Goal: Information Seeking & Learning: Learn about a topic

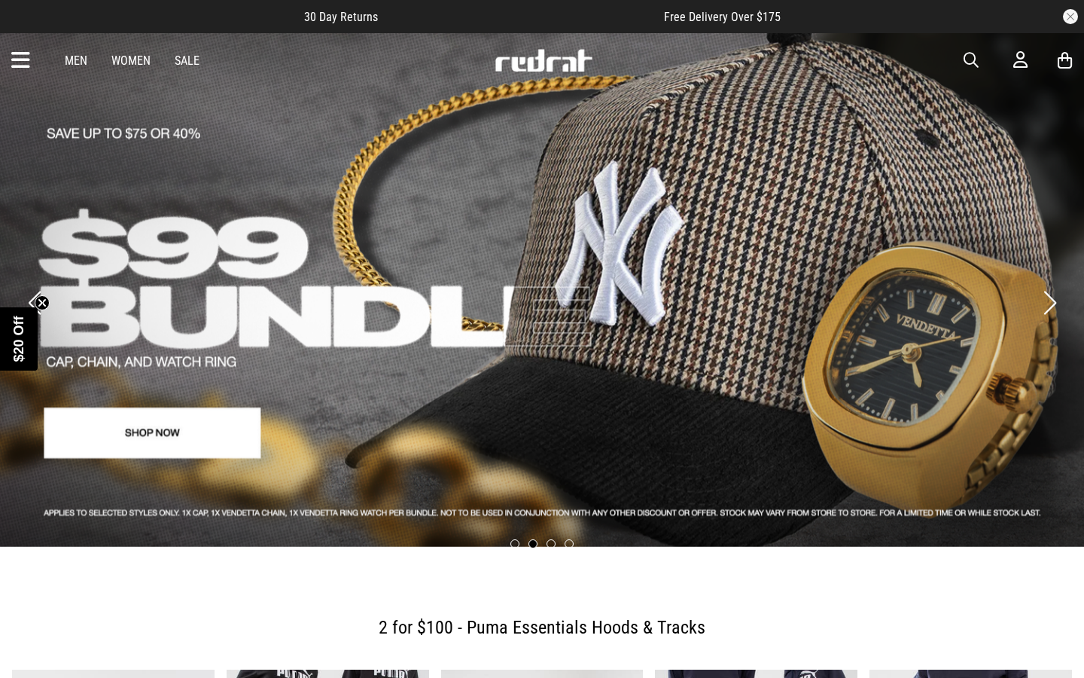
click at [33, 287] on button "Previous slide" at bounding box center [34, 302] width 20 height 33
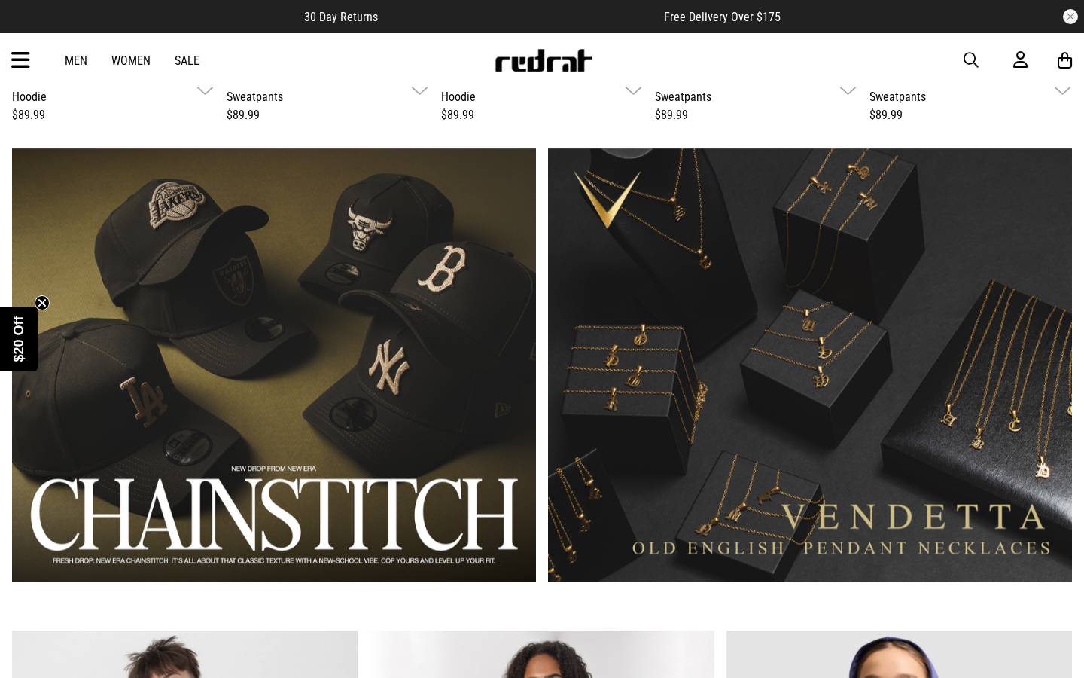
scroll to position [896, 0]
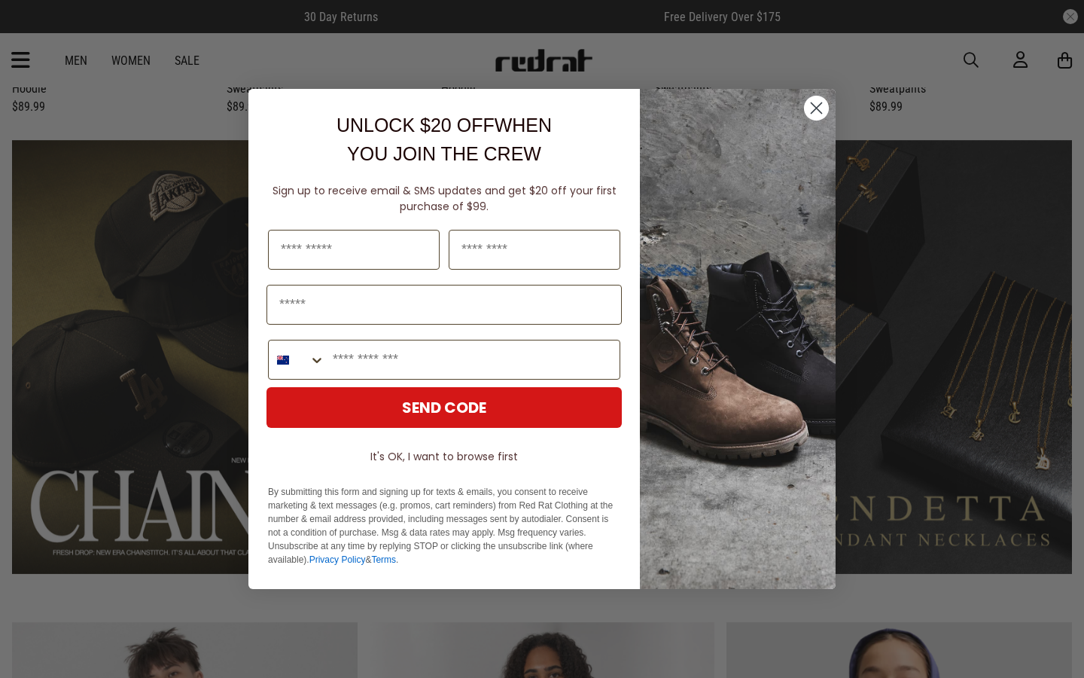
click at [810, 105] on circle "Close dialog" at bounding box center [816, 108] width 25 height 25
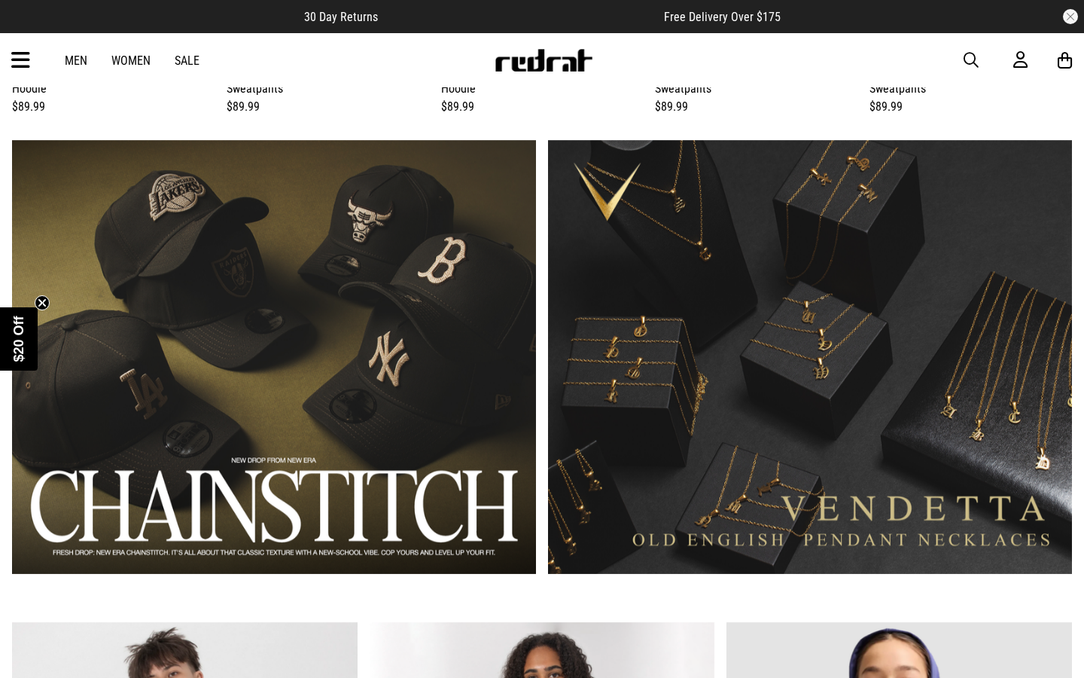
click at [865, 366] on link "2 / 2" at bounding box center [810, 357] width 524 height 434
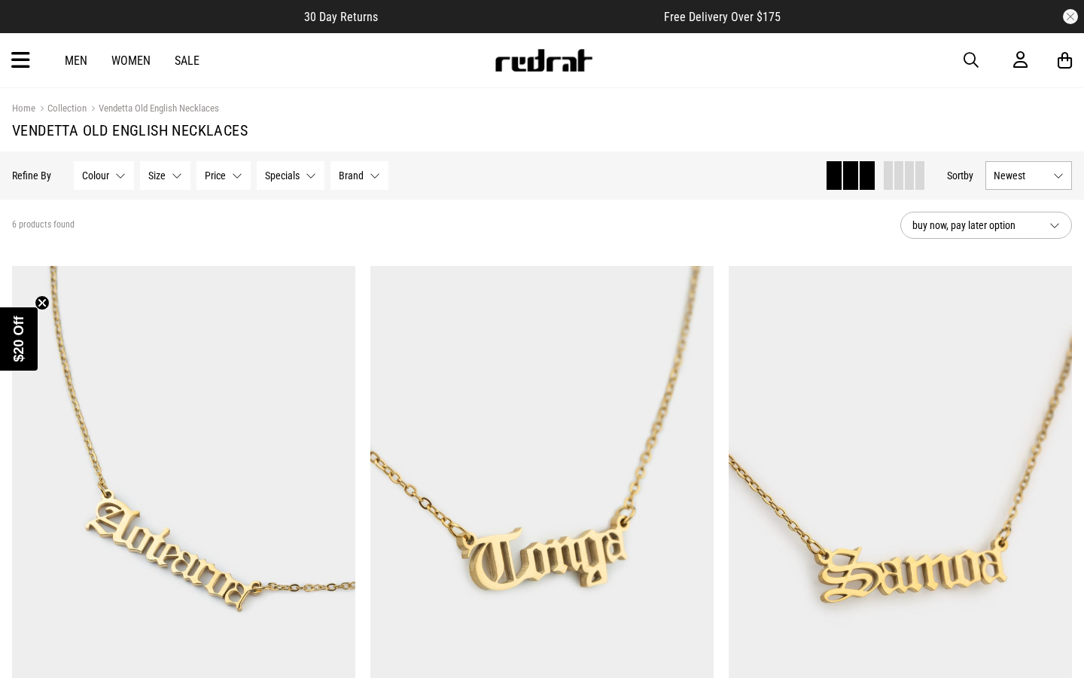
click at [83, 55] on link "Men" at bounding box center [76, 60] width 23 height 14
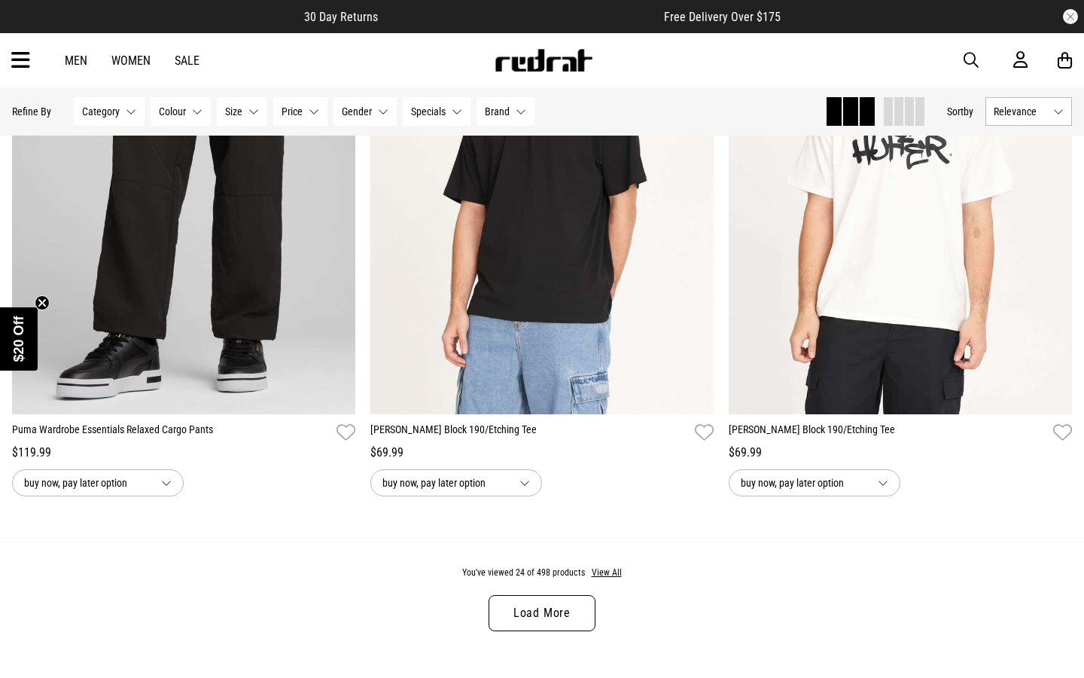
scroll to position [4479, 0]
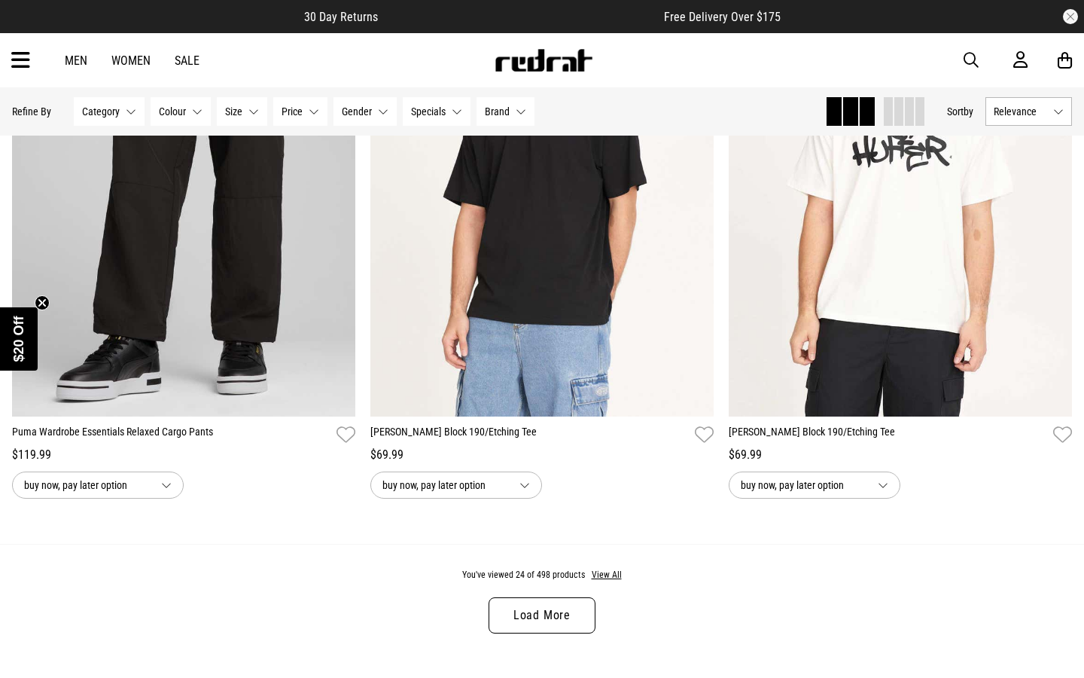
click at [11, 69] on icon at bounding box center [20, 60] width 19 height 25
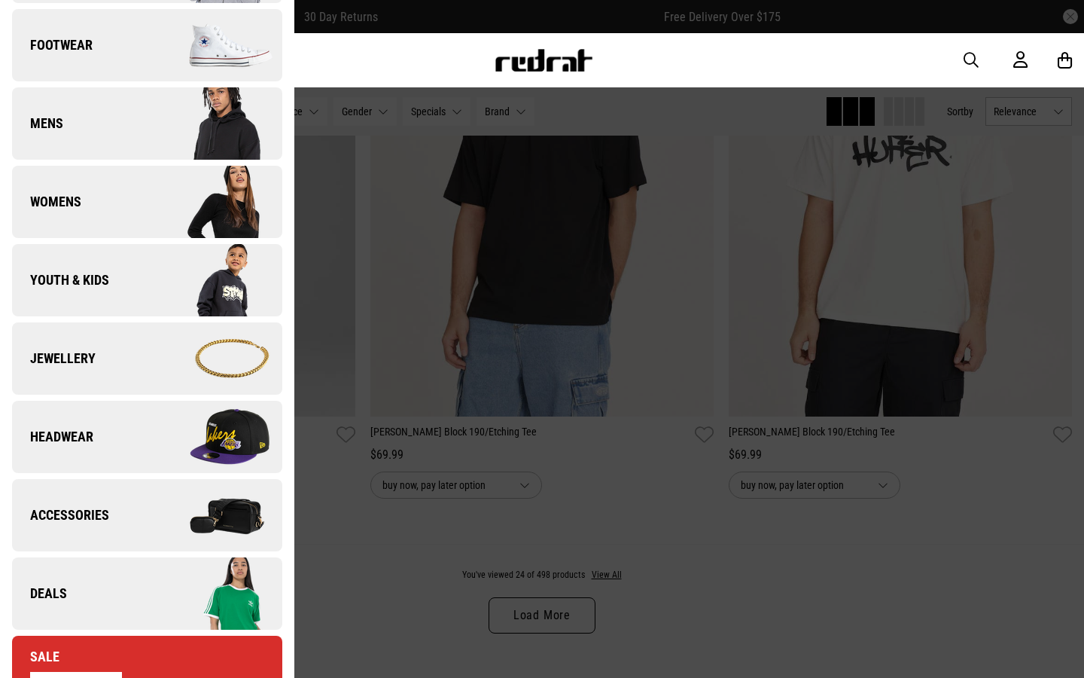
scroll to position [168, 0]
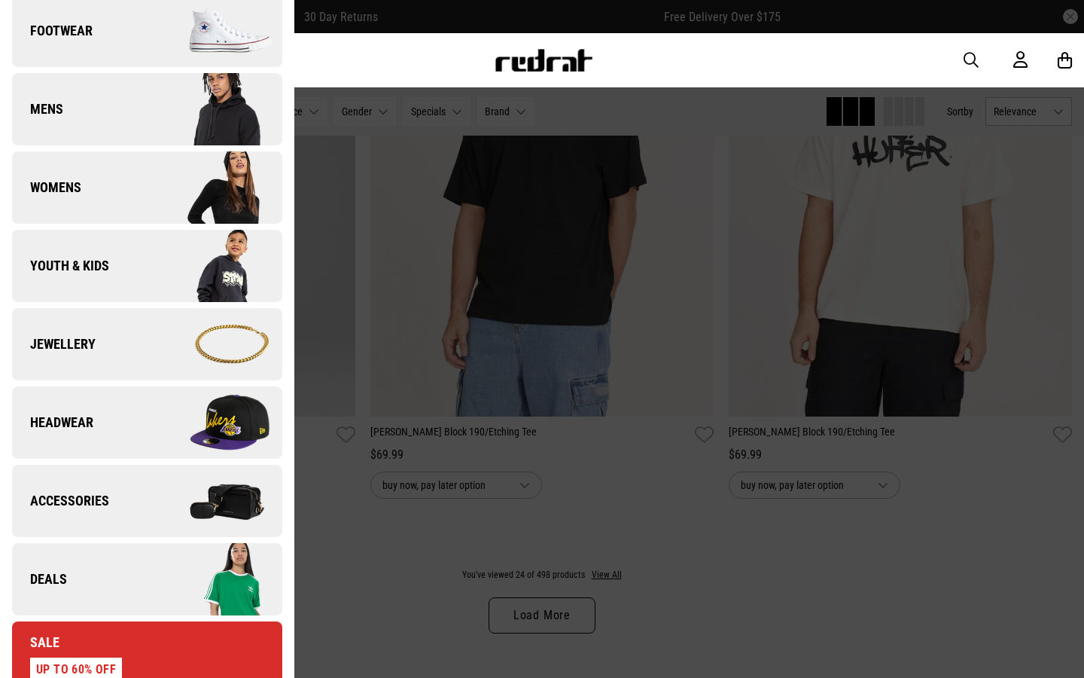
click at [153, 436] on img at bounding box center [214, 422] width 135 height 75
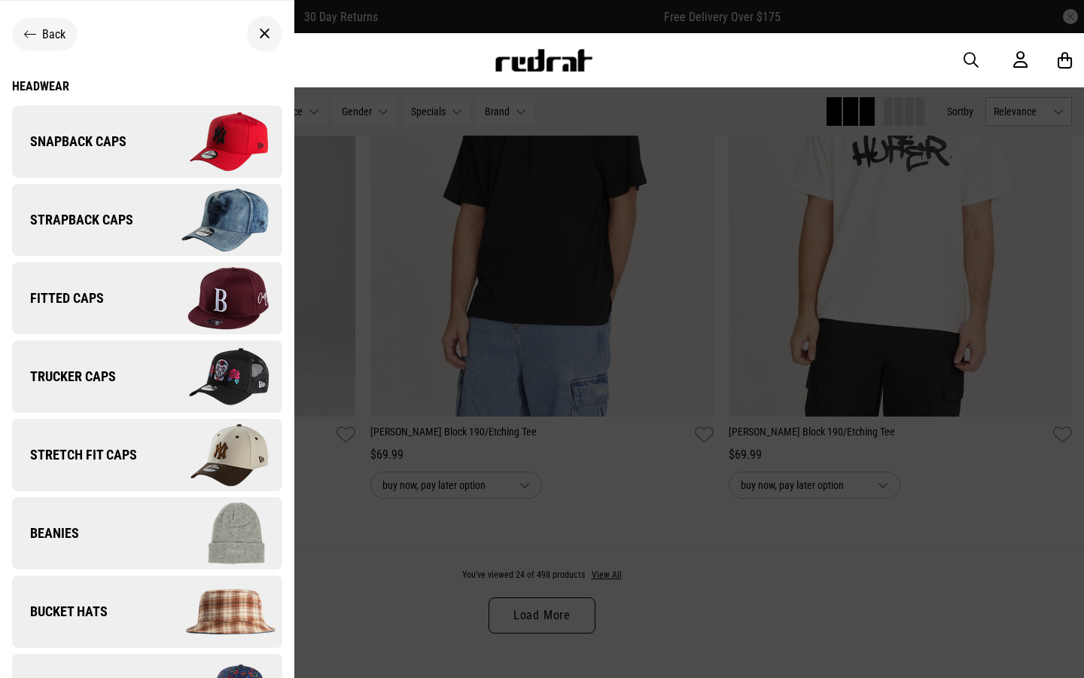
click at [142, 312] on link "Fitted Caps" at bounding box center [147, 298] width 270 height 72
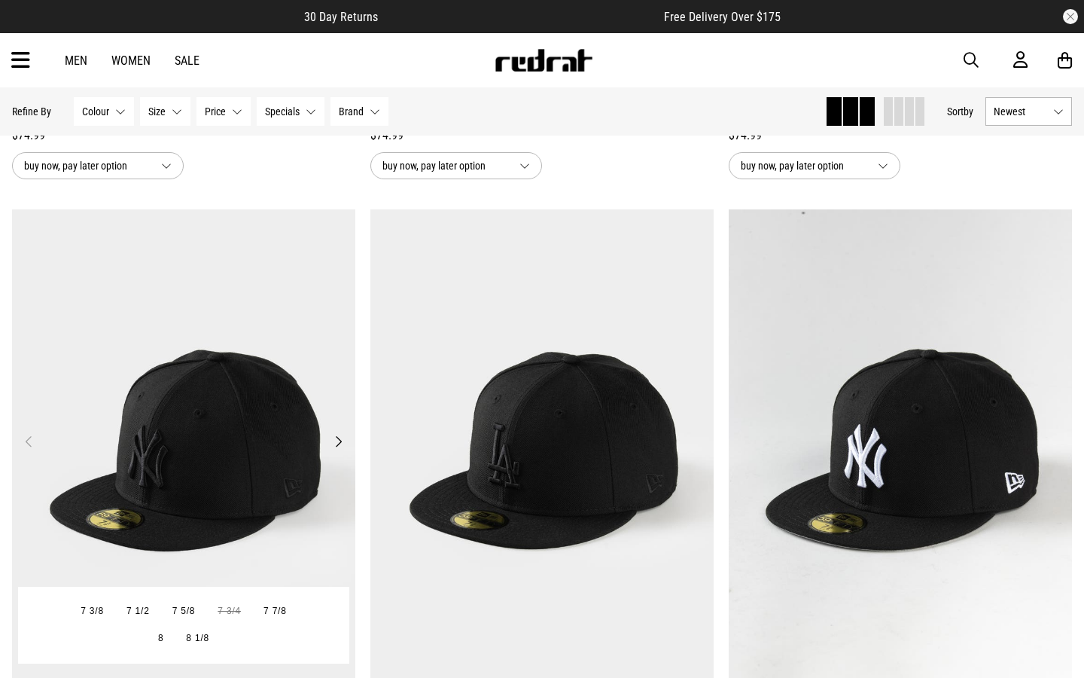
click at [343, 442] on button "Next" at bounding box center [338, 441] width 19 height 18
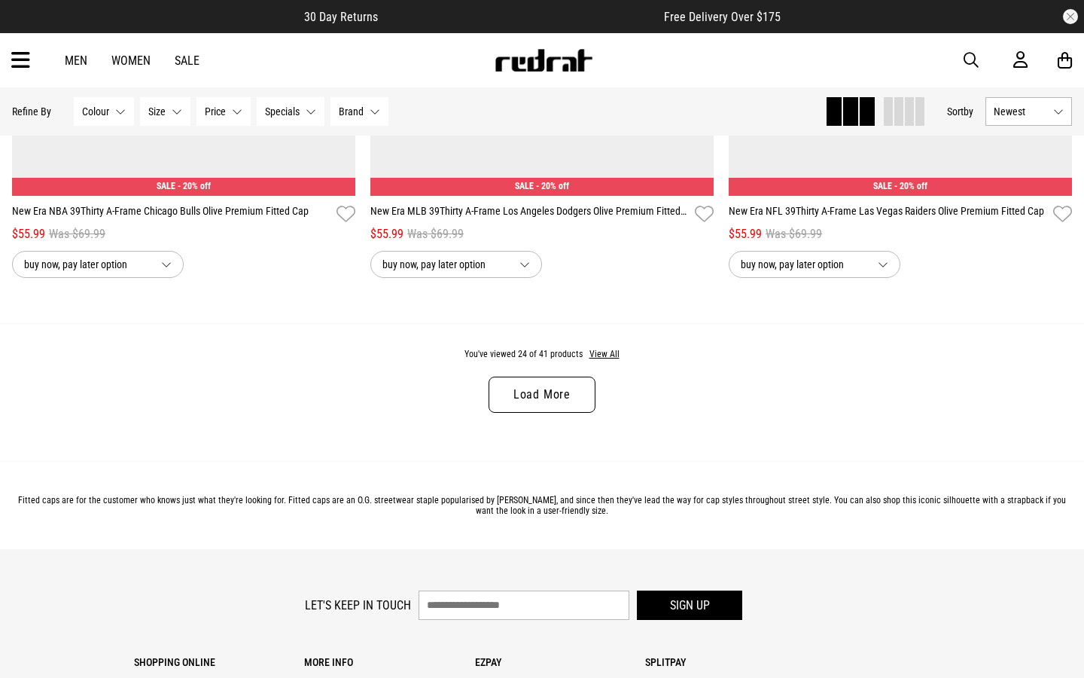
scroll to position [4832, 0]
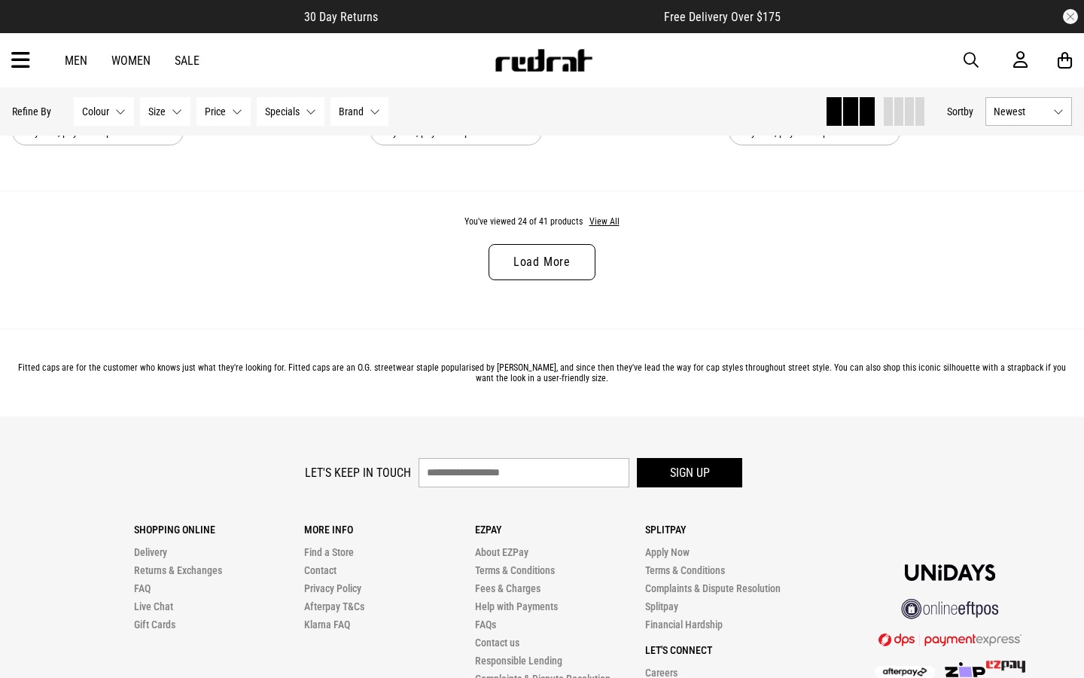
click at [550, 272] on link "Load More" at bounding box center [542, 262] width 107 height 36
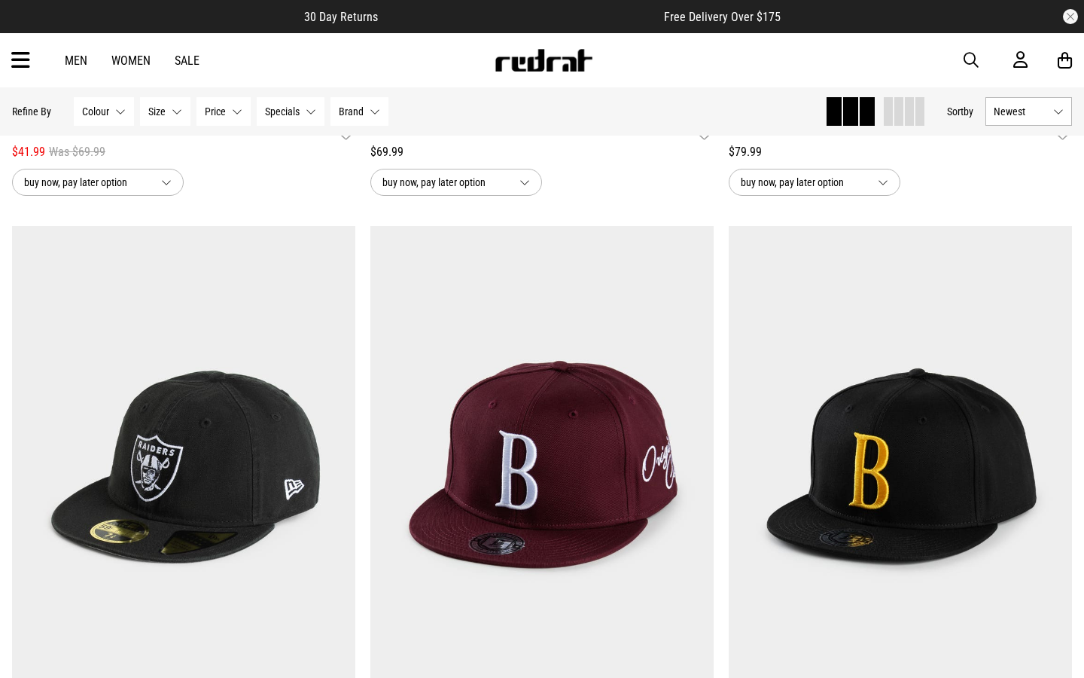
scroll to position [6105, 0]
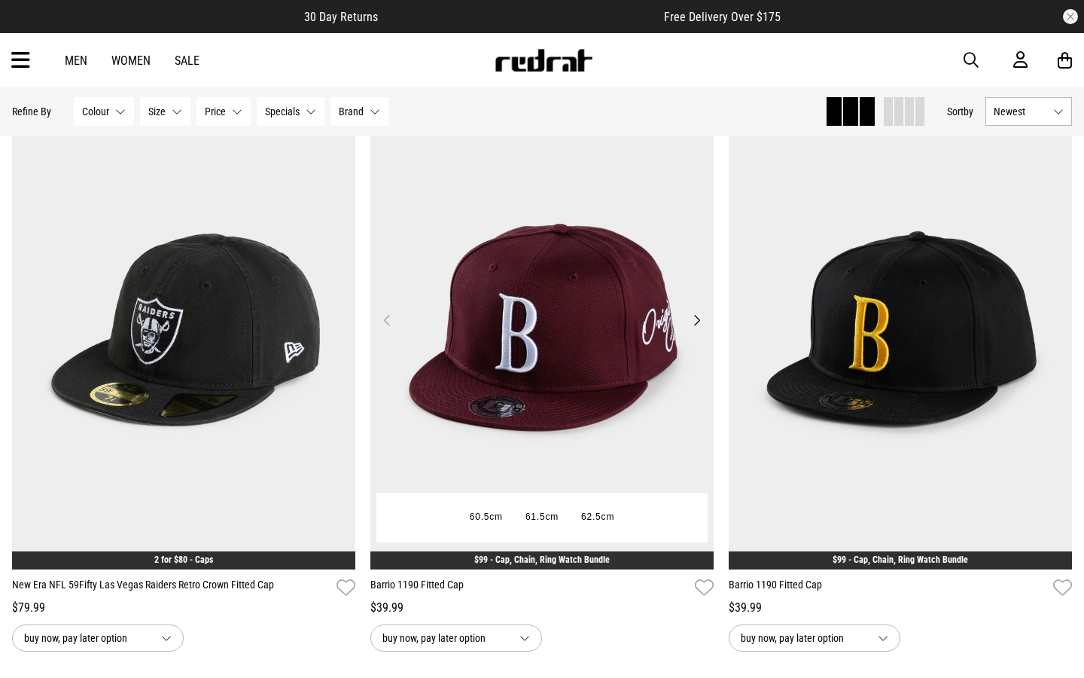
click at [694, 318] on button "Next" at bounding box center [696, 320] width 19 height 18
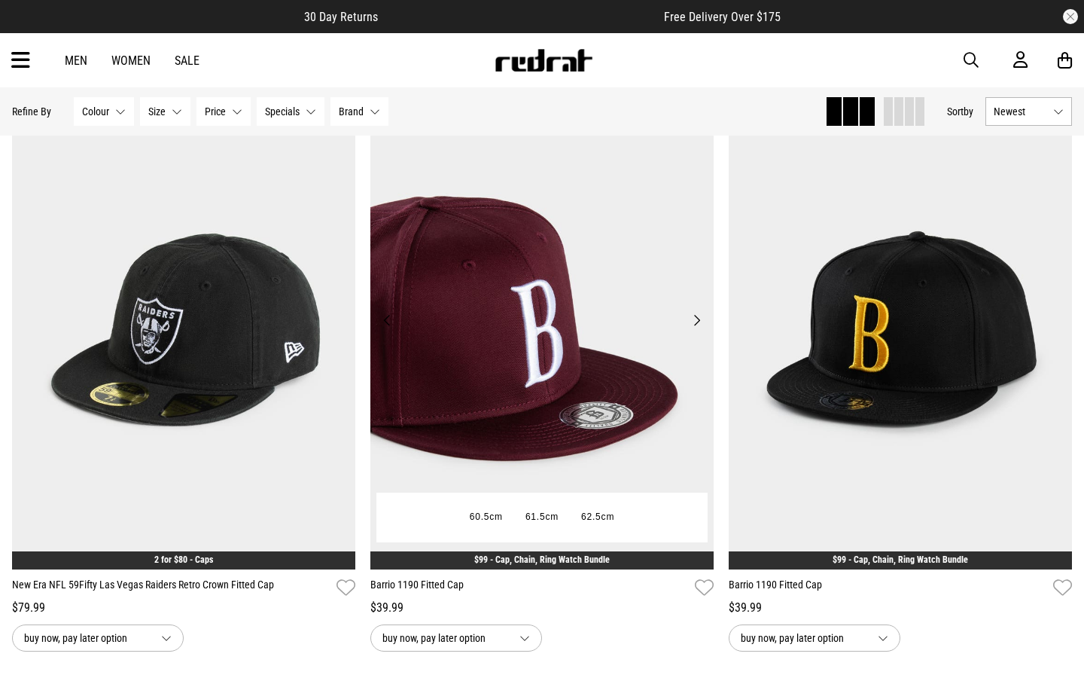
click at [694, 318] on button "Next" at bounding box center [696, 320] width 19 height 18
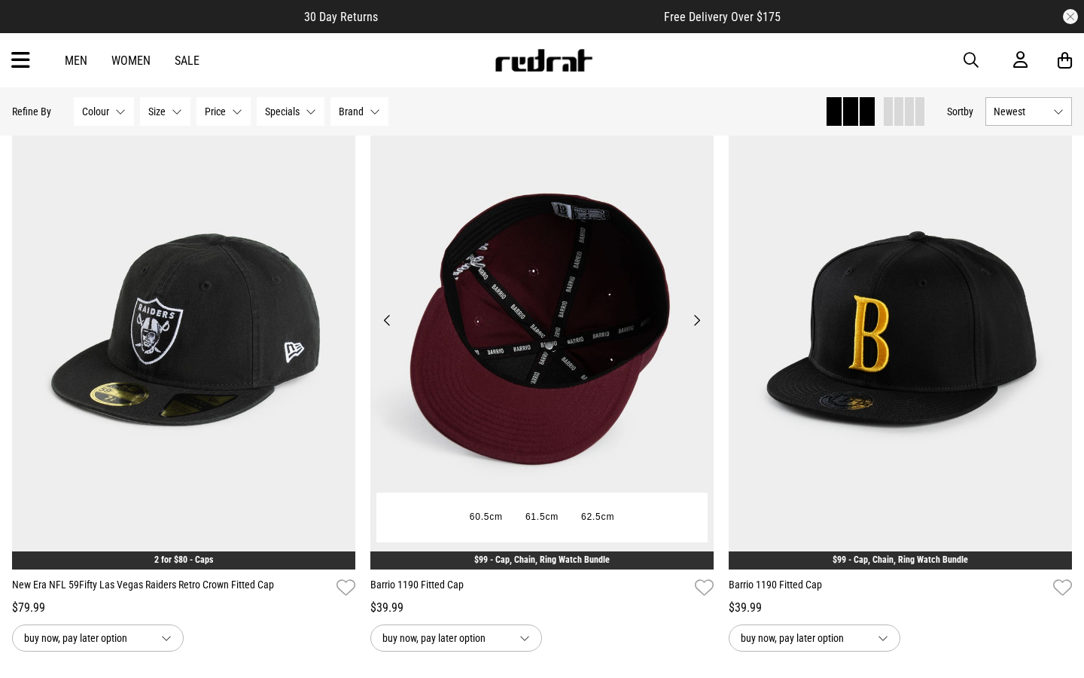
click at [694, 318] on button "Next" at bounding box center [696, 320] width 19 height 18
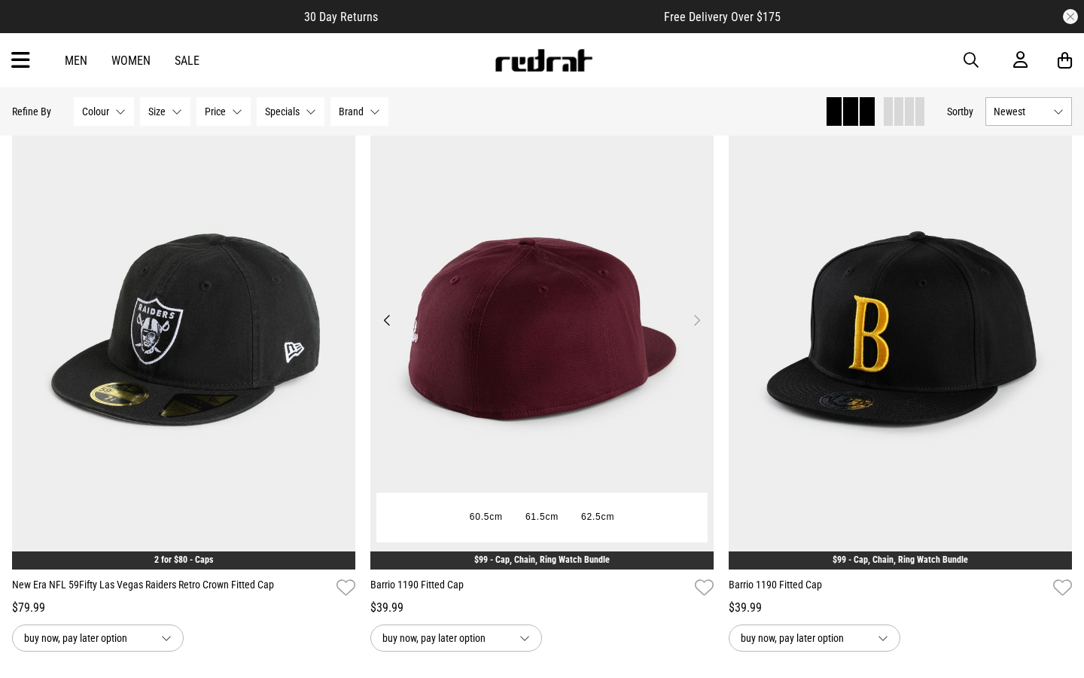
click at [694, 318] on button "Next" at bounding box center [696, 320] width 19 height 18
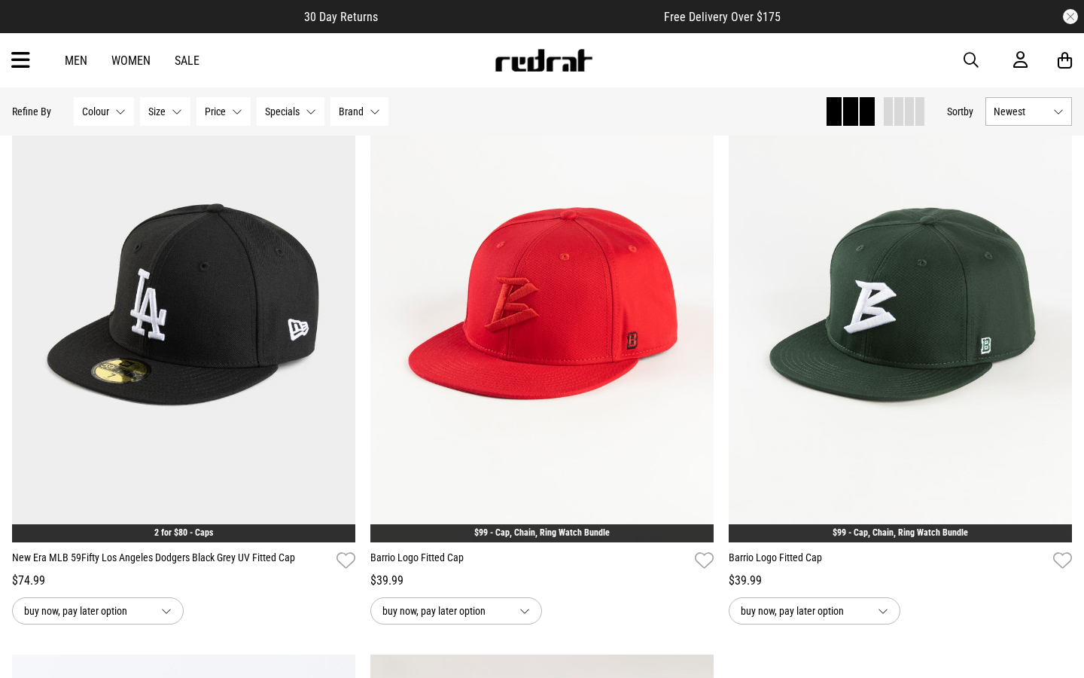
scroll to position [7326, 0]
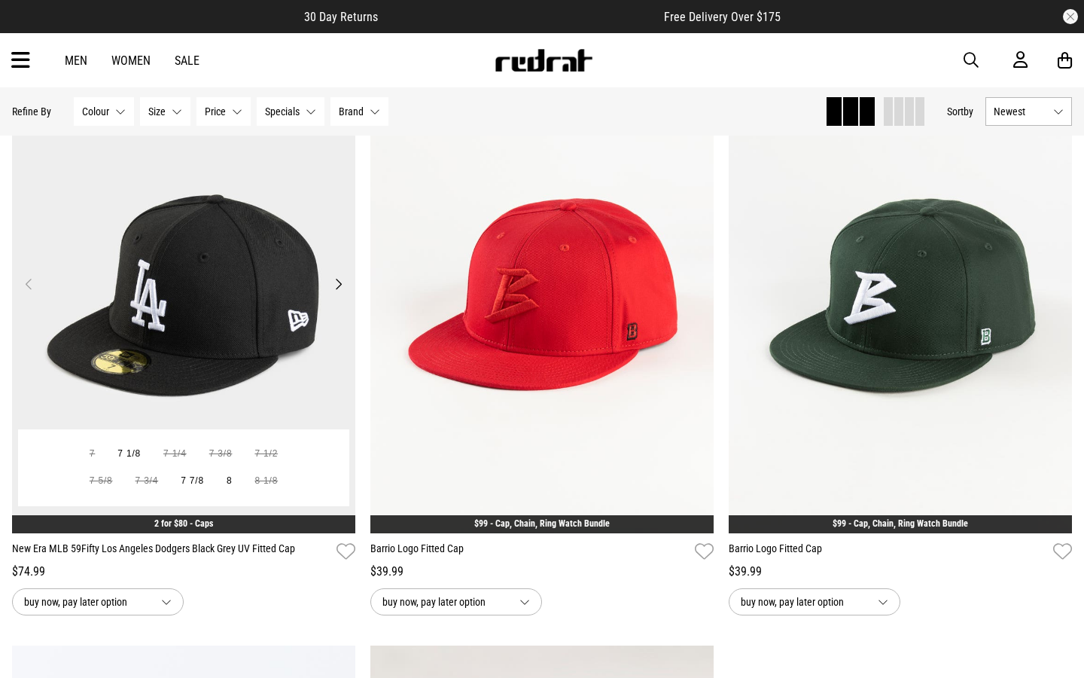
click at [340, 285] on button "Next" at bounding box center [338, 284] width 19 height 18
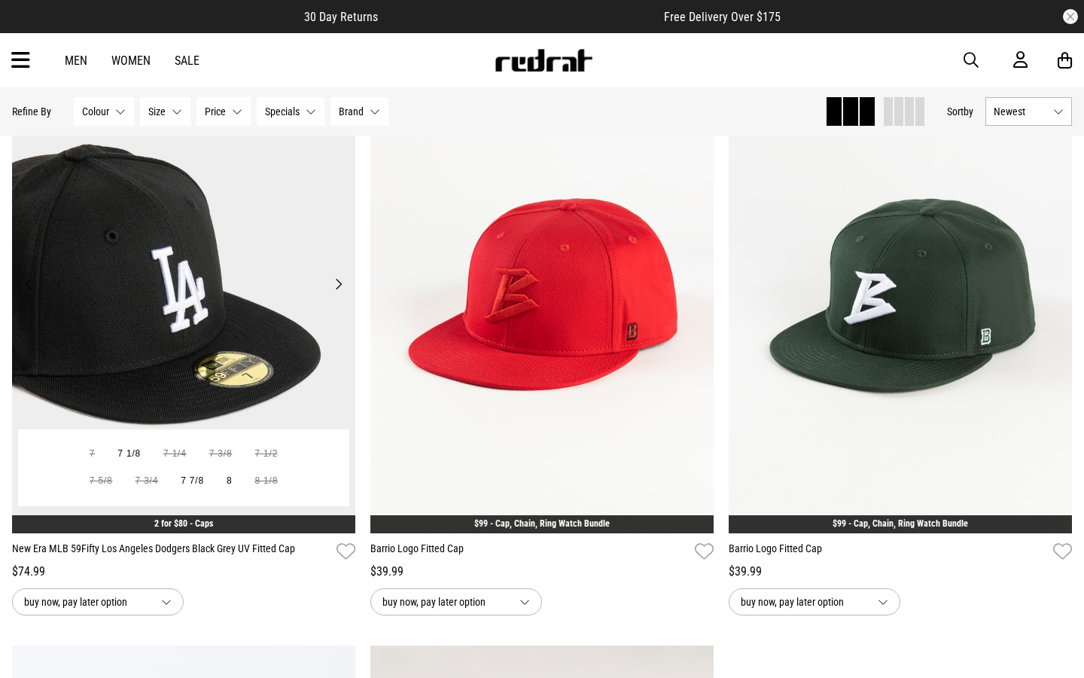
click at [340, 285] on button "Next" at bounding box center [338, 284] width 19 height 18
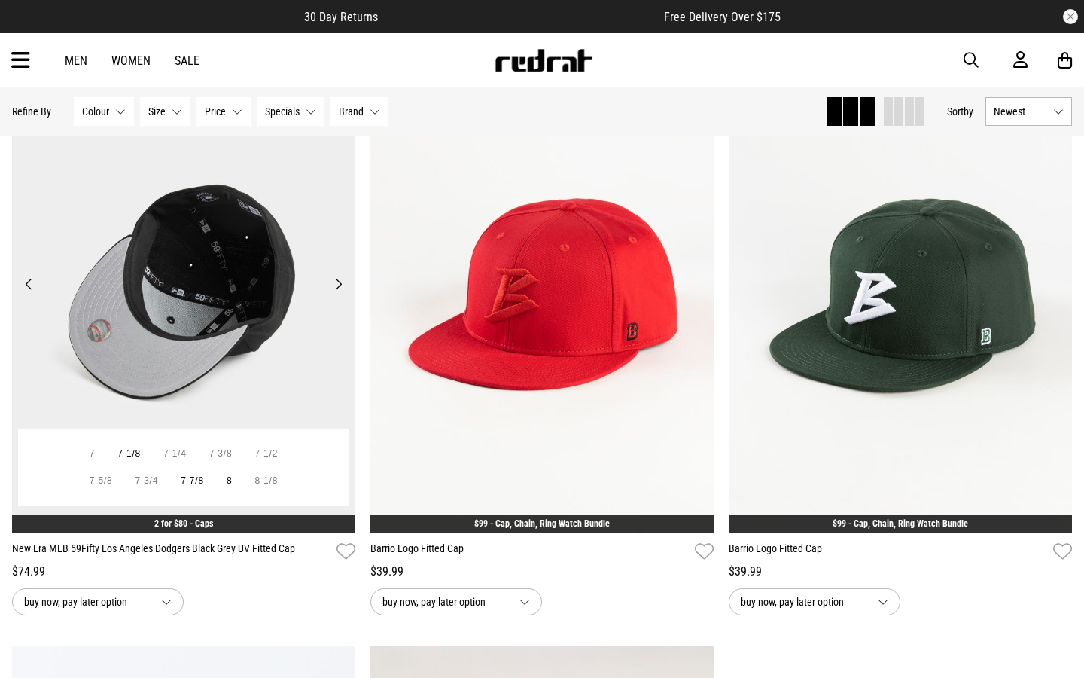
click at [340, 285] on button "Next" at bounding box center [338, 284] width 19 height 18
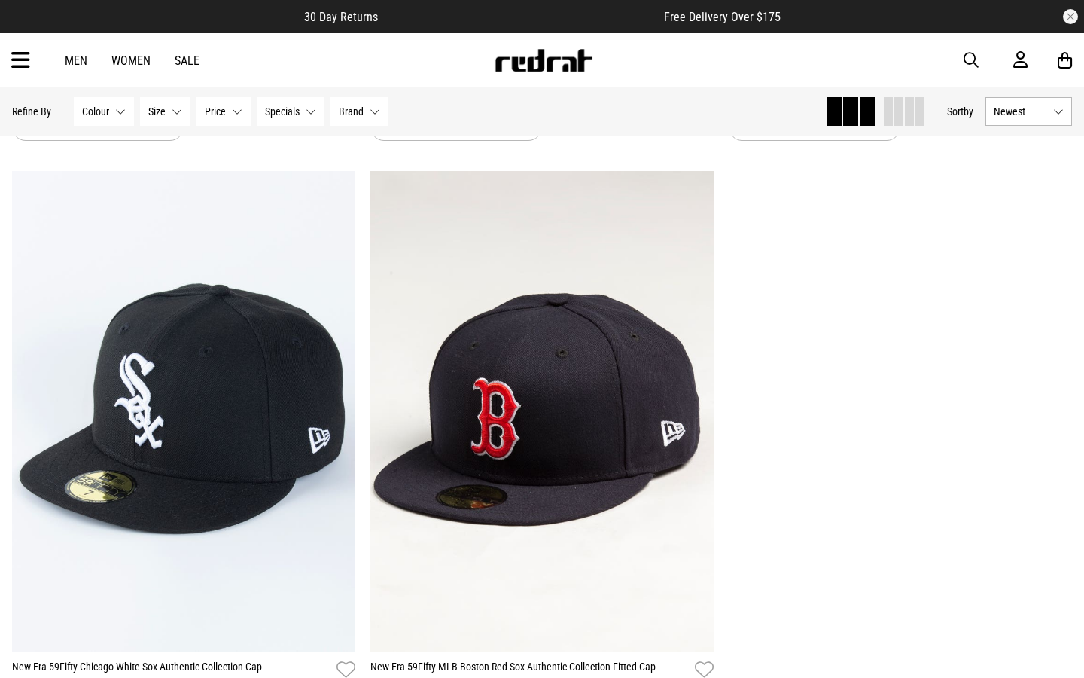
scroll to position [7804, 0]
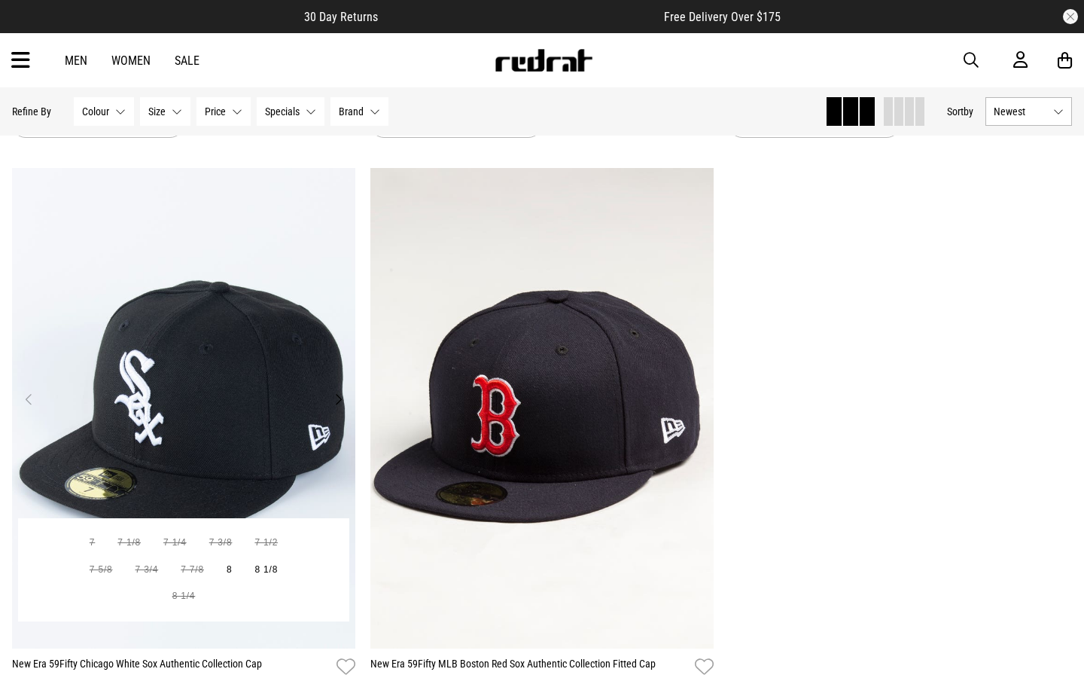
click at [341, 404] on button "Next" at bounding box center [338, 399] width 19 height 18
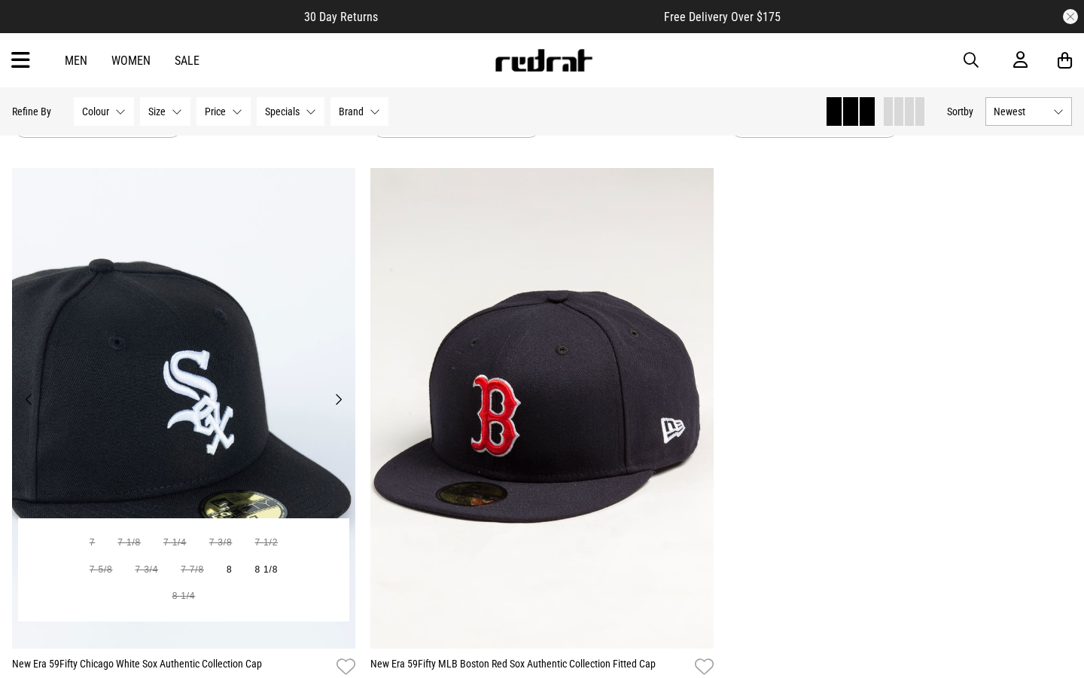
click at [341, 404] on button "Next" at bounding box center [338, 399] width 19 height 18
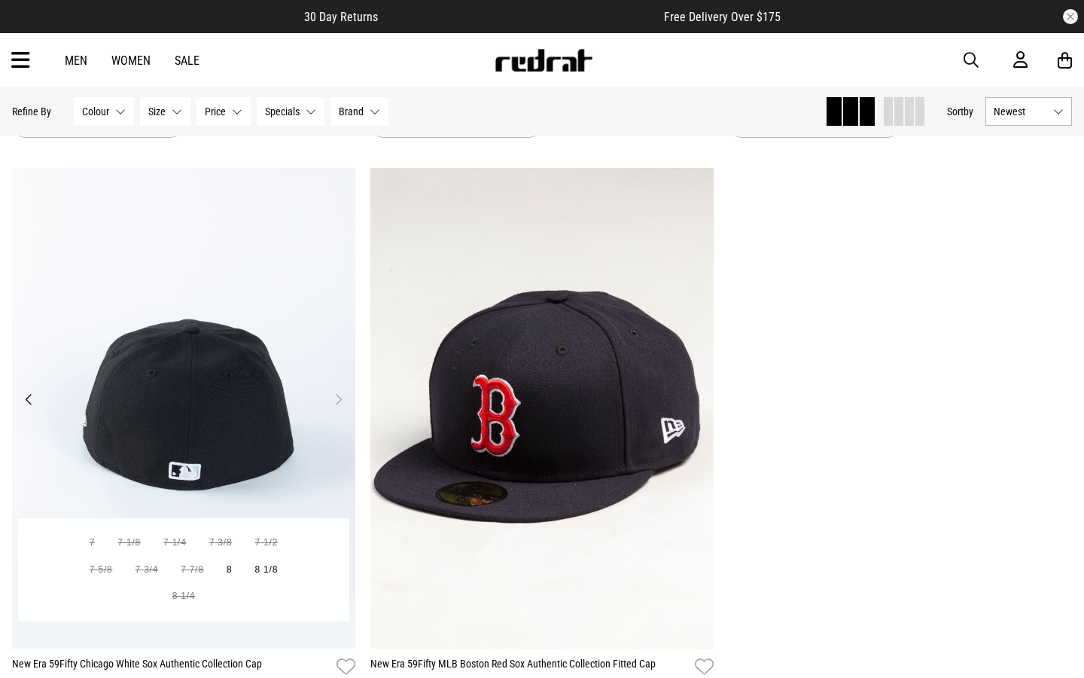
click at [341, 404] on button "Next" at bounding box center [338, 399] width 19 height 18
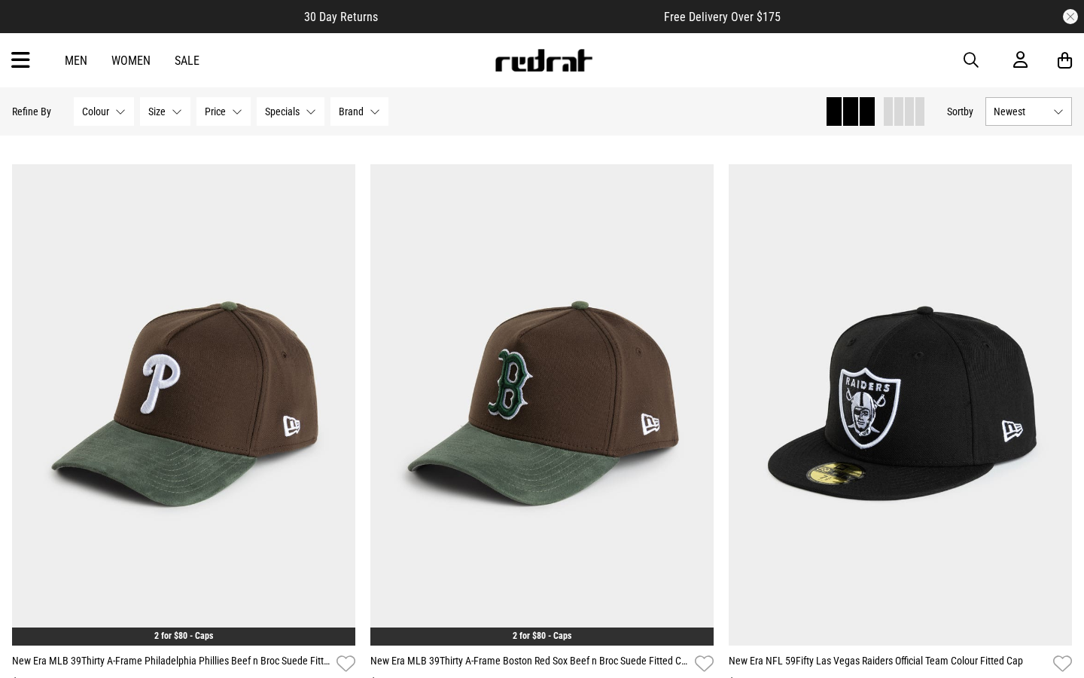
scroll to position [3655, 0]
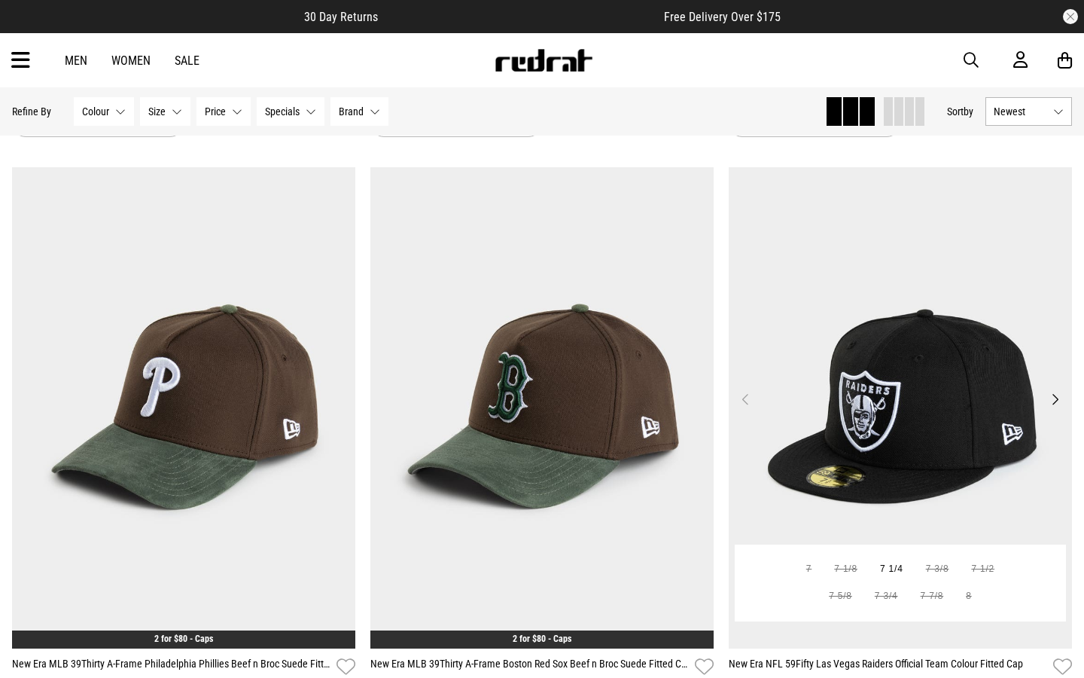
click at [1058, 404] on button "Next" at bounding box center [1055, 399] width 19 height 18
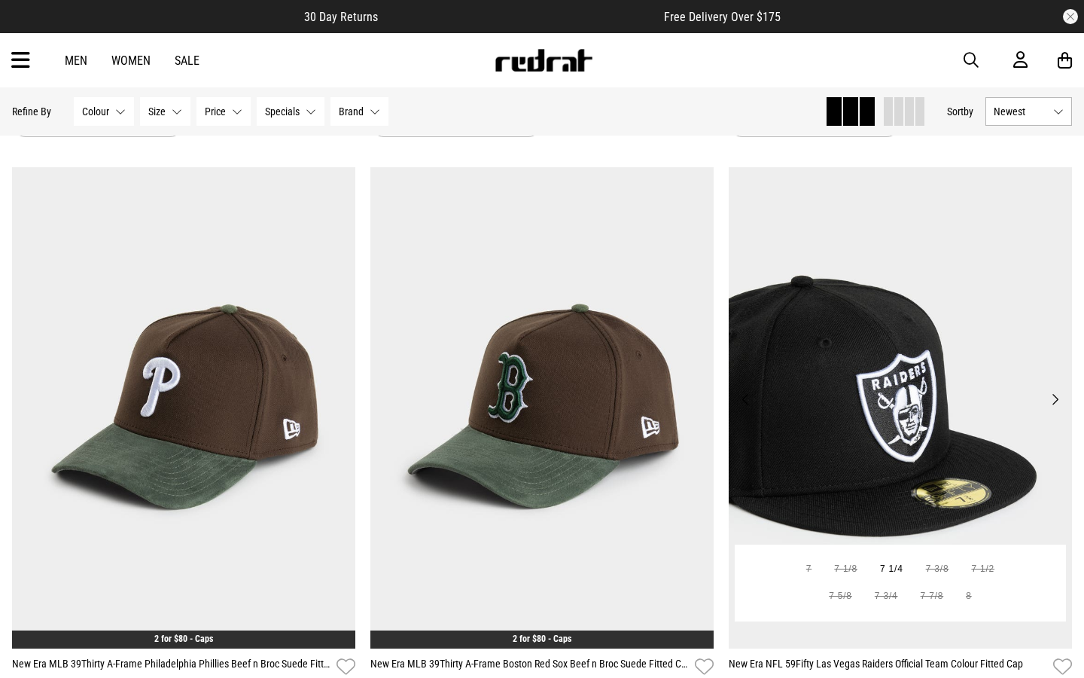
click at [1058, 404] on button "Next" at bounding box center [1055, 399] width 19 height 18
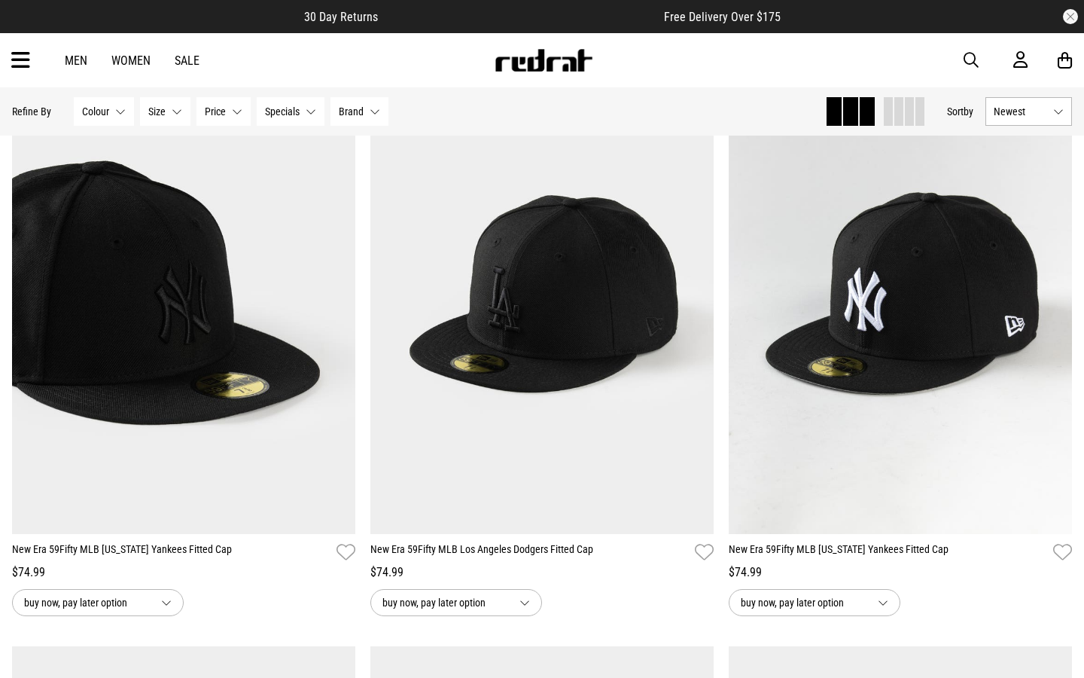
scroll to position [775, 0]
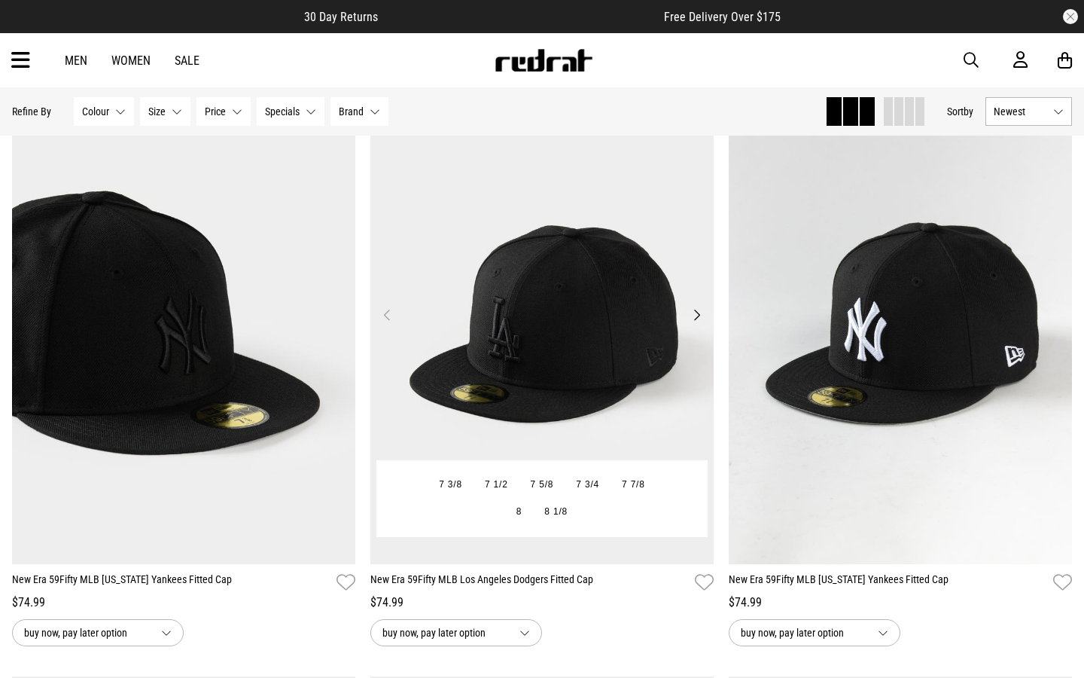
click at [698, 310] on button "Next" at bounding box center [696, 315] width 19 height 18
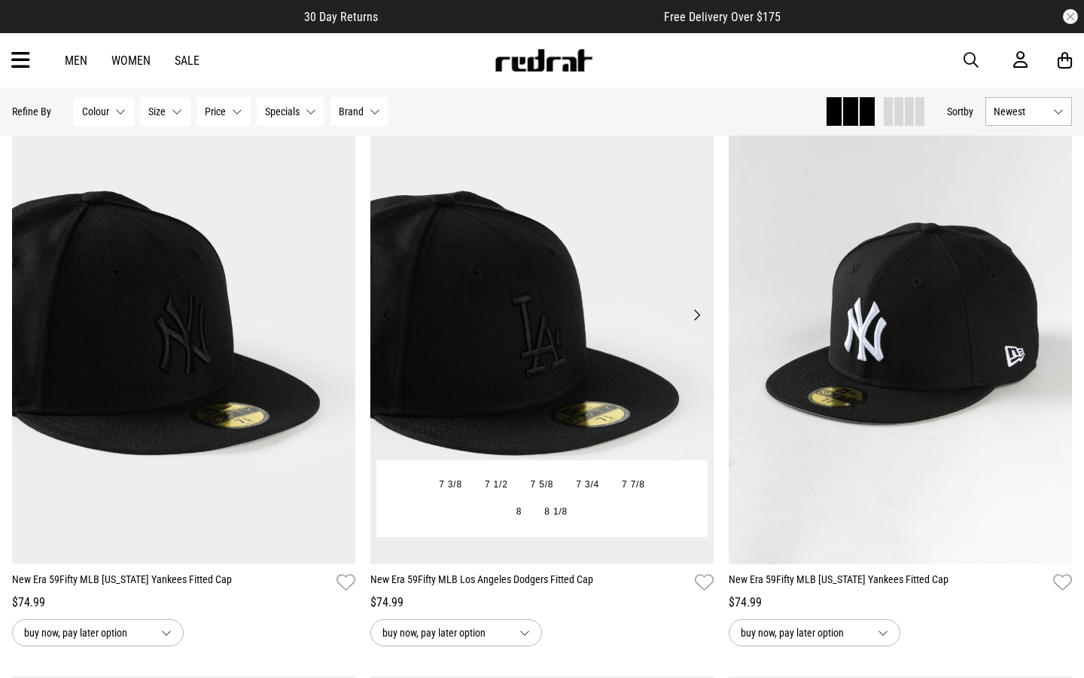
click at [698, 310] on button "Next" at bounding box center [696, 315] width 19 height 18
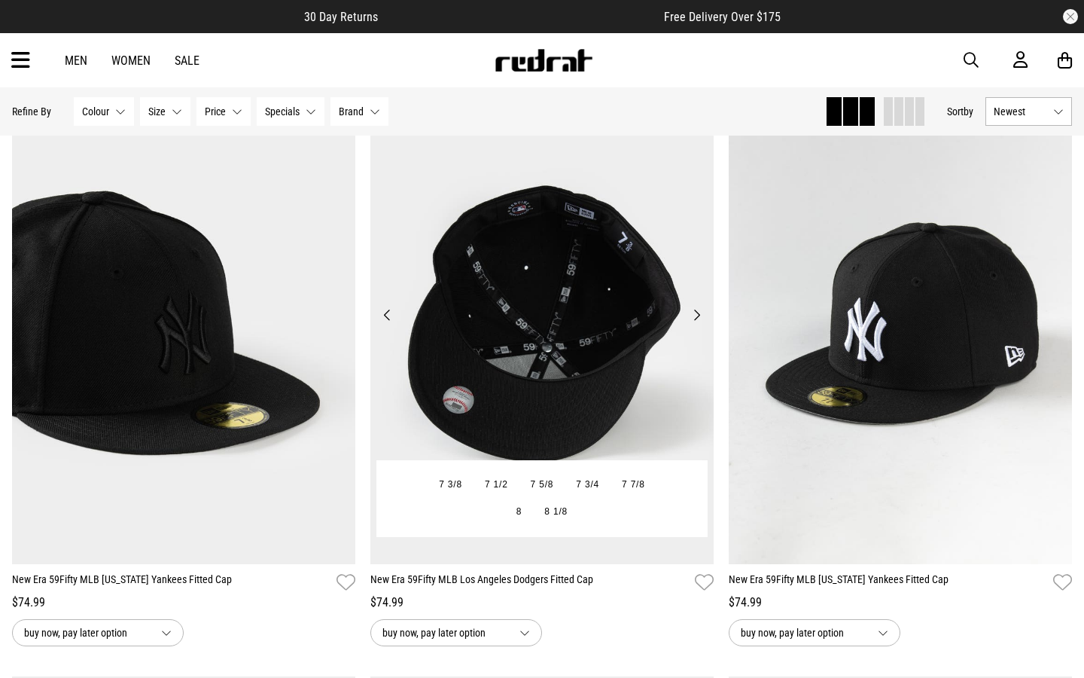
click at [698, 310] on button "Next" at bounding box center [696, 315] width 19 height 18
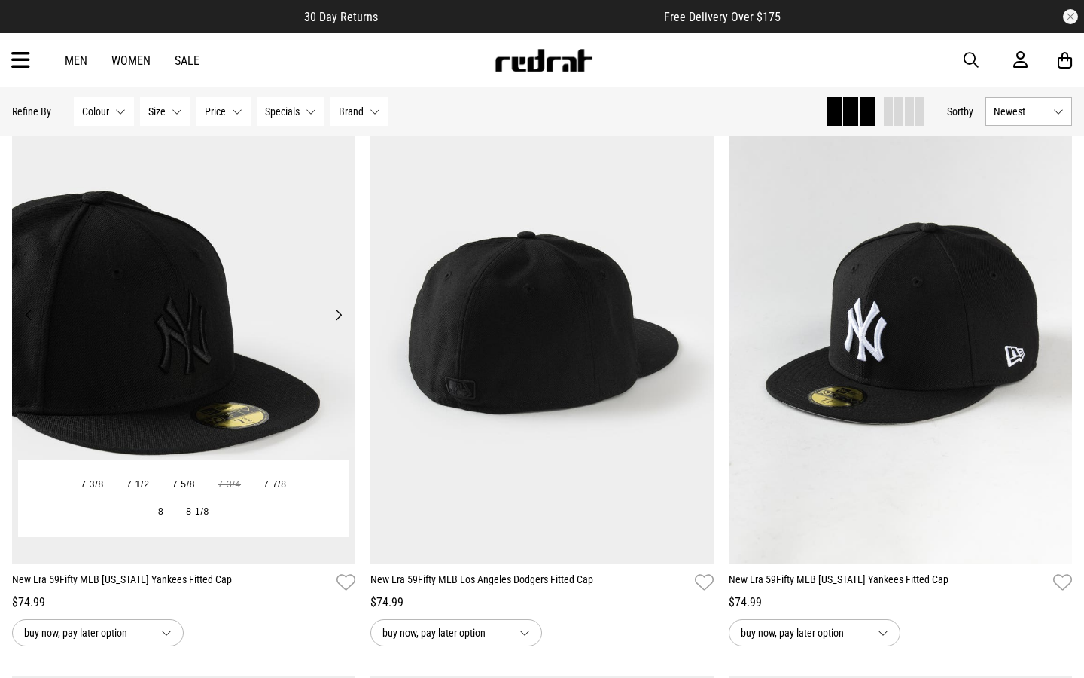
click at [338, 317] on button "Next" at bounding box center [338, 315] width 19 height 18
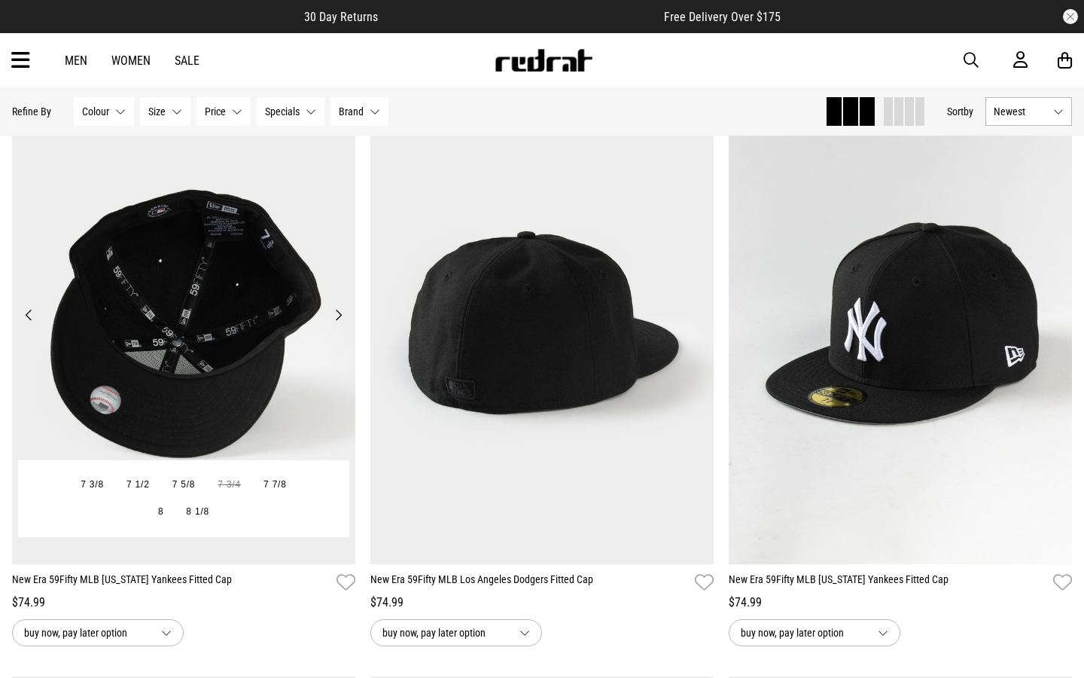
click at [338, 317] on button "Next" at bounding box center [338, 315] width 19 height 18
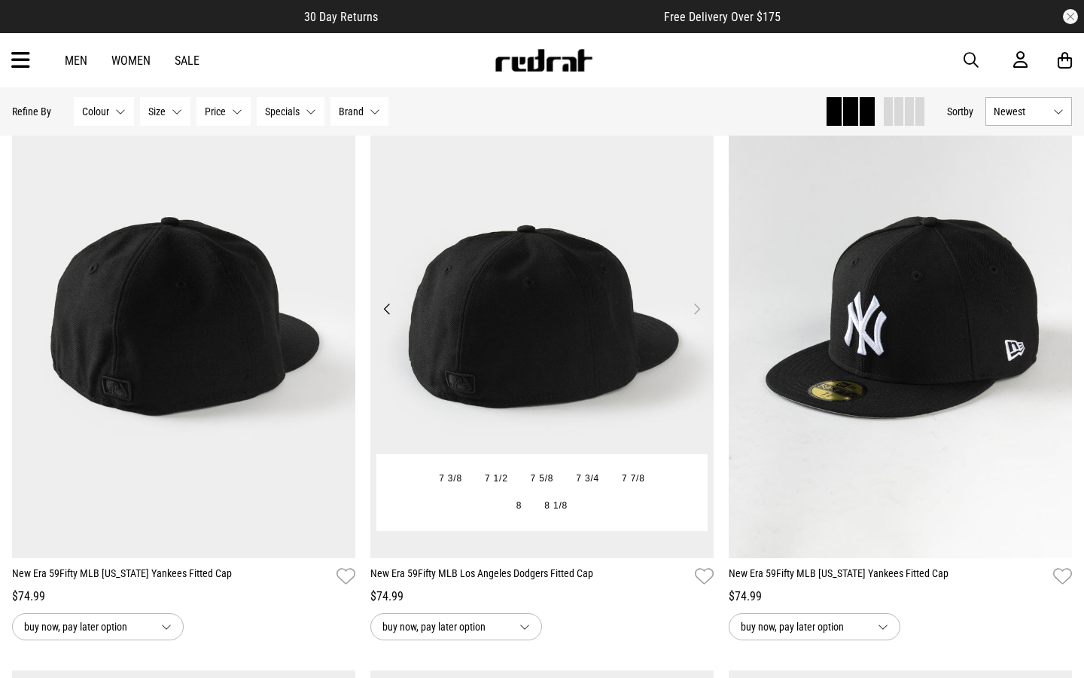
scroll to position [782, 0]
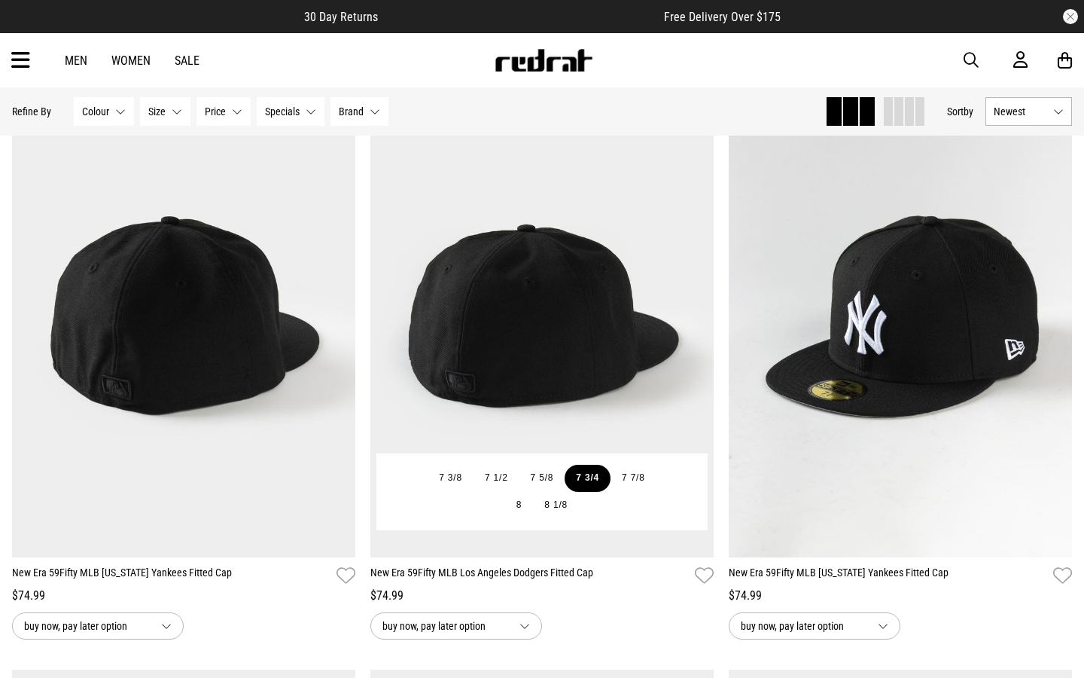
click at [592, 477] on button "7 3/4" at bounding box center [588, 477] width 46 height 27
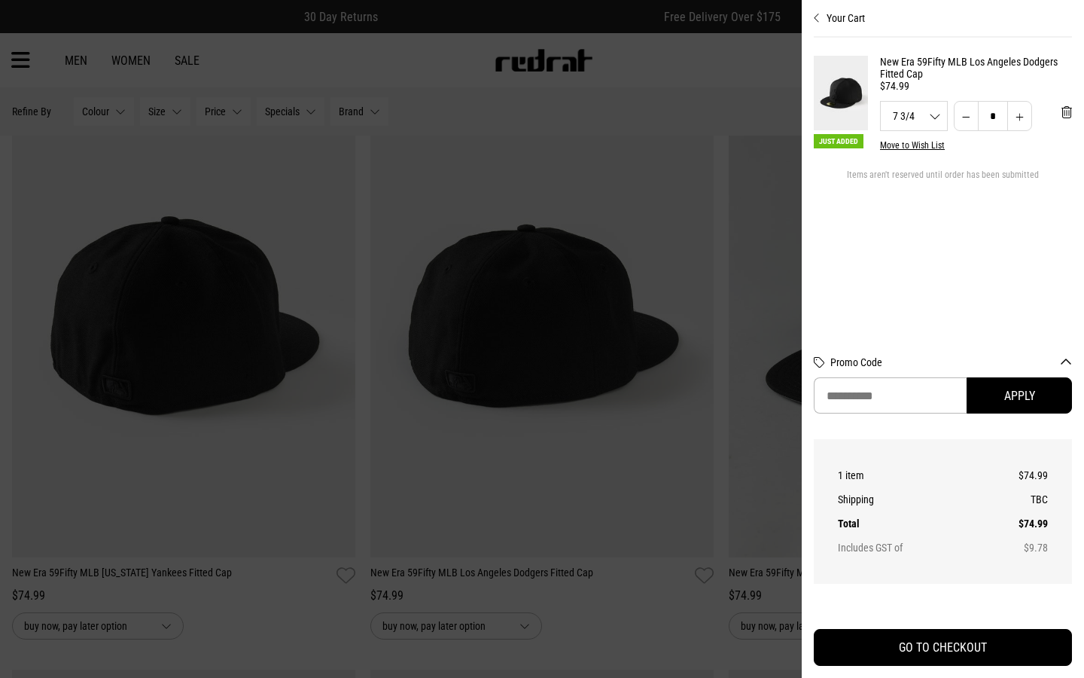
click at [742, 192] on div at bounding box center [542, 339] width 1084 height 678
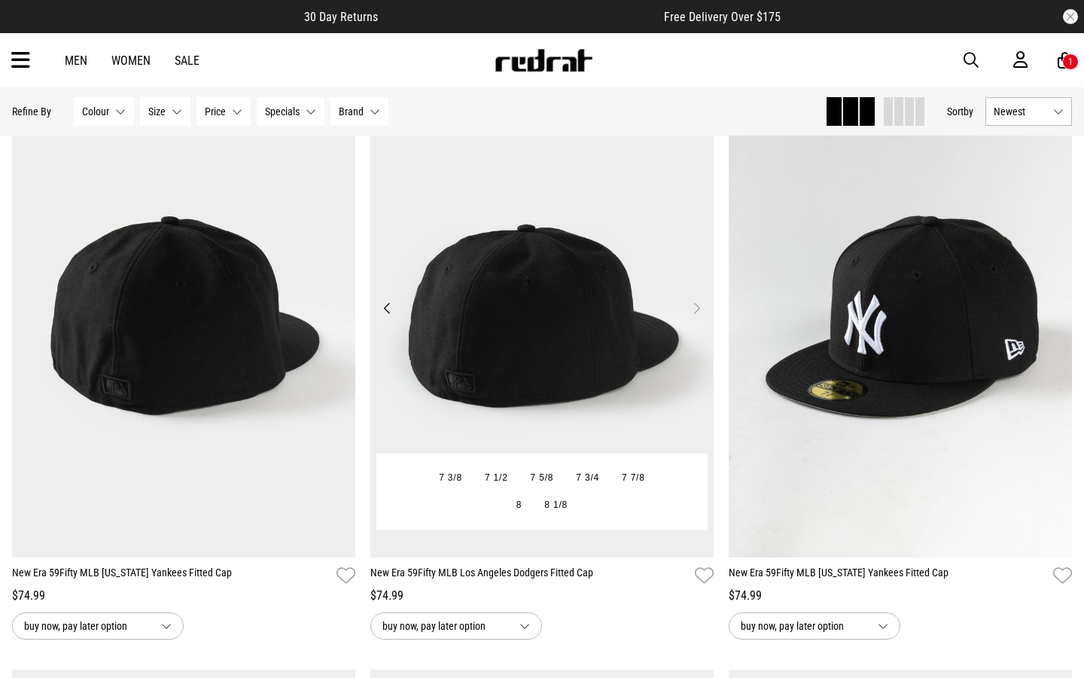
scroll to position [0, 0]
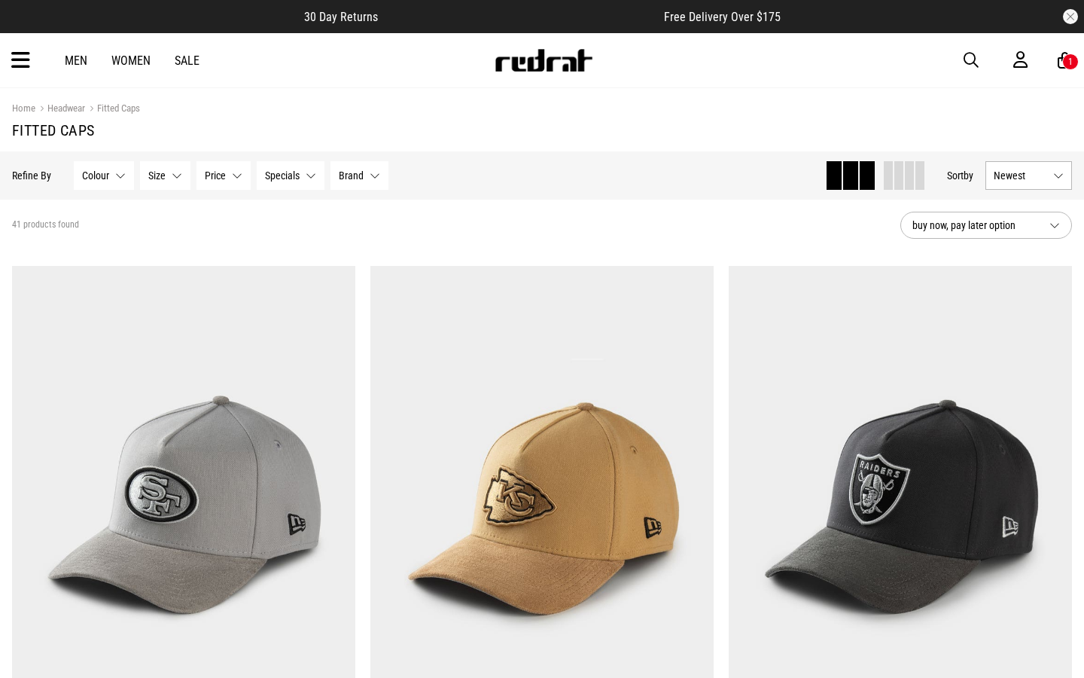
click at [28, 56] on icon at bounding box center [20, 60] width 19 height 25
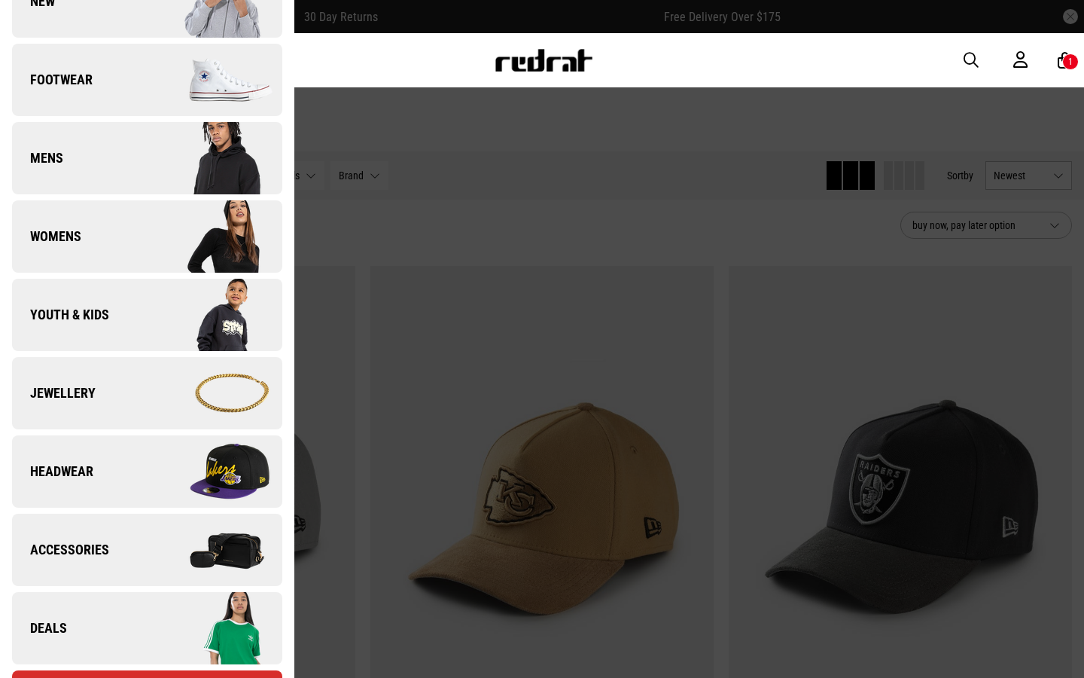
scroll to position [120, 0]
click at [221, 562] on img at bounding box center [214, 548] width 135 height 75
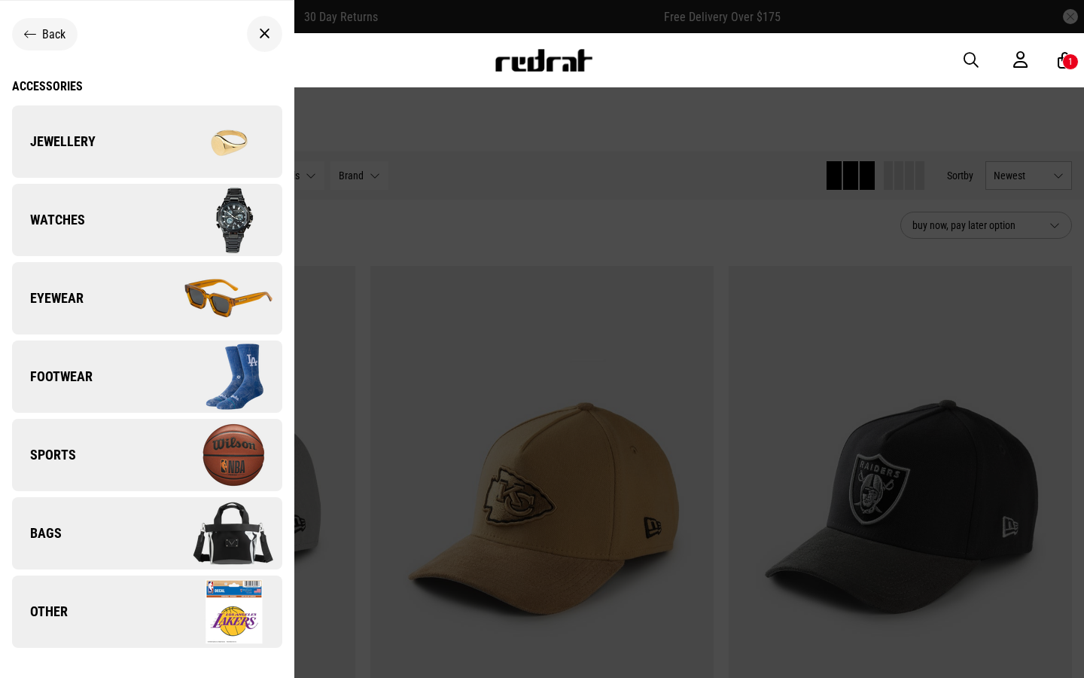
click at [212, 228] on img at bounding box center [214, 219] width 135 height 75
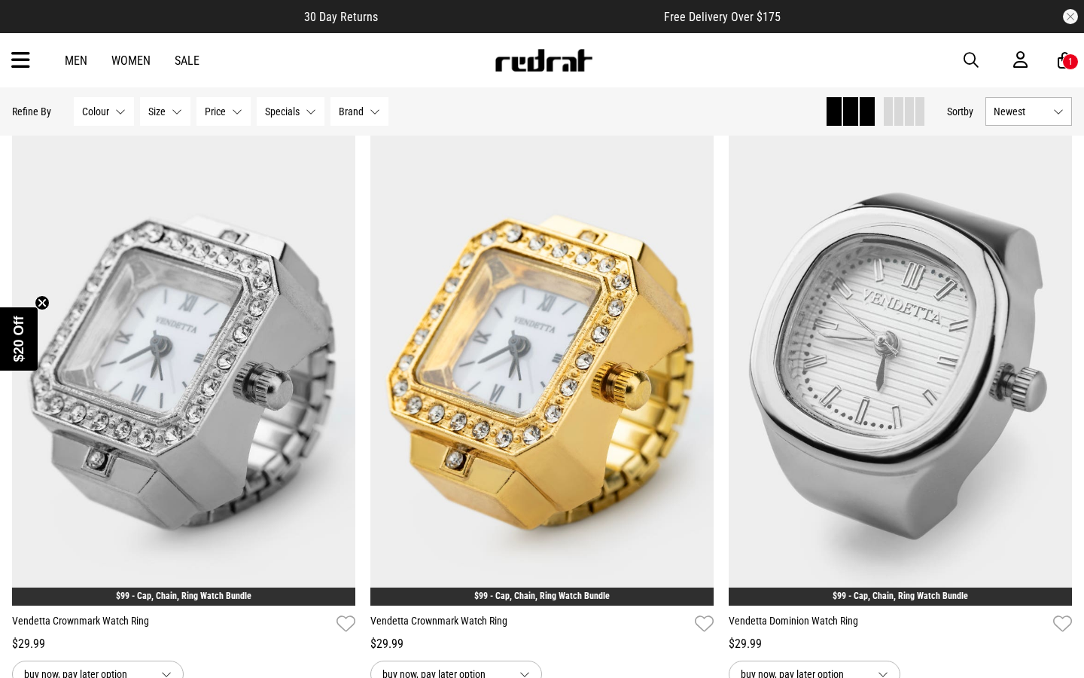
scroll to position [1920, 0]
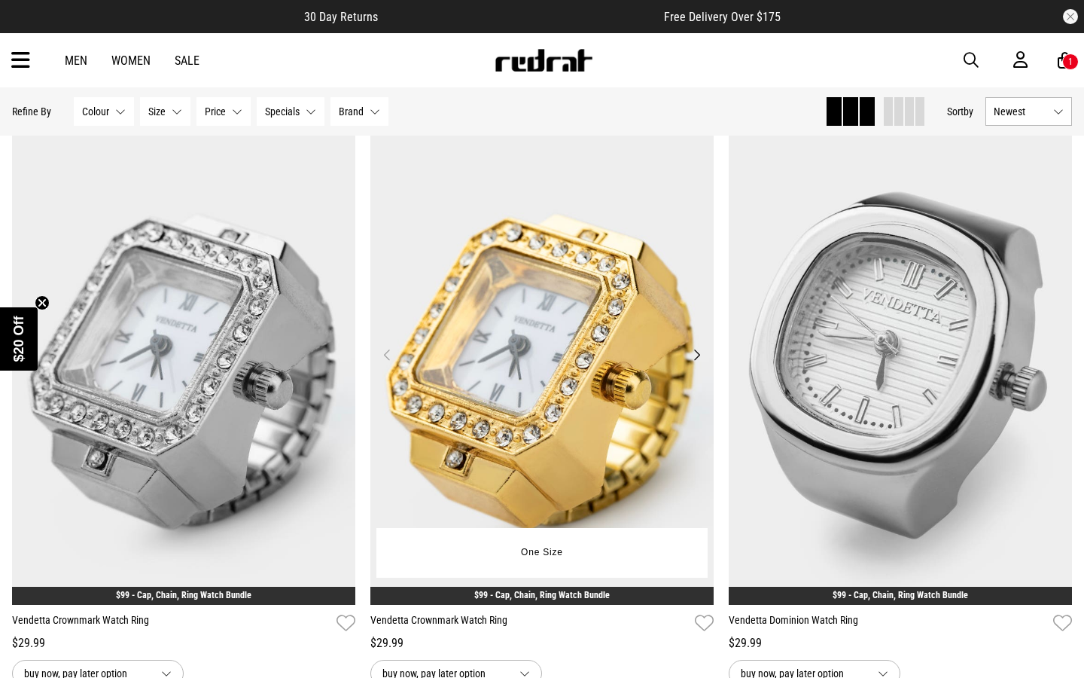
click at [702, 352] on button "Next" at bounding box center [696, 355] width 19 height 18
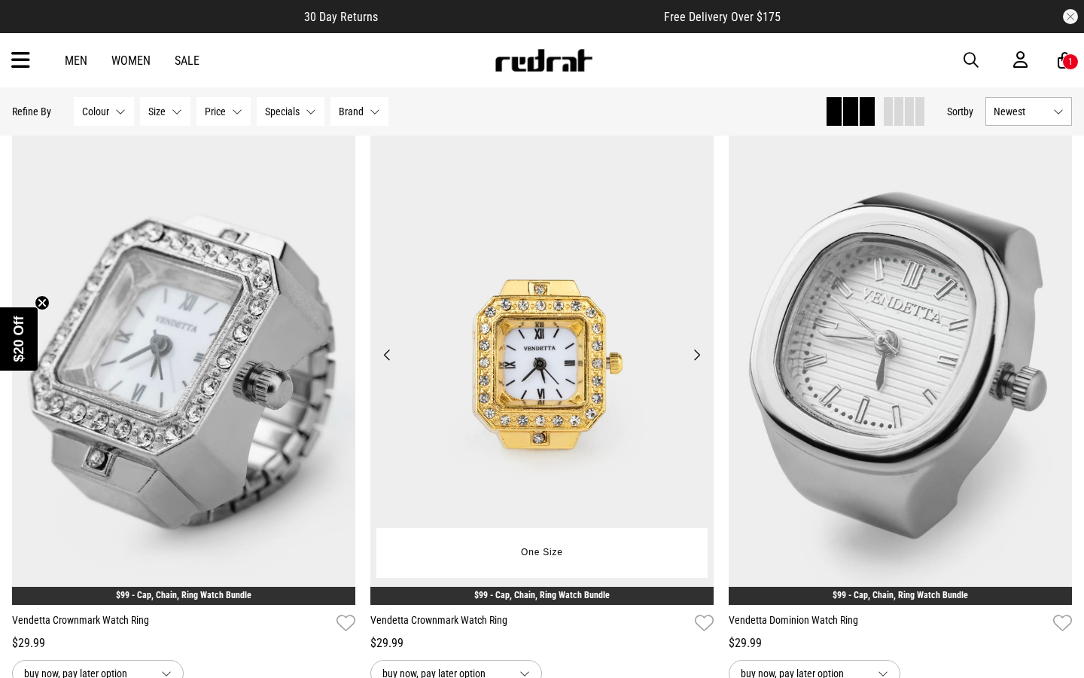
click at [702, 352] on button "Next" at bounding box center [696, 355] width 19 height 18
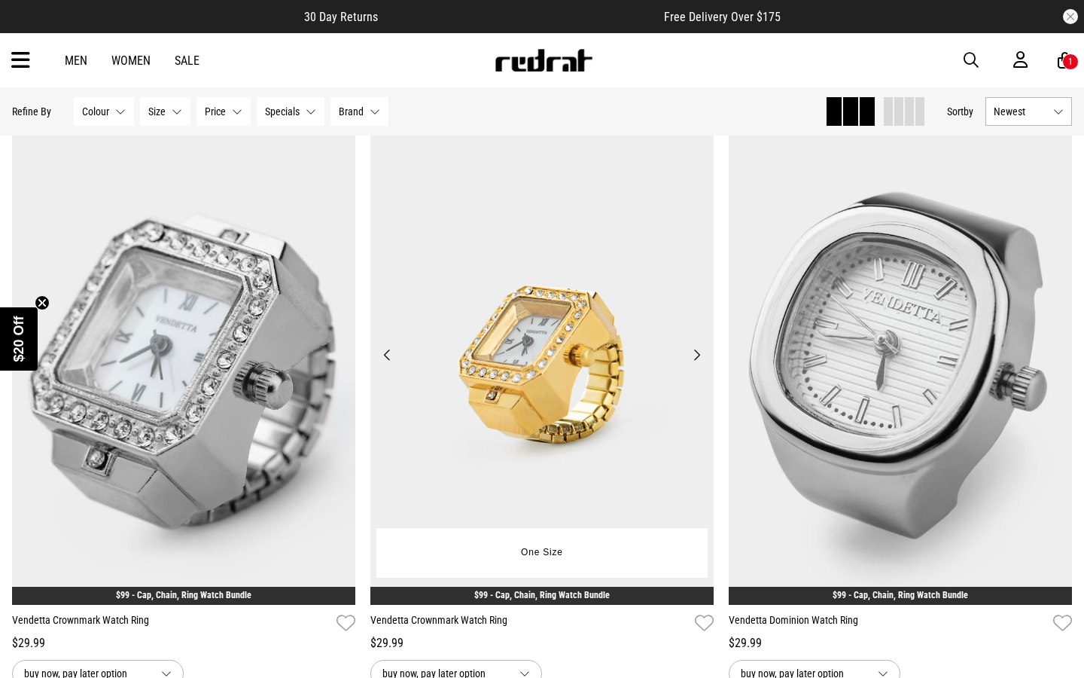
click at [702, 352] on button "Next" at bounding box center [696, 355] width 19 height 18
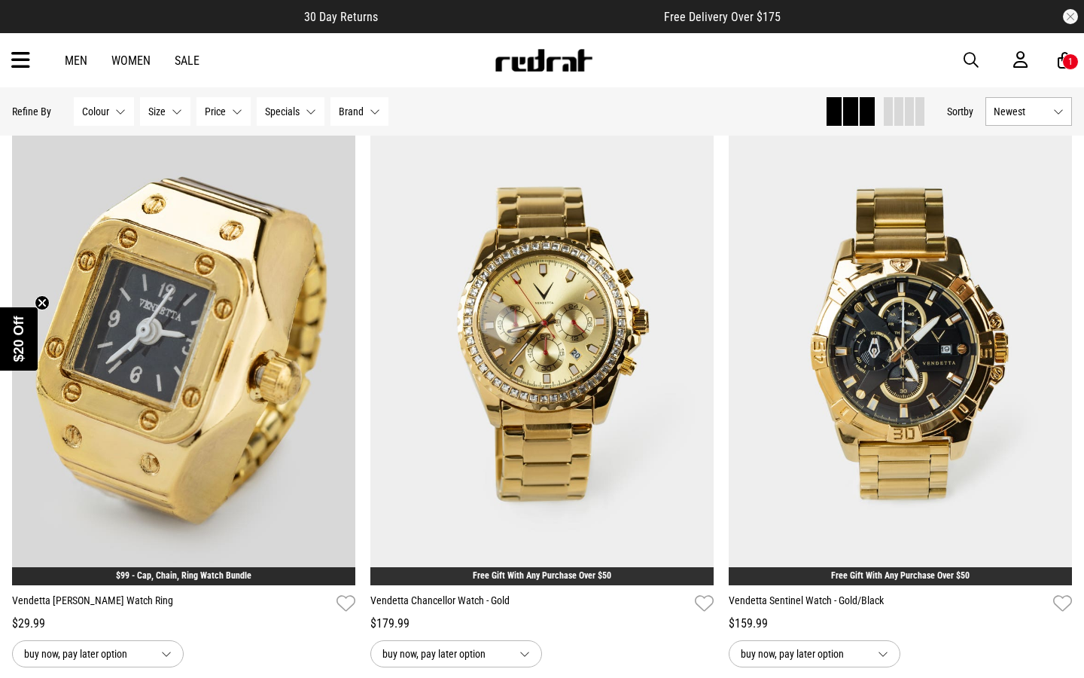
scroll to position [3719, 0]
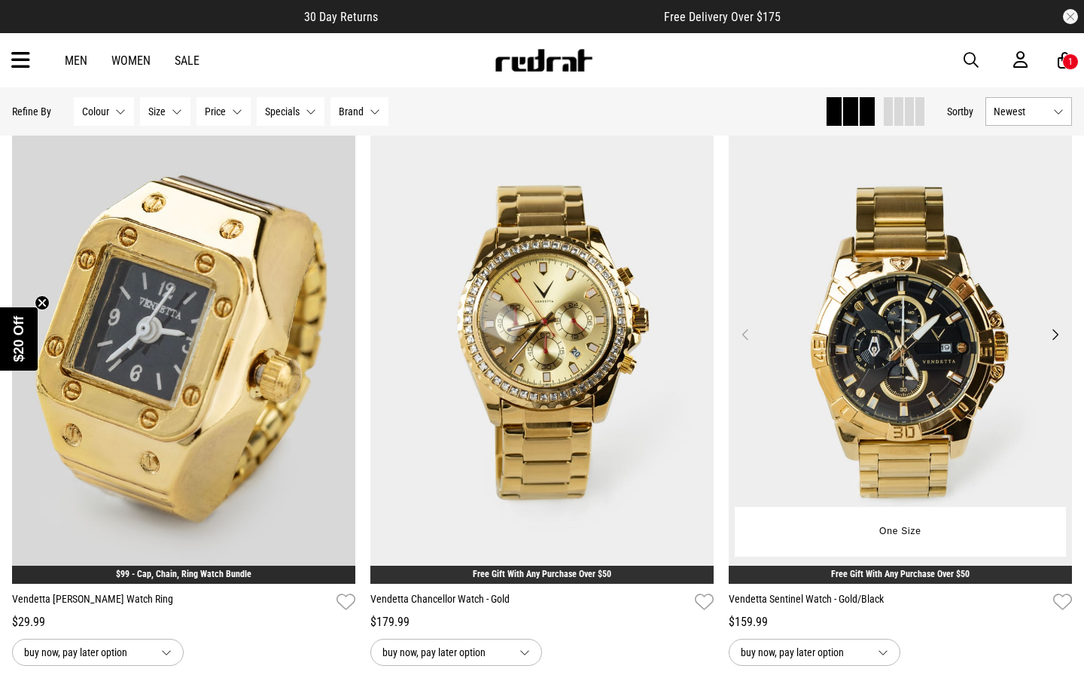
click at [1058, 330] on button "Next" at bounding box center [1055, 334] width 19 height 18
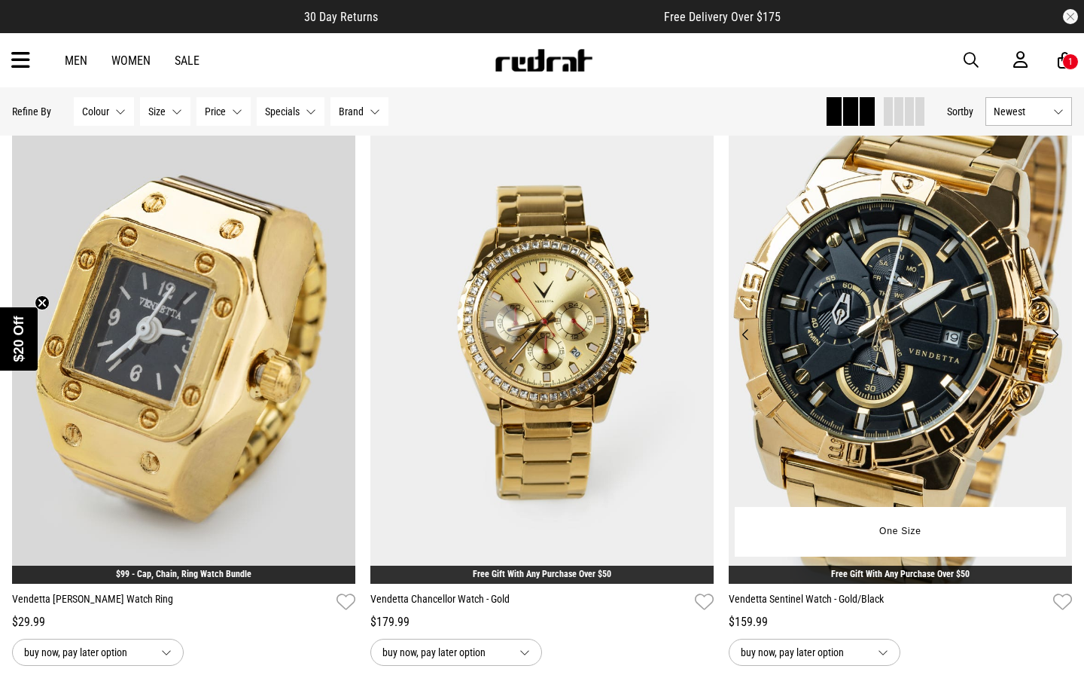
click at [1058, 330] on button "Next" at bounding box center [1055, 334] width 19 height 18
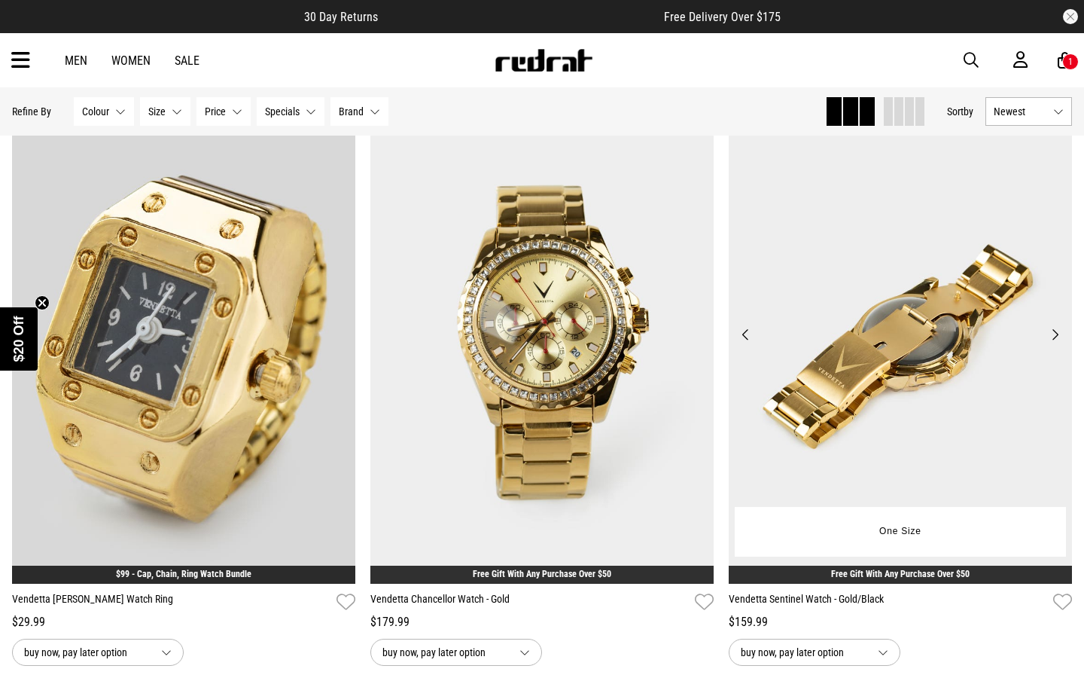
click at [1058, 330] on button "Next" at bounding box center [1055, 334] width 19 height 18
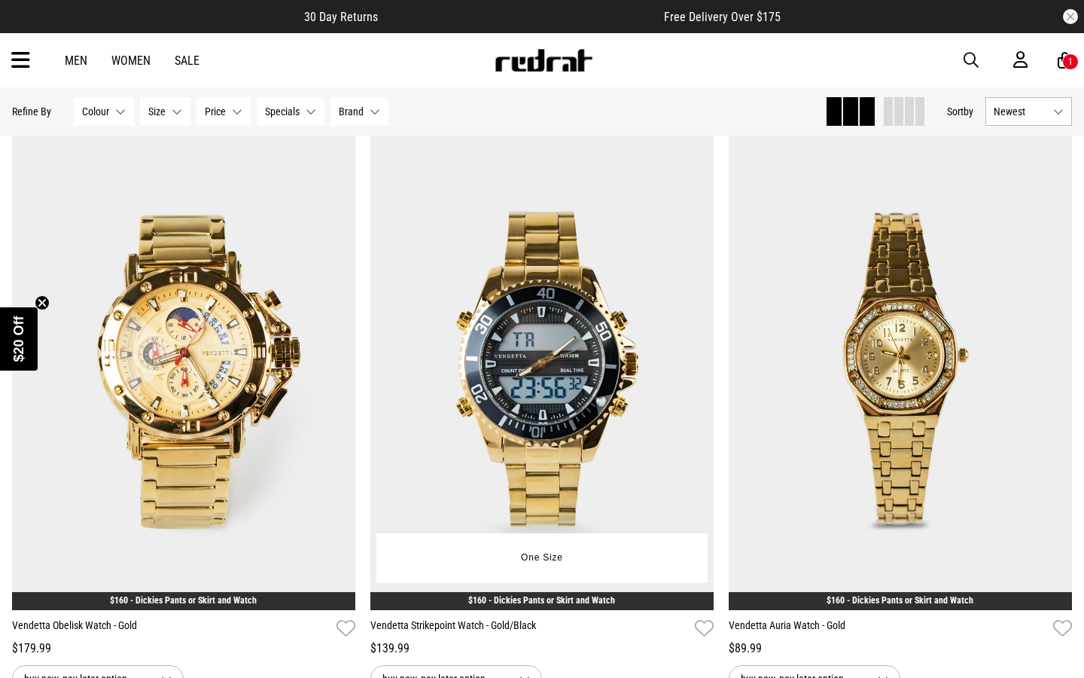
scroll to position [4288, 0]
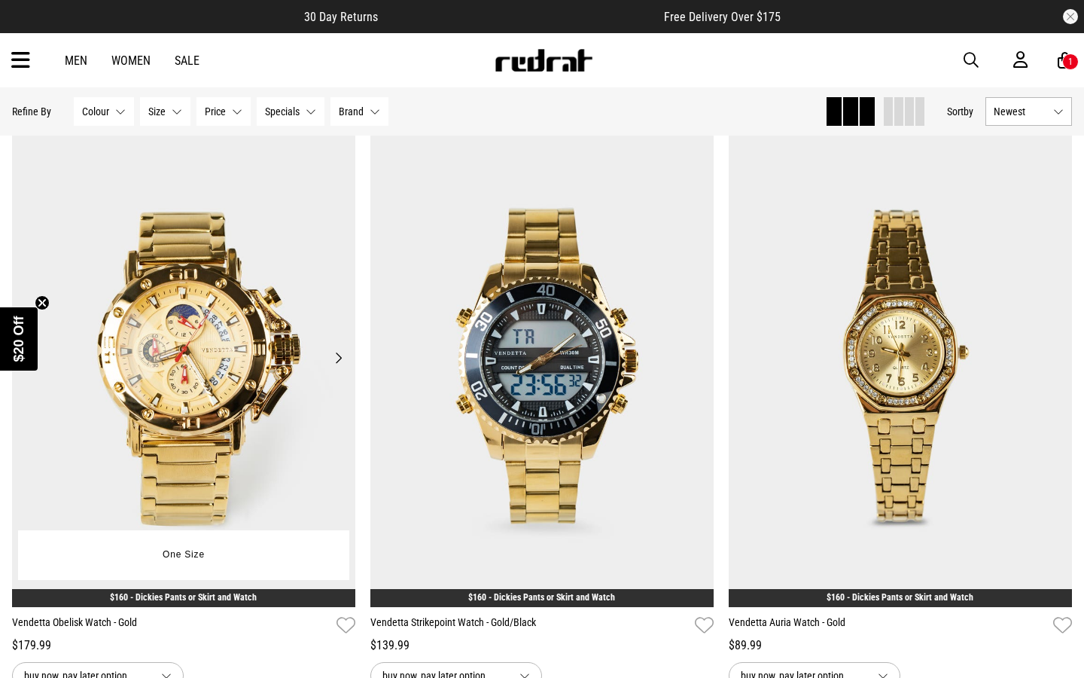
click at [342, 356] on button "Next" at bounding box center [338, 358] width 19 height 18
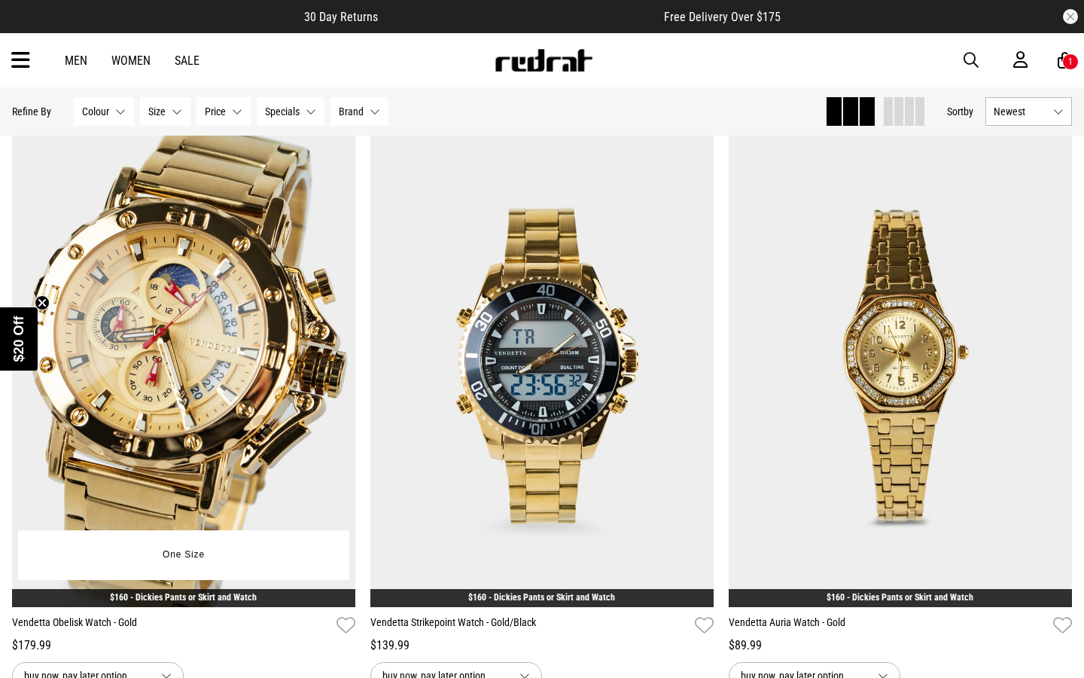
click at [342, 356] on button "Next" at bounding box center [338, 358] width 19 height 18
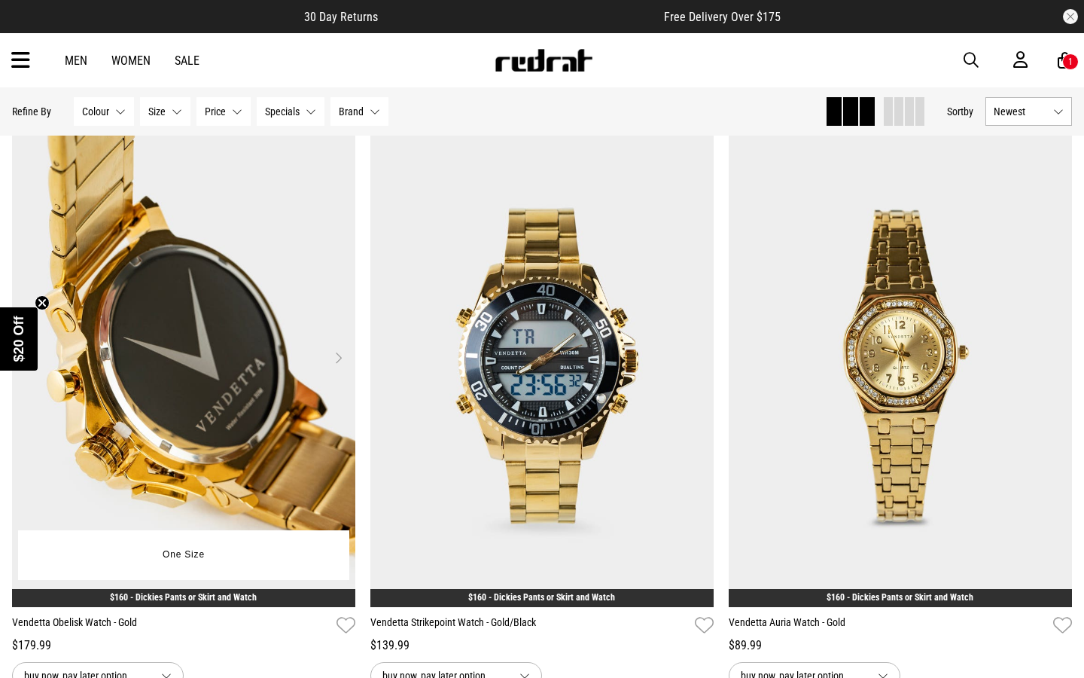
click at [342, 356] on button "Next" at bounding box center [338, 358] width 19 height 18
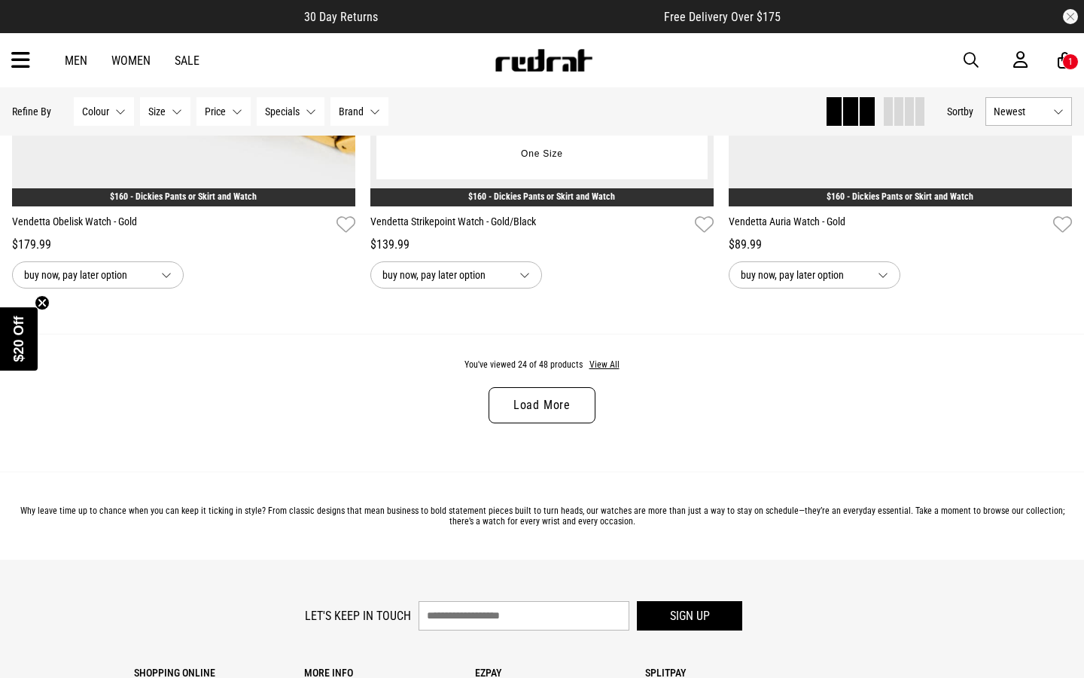
scroll to position [4701, 0]
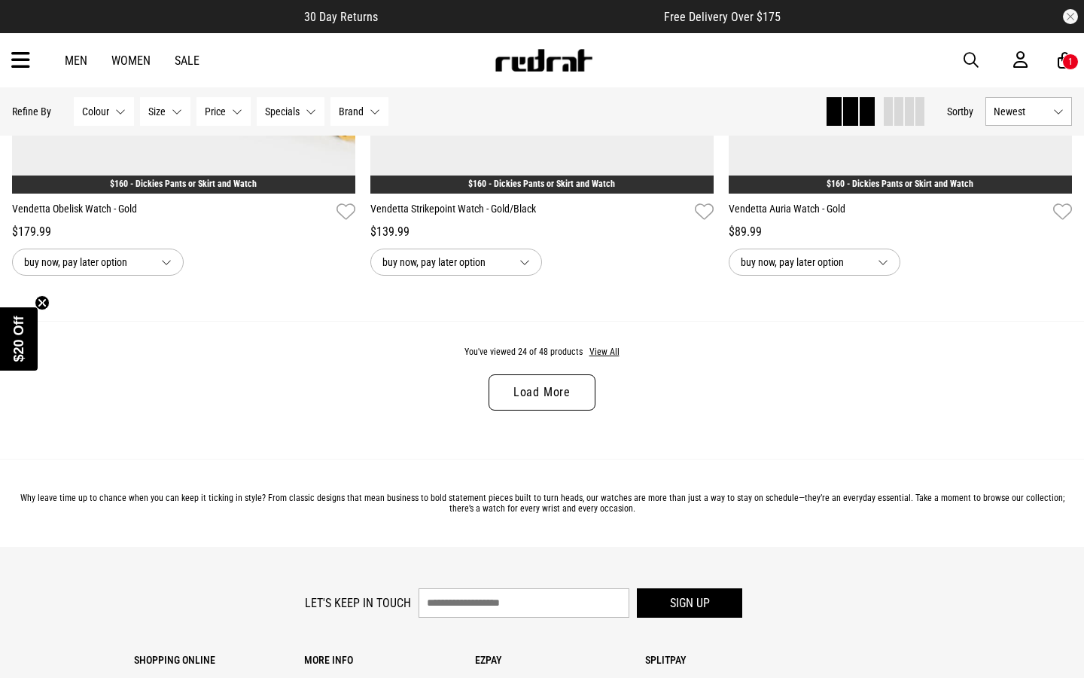
click at [529, 393] on link "Load More" at bounding box center [542, 392] width 107 height 36
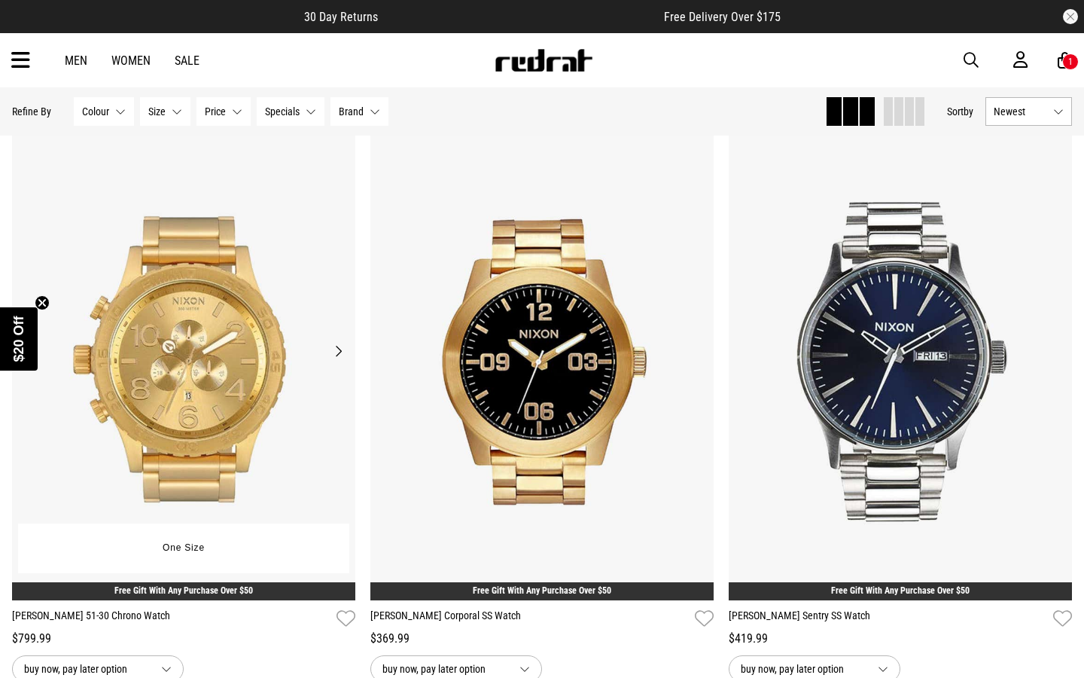
scroll to position [9057, 0]
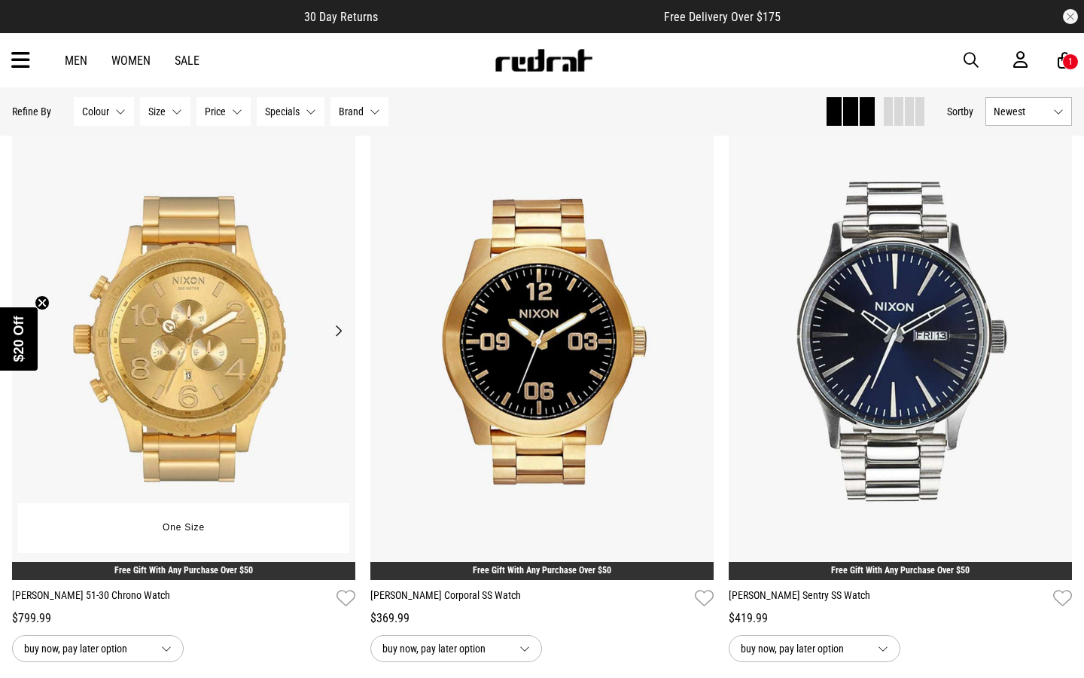
click at [338, 335] on button "Next" at bounding box center [338, 330] width 19 height 18
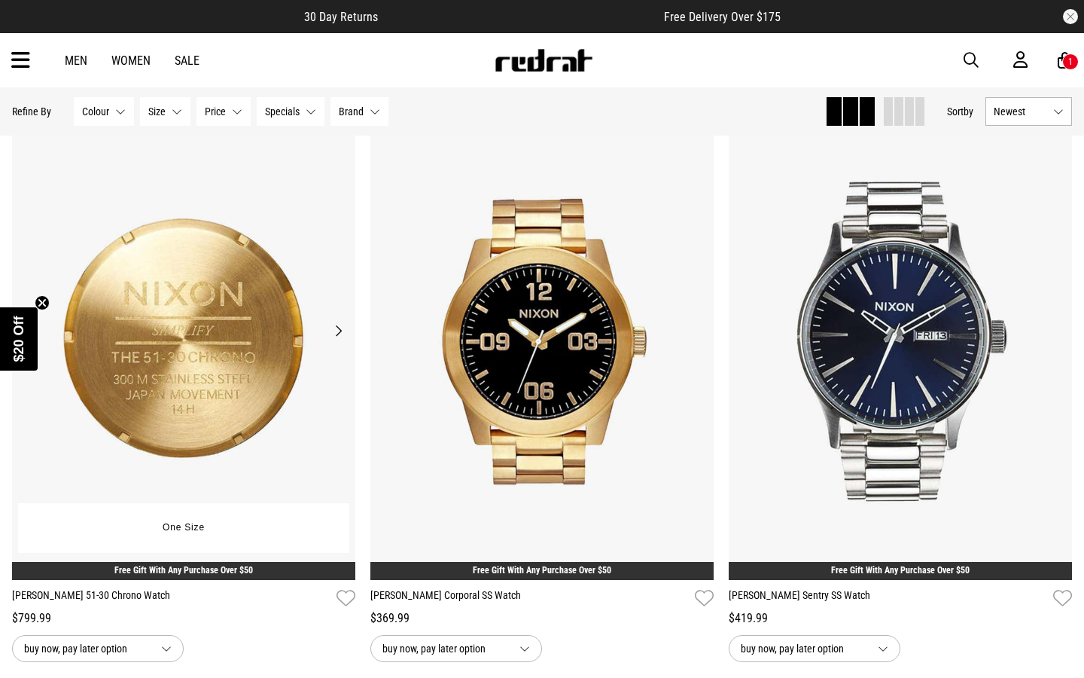
click at [338, 335] on button "Next" at bounding box center [338, 330] width 19 height 18
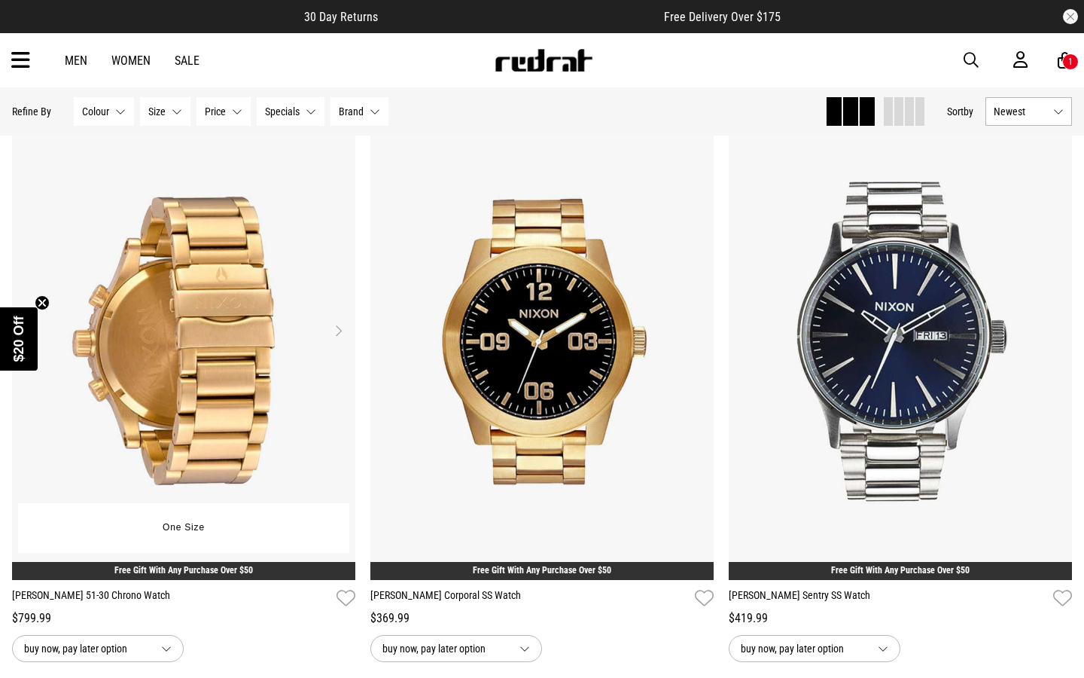
click at [338, 335] on button "Next" at bounding box center [338, 330] width 19 height 18
click at [339, 331] on button "Next" at bounding box center [338, 330] width 19 height 18
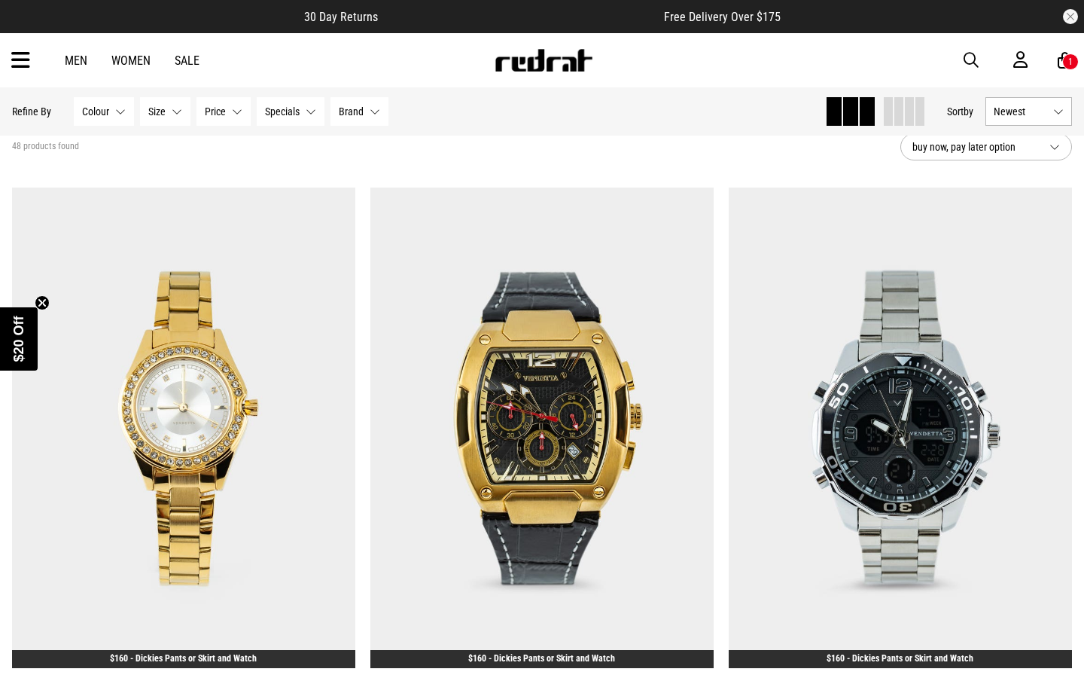
scroll to position [0, 0]
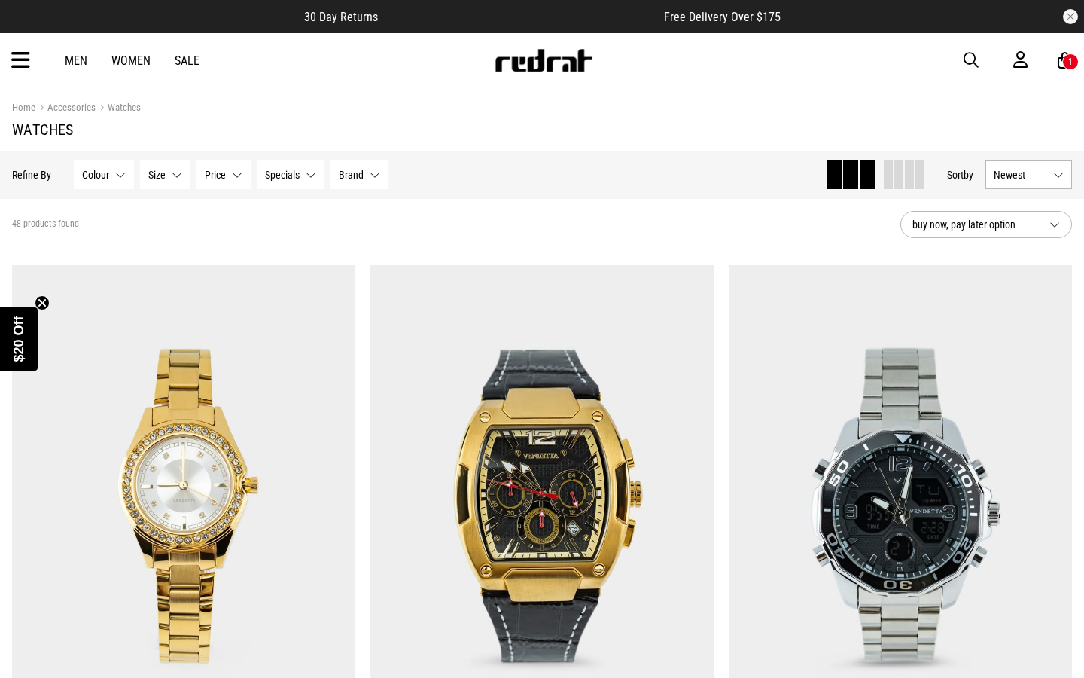
click at [18, 64] on icon at bounding box center [20, 60] width 19 height 25
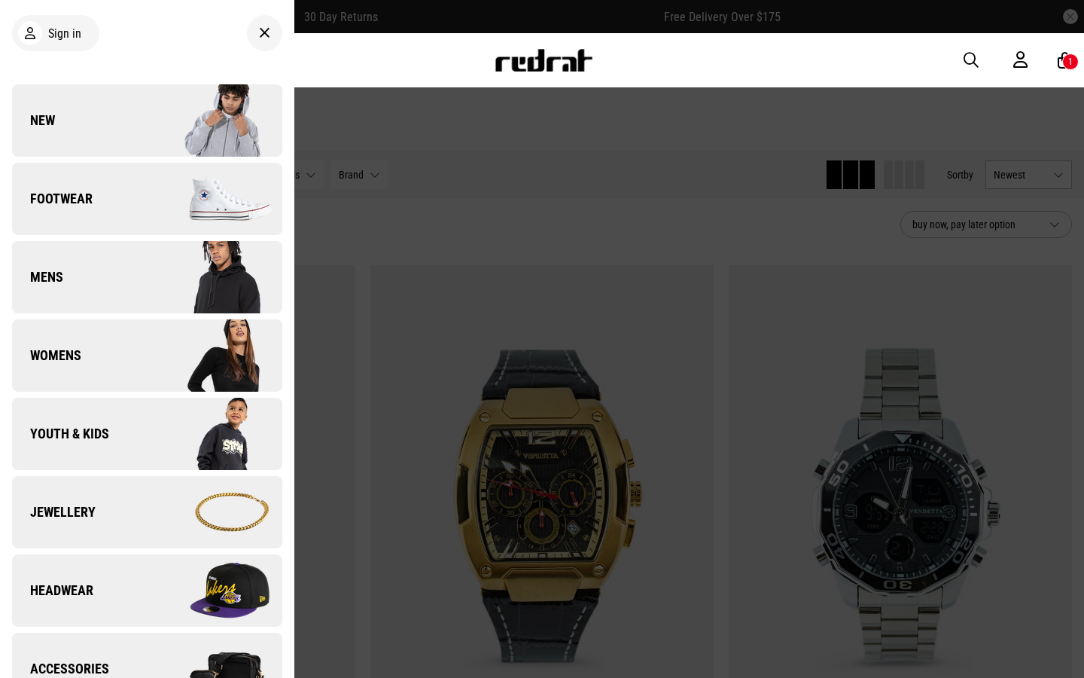
click at [131, 193] on link "Footwear" at bounding box center [147, 199] width 270 height 72
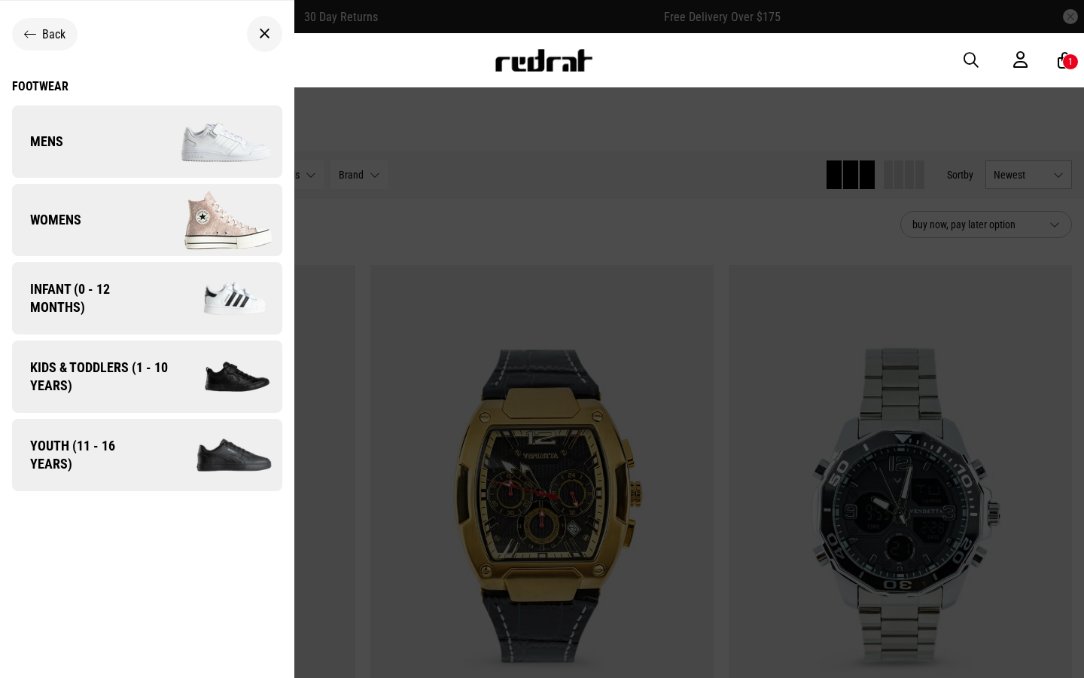
click at [179, 132] on img at bounding box center [214, 141] width 135 height 75
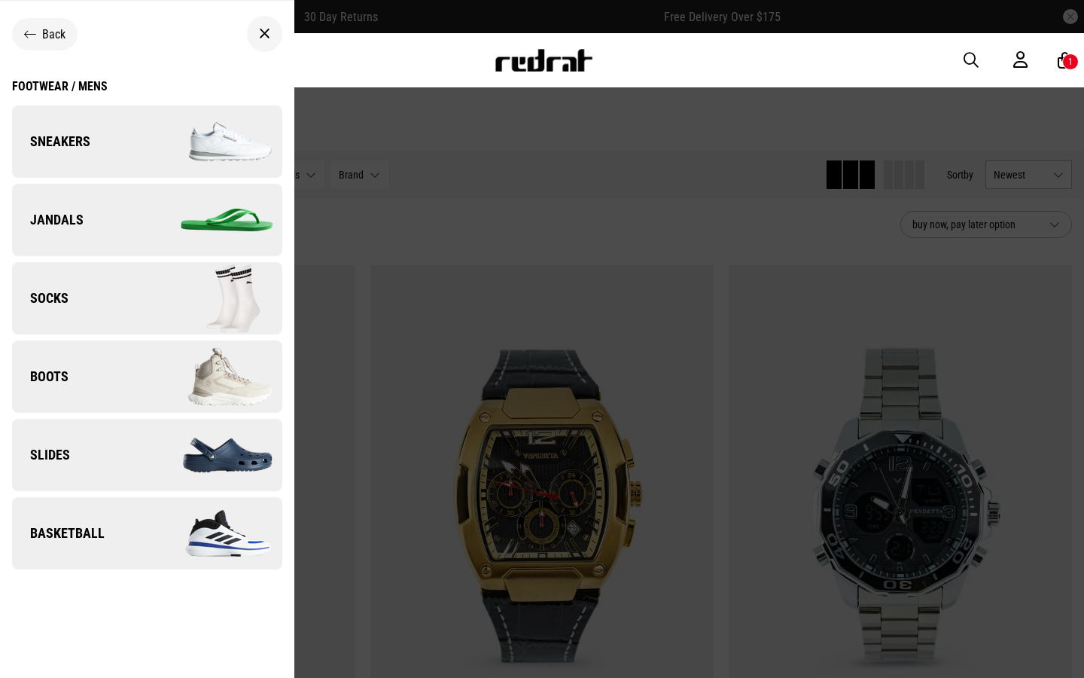
click at [179, 132] on img at bounding box center [214, 141] width 135 height 75
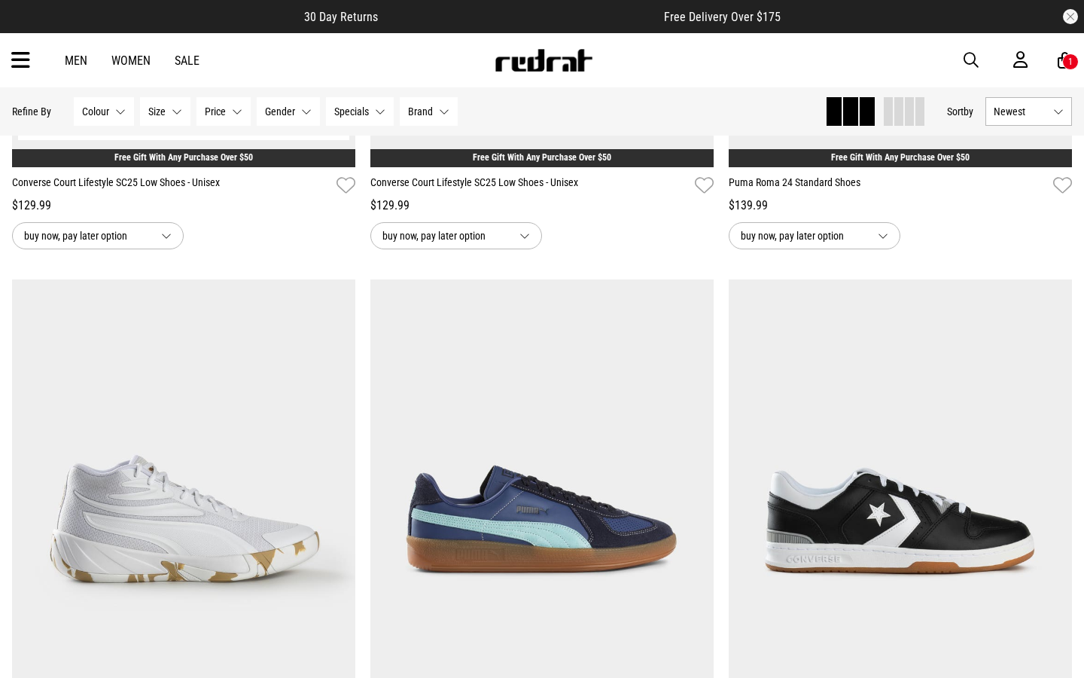
click at [244, 236] on div "buy now, pay later option" at bounding box center [183, 235] width 343 height 27
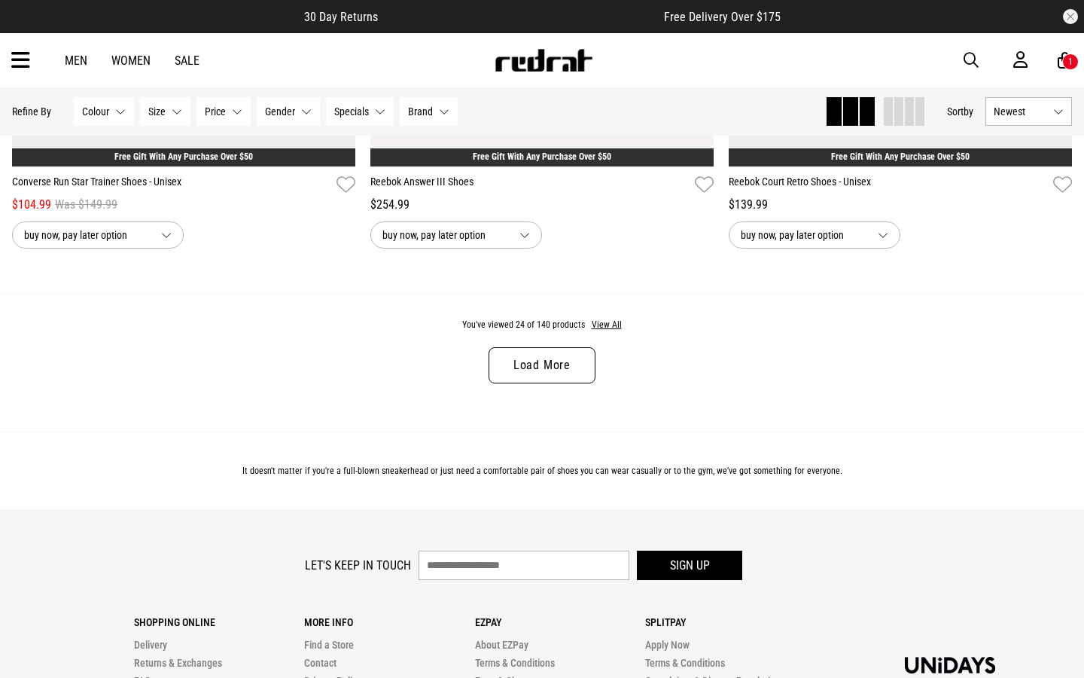
scroll to position [4733, 0]
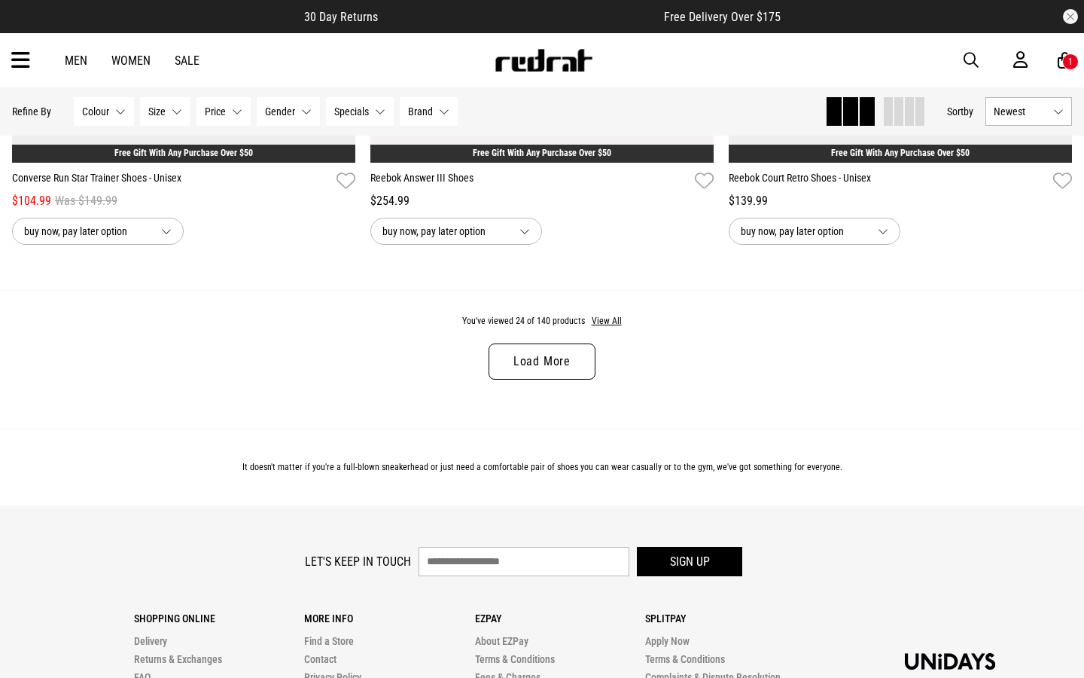
click at [534, 354] on link "Load More" at bounding box center [542, 361] width 107 height 36
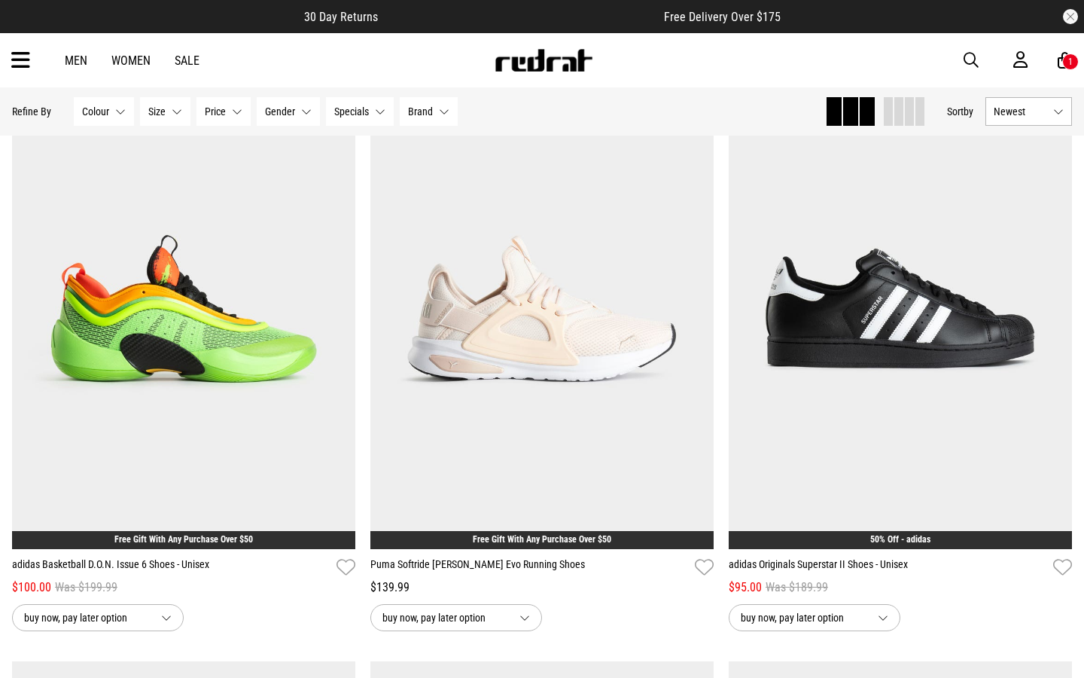
scroll to position [8495, 0]
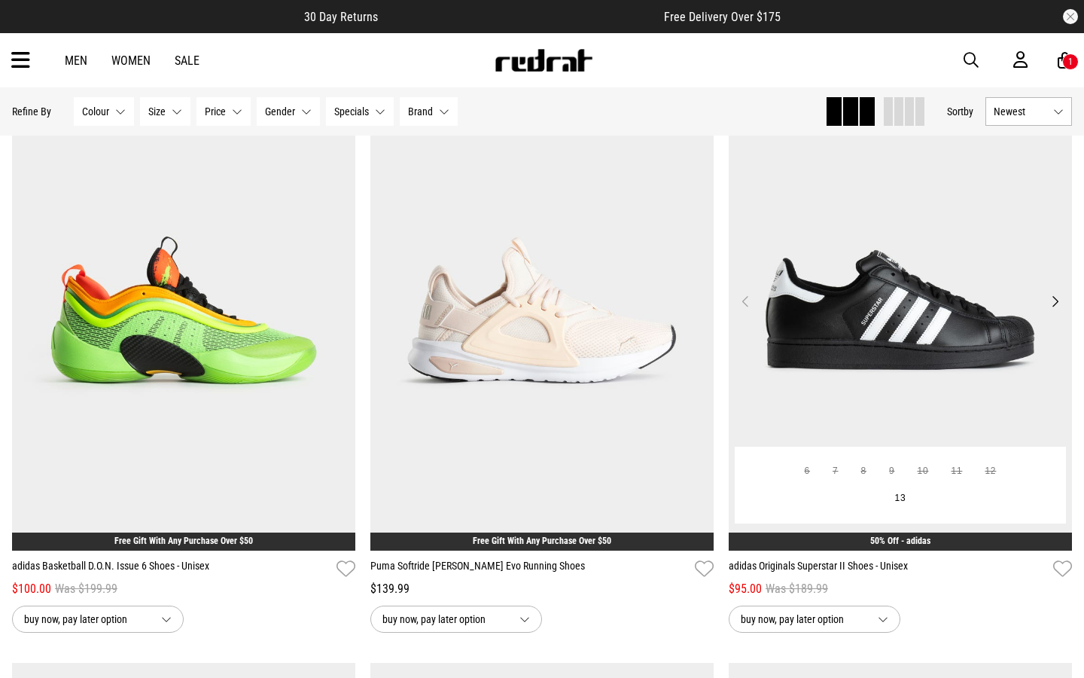
click at [1059, 300] on button "Next" at bounding box center [1055, 301] width 19 height 18
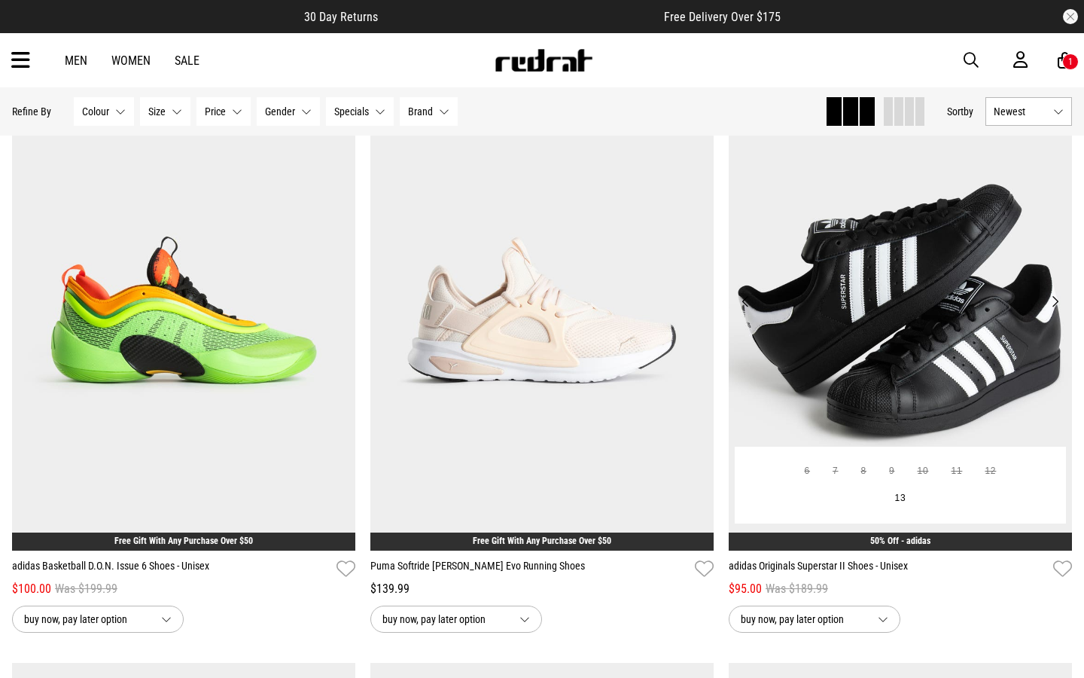
click at [1059, 300] on button "Next" at bounding box center [1055, 301] width 19 height 18
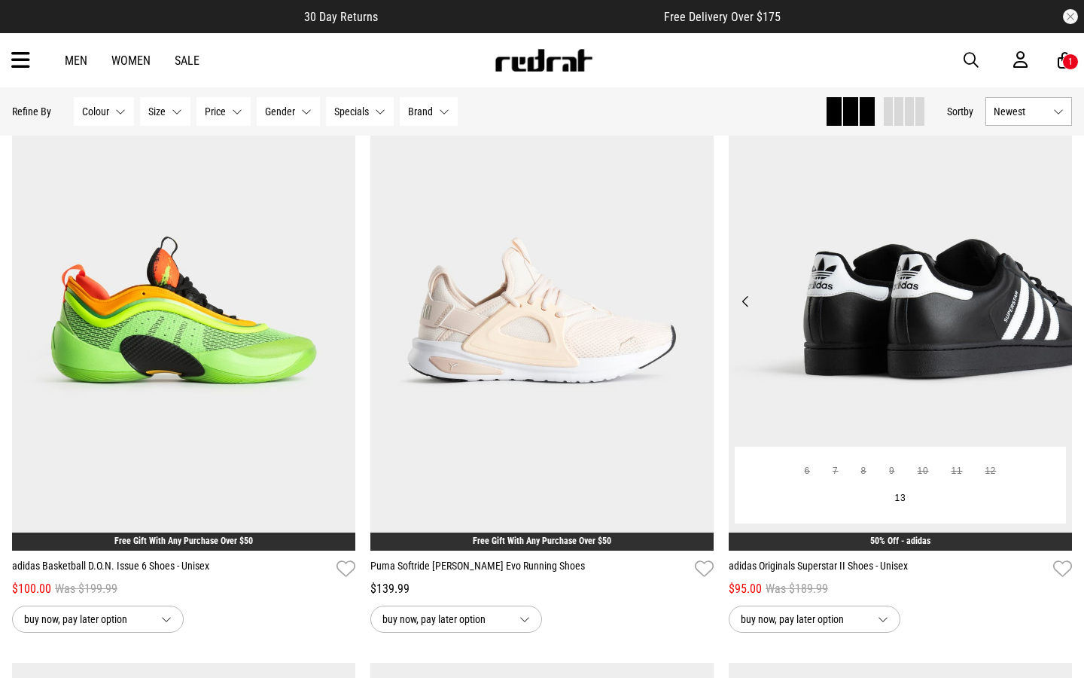
click at [1057, 304] on button "Next" at bounding box center [1055, 301] width 19 height 18
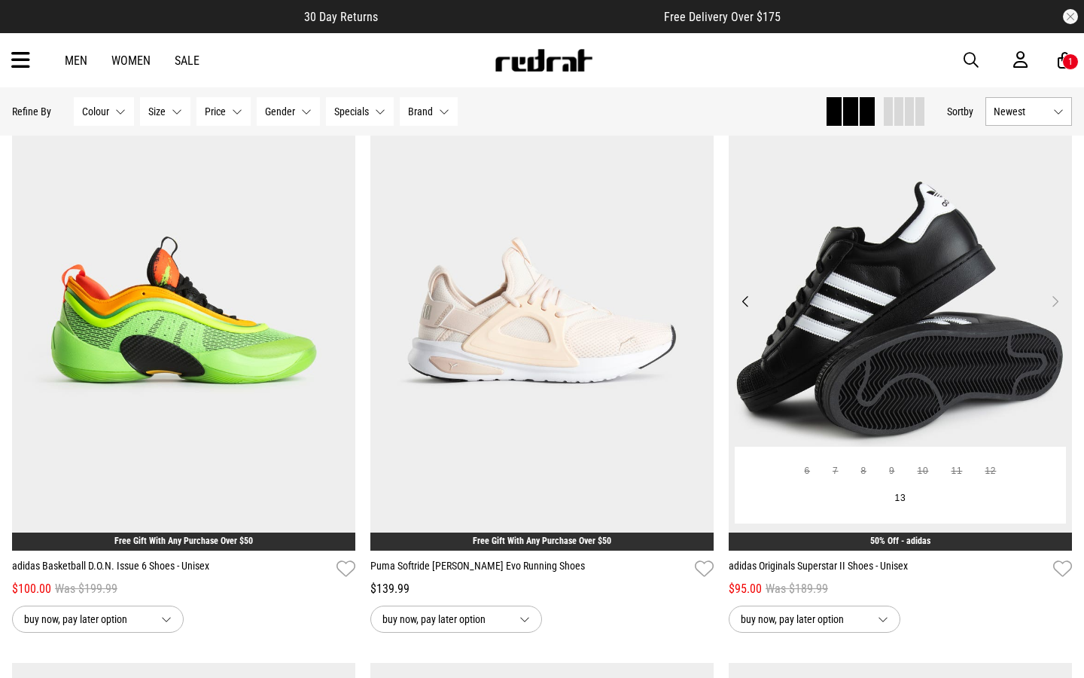
click at [1057, 304] on button "Next" at bounding box center [1055, 301] width 19 height 18
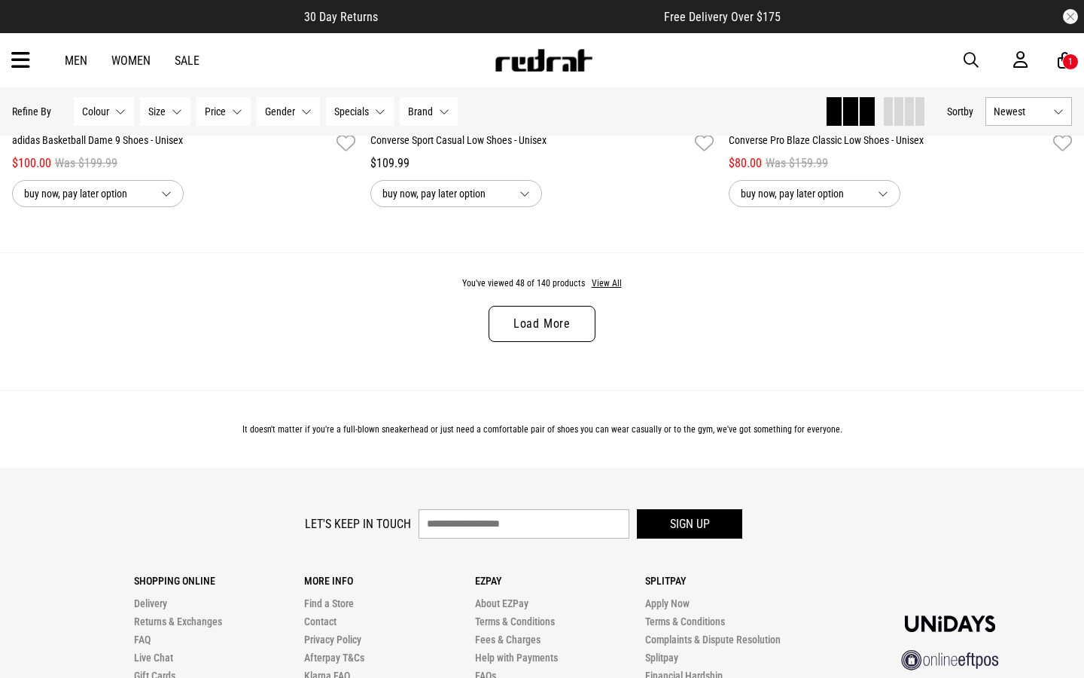
scroll to position [9516, 0]
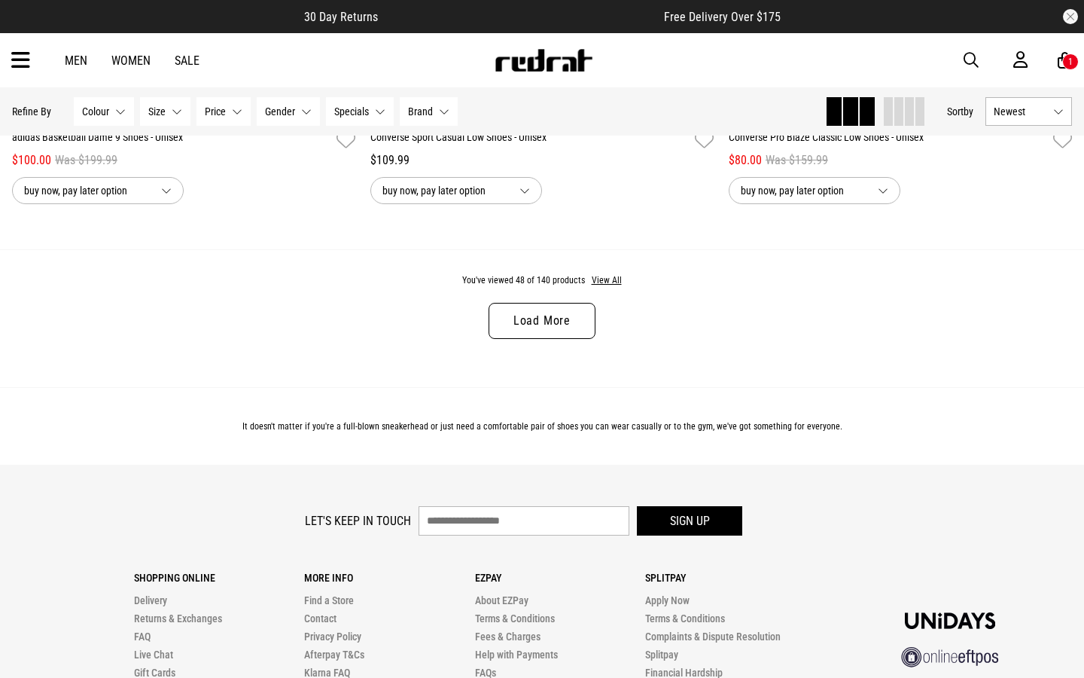
click at [566, 324] on link "Load More" at bounding box center [542, 321] width 107 height 36
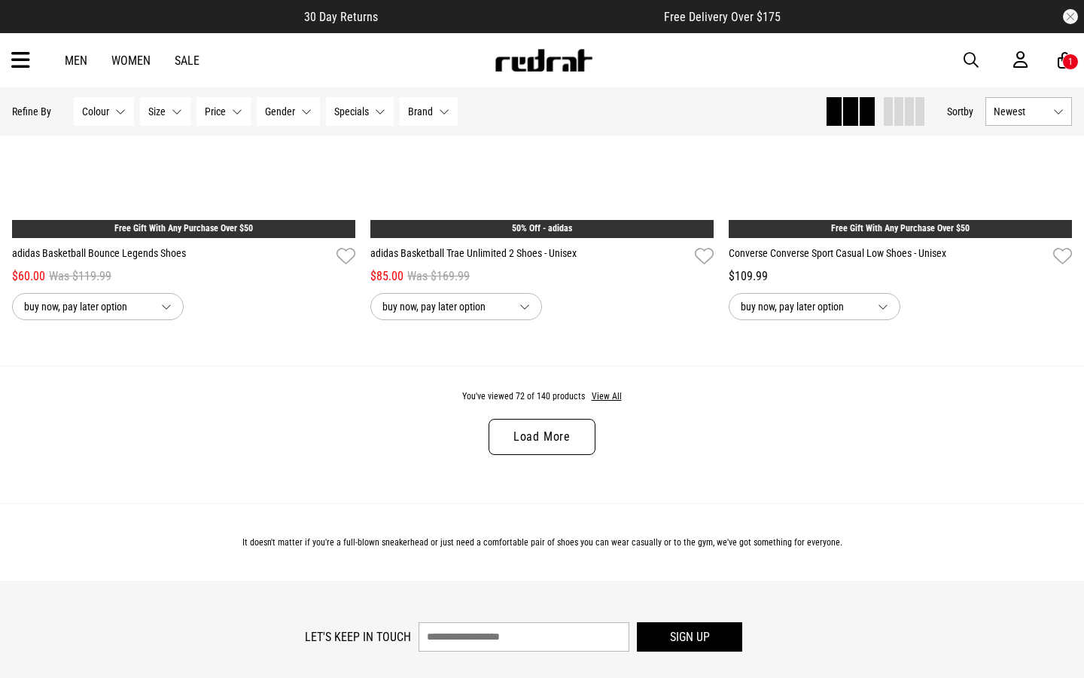
scroll to position [14148, 0]
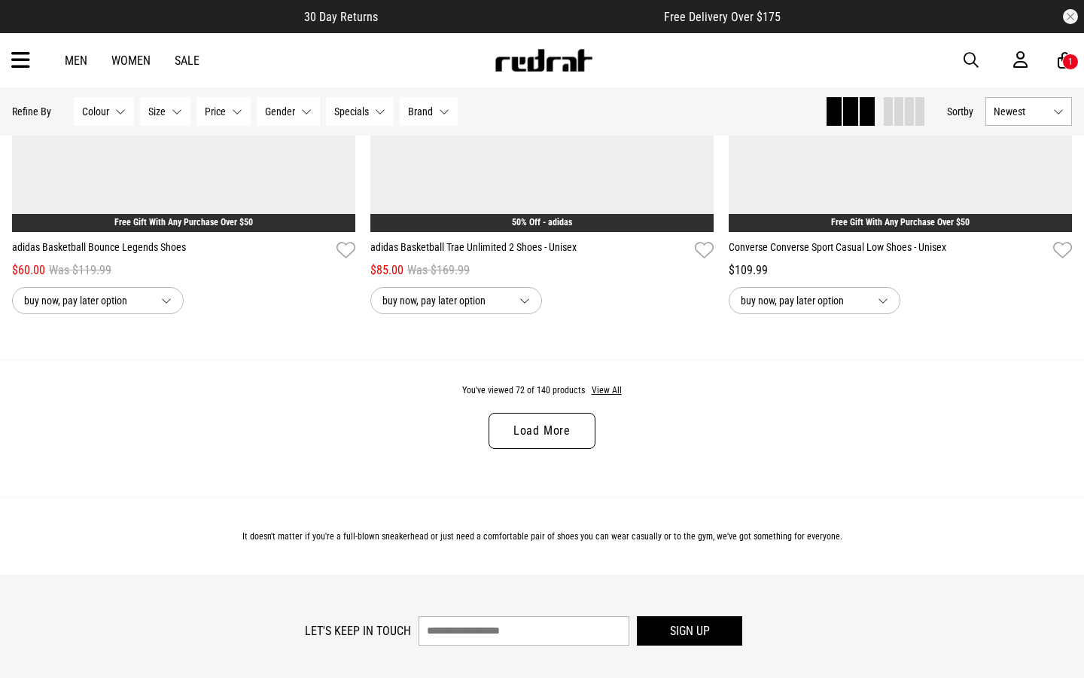
click at [548, 431] on link "Load More" at bounding box center [542, 431] width 107 height 36
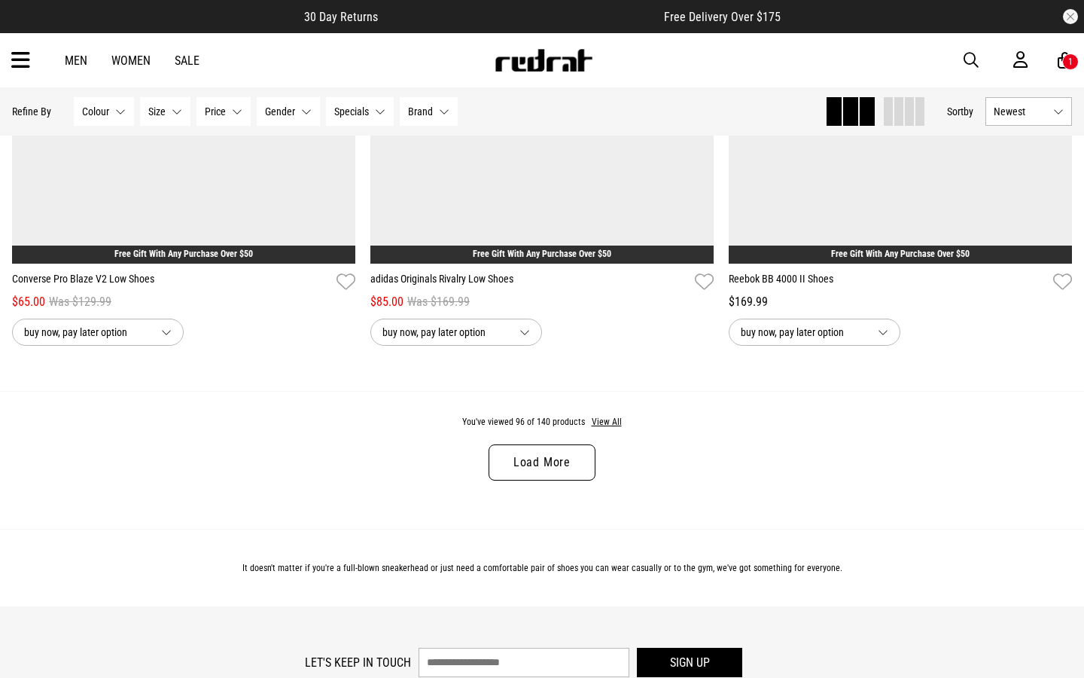
scroll to position [18859, 0]
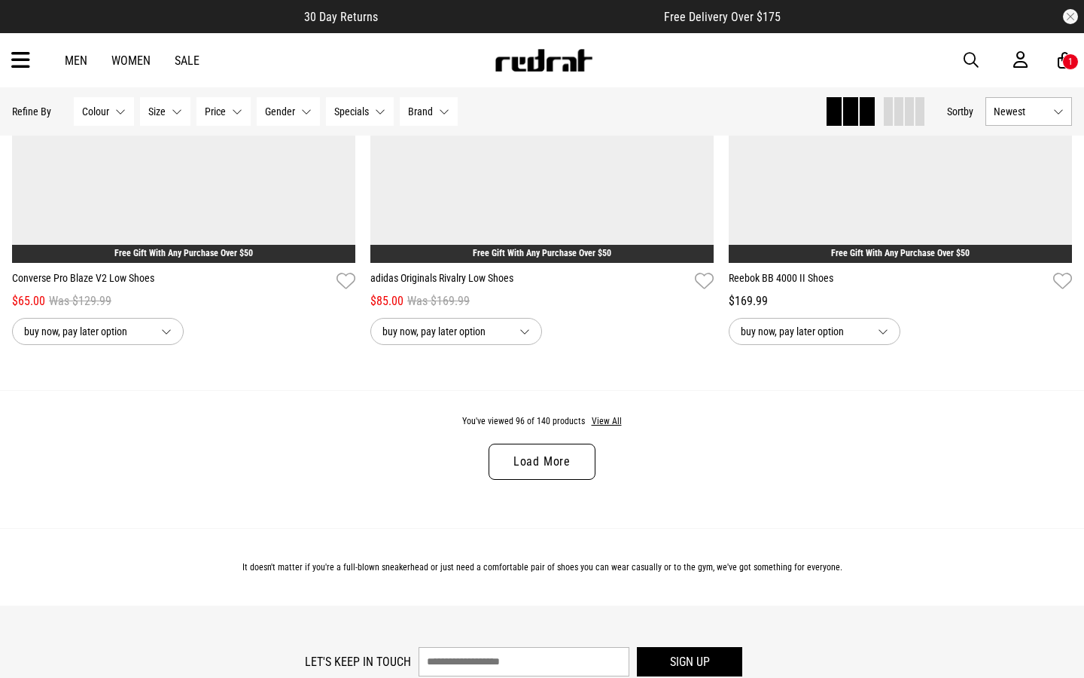
click at [547, 458] on link "Load More" at bounding box center [542, 461] width 107 height 36
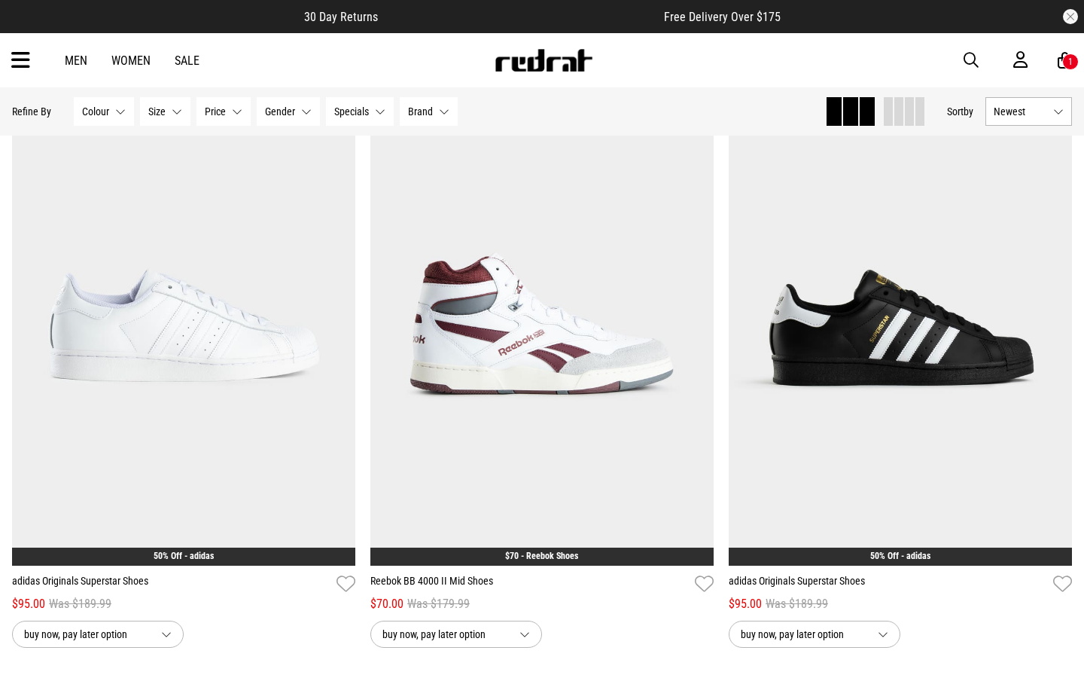
scroll to position [19743, 0]
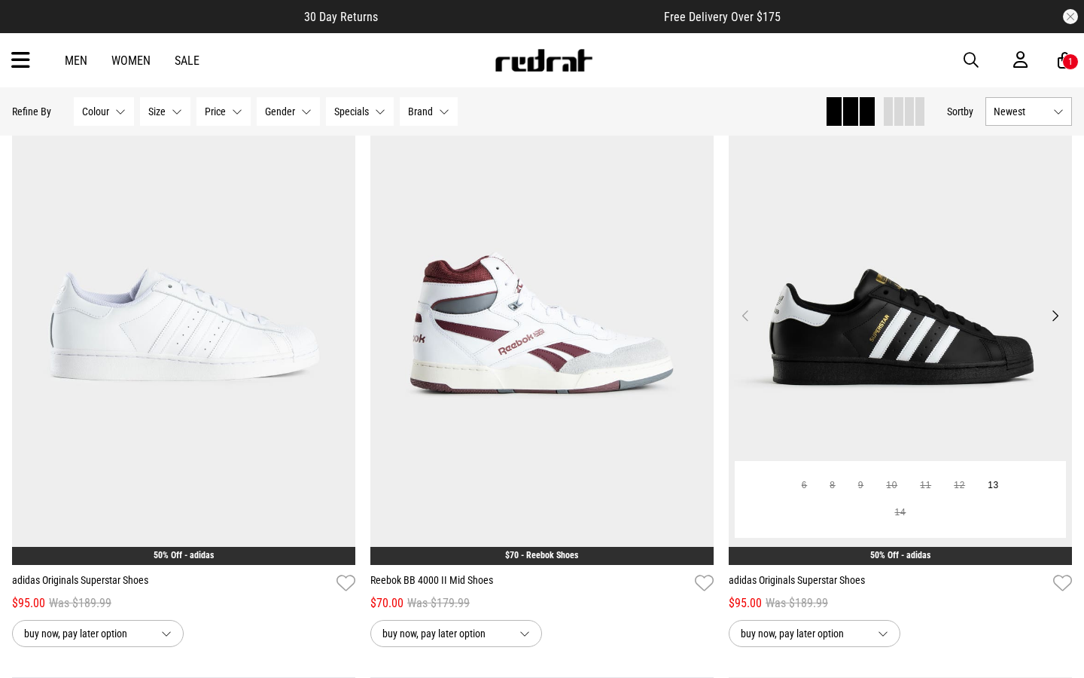
click at [1051, 312] on button "Next" at bounding box center [1055, 315] width 19 height 18
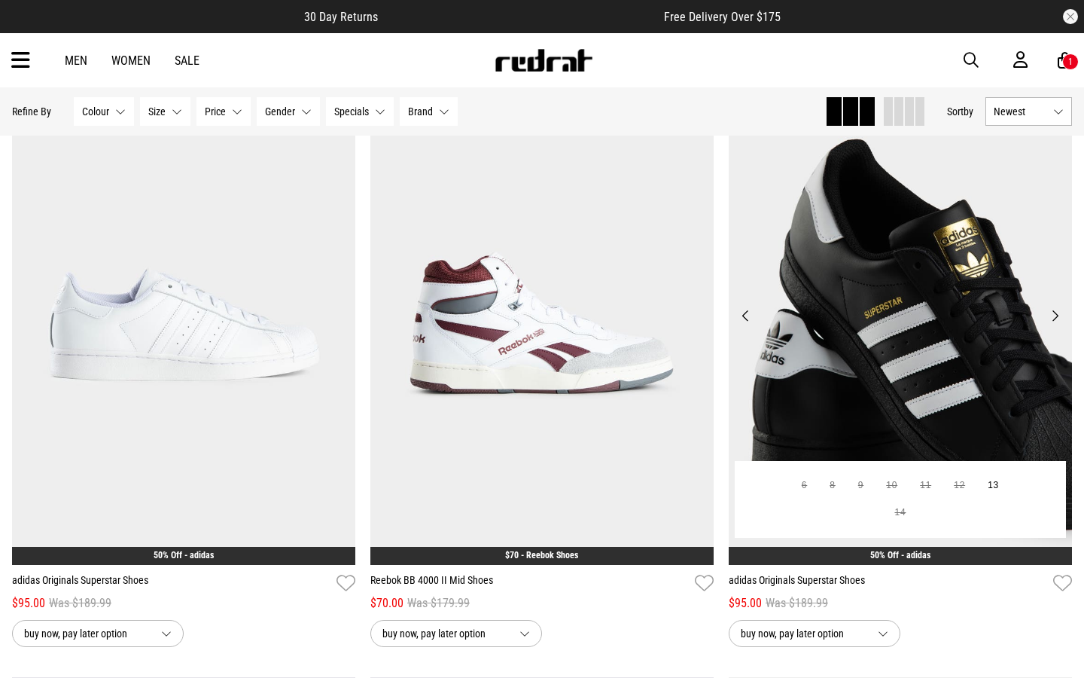
click at [1051, 312] on button "Next" at bounding box center [1055, 315] width 19 height 18
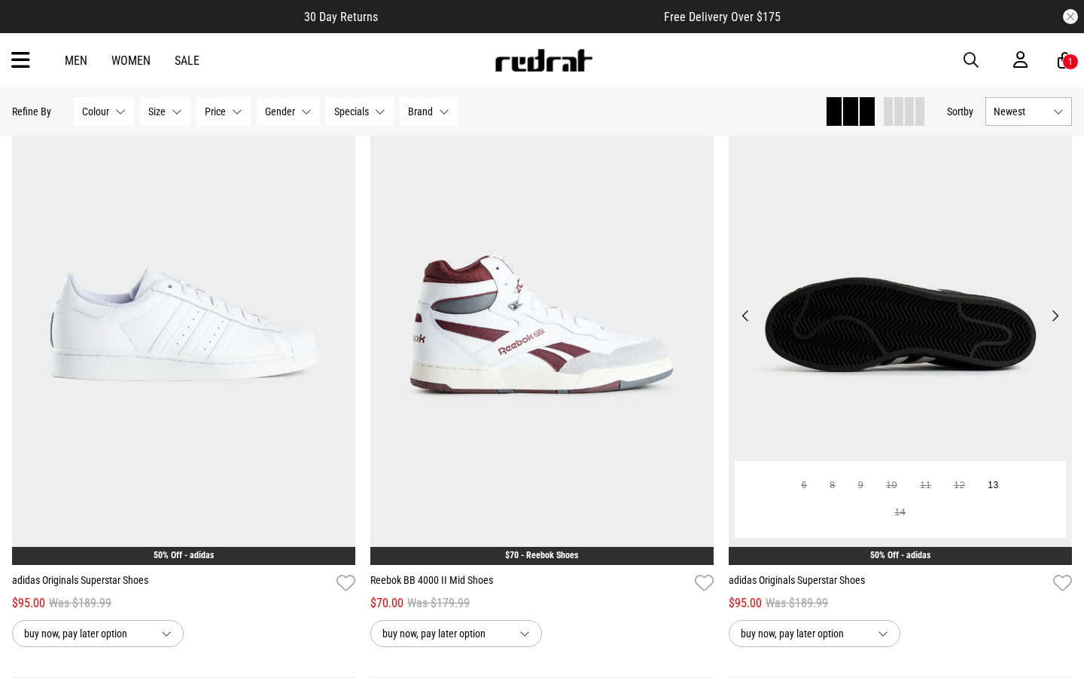
click at [1051, 312] on button "Next" at bounding box center [1055, 315] width 19 height 18
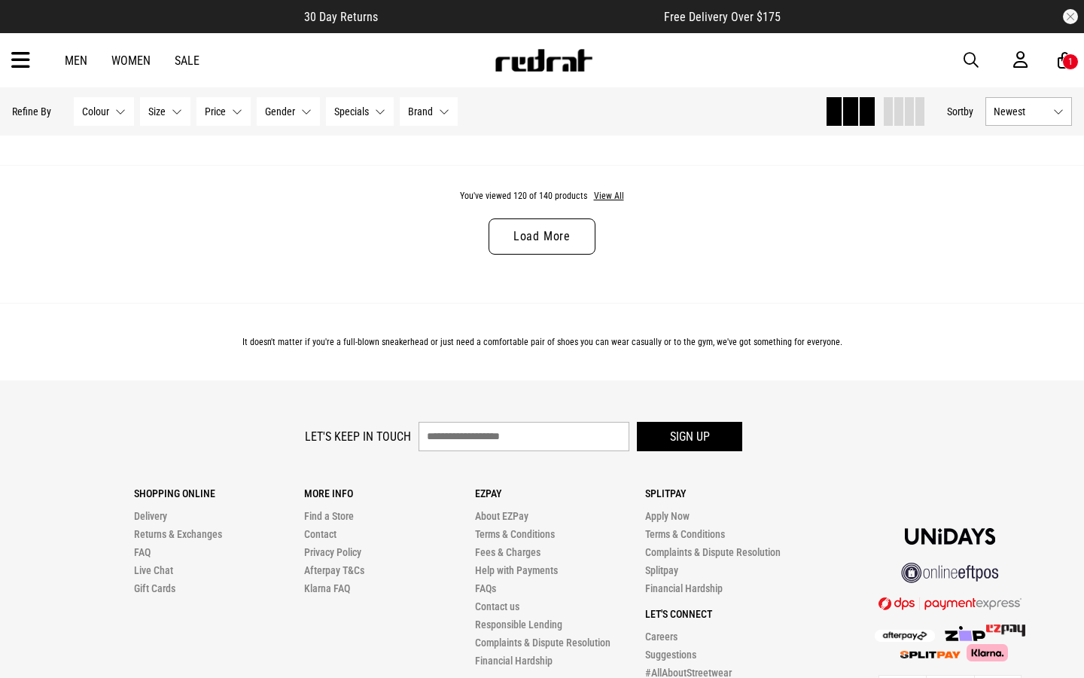
scroll to position [23831, 0]
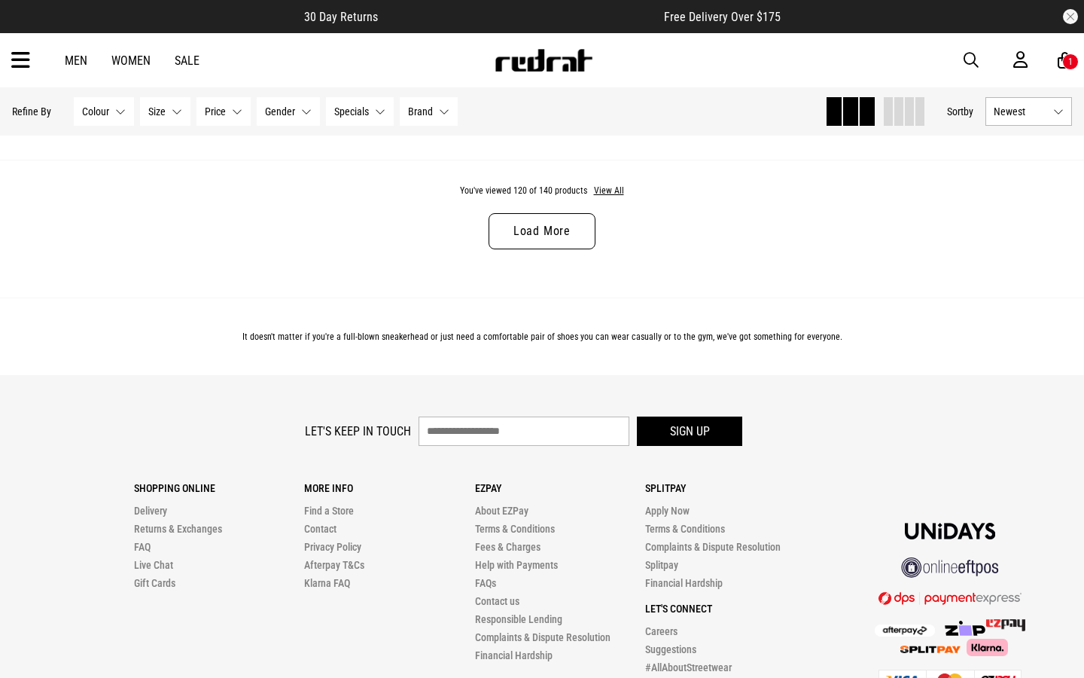
click at [567, 226] on link "Load More" at bounding box center [542, 231] width 107 height 36
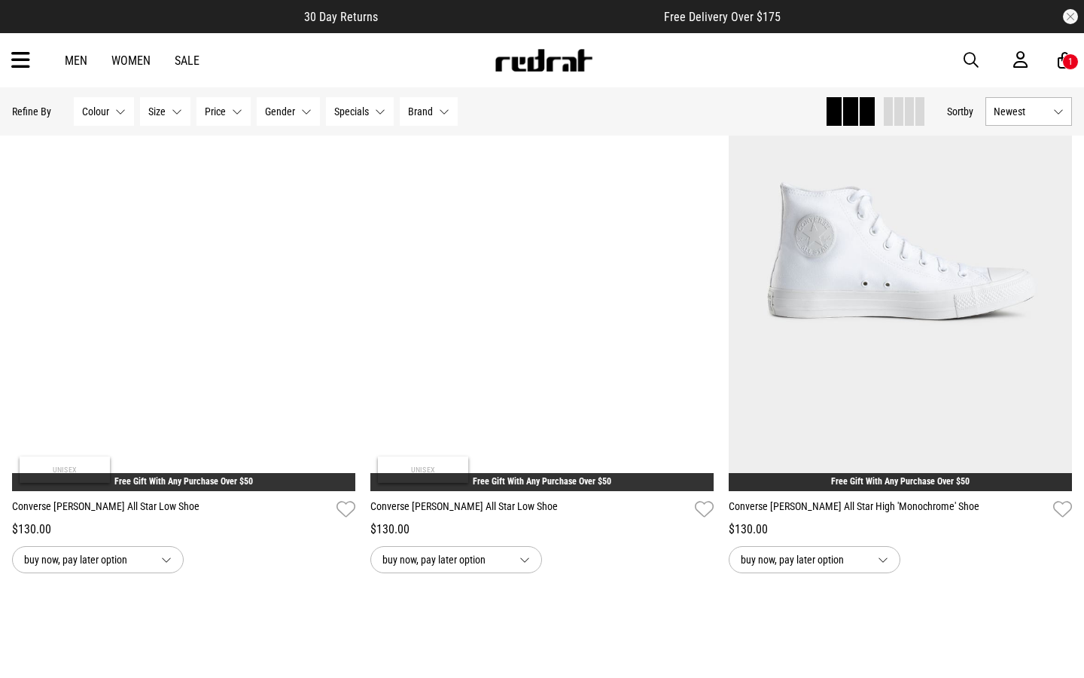
scroll to position [25743, 0]
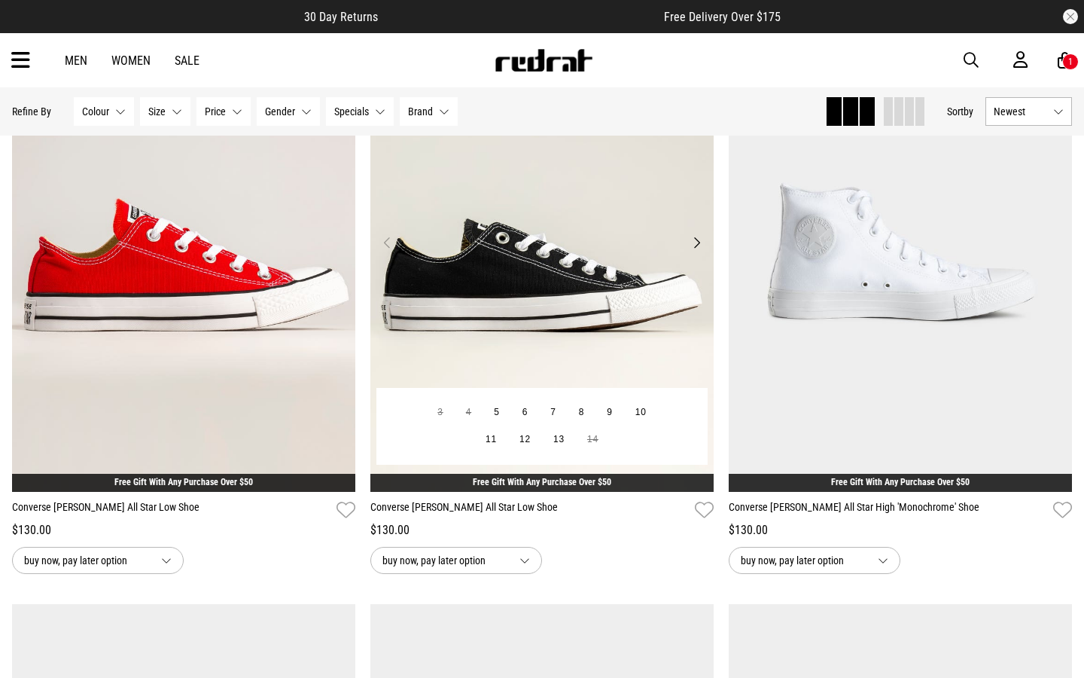
click at [696, 242] on button "Next" at bounding box center [696, 242] width 19 height 18
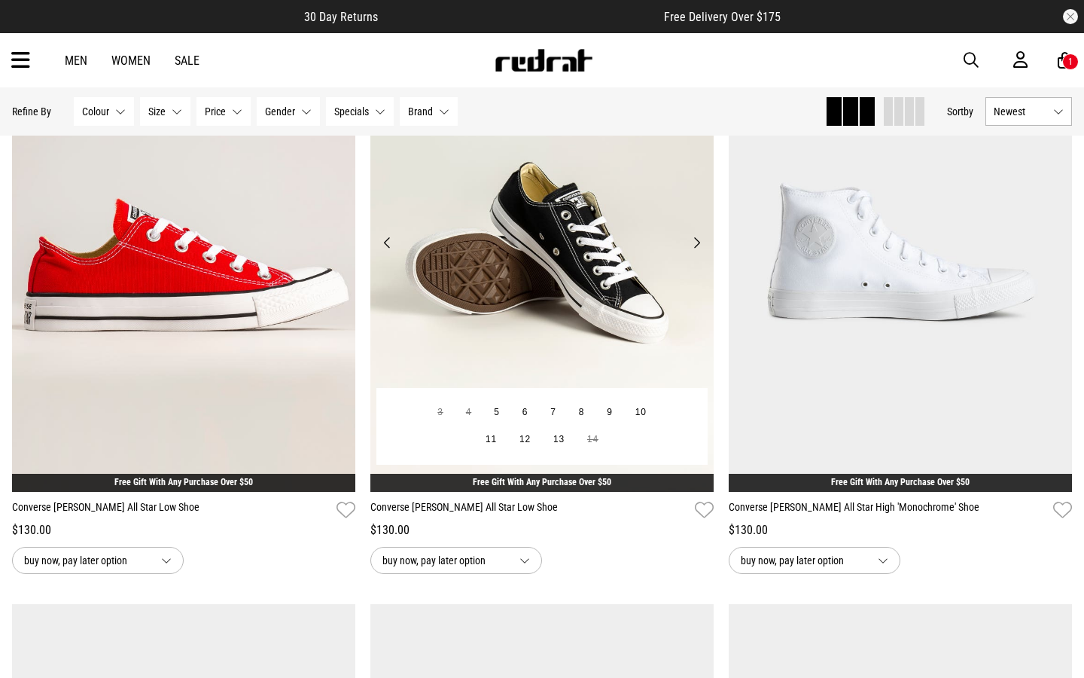
click at [696, 242] on button "Next" at bounding box center [696, 242] width 19 height 18
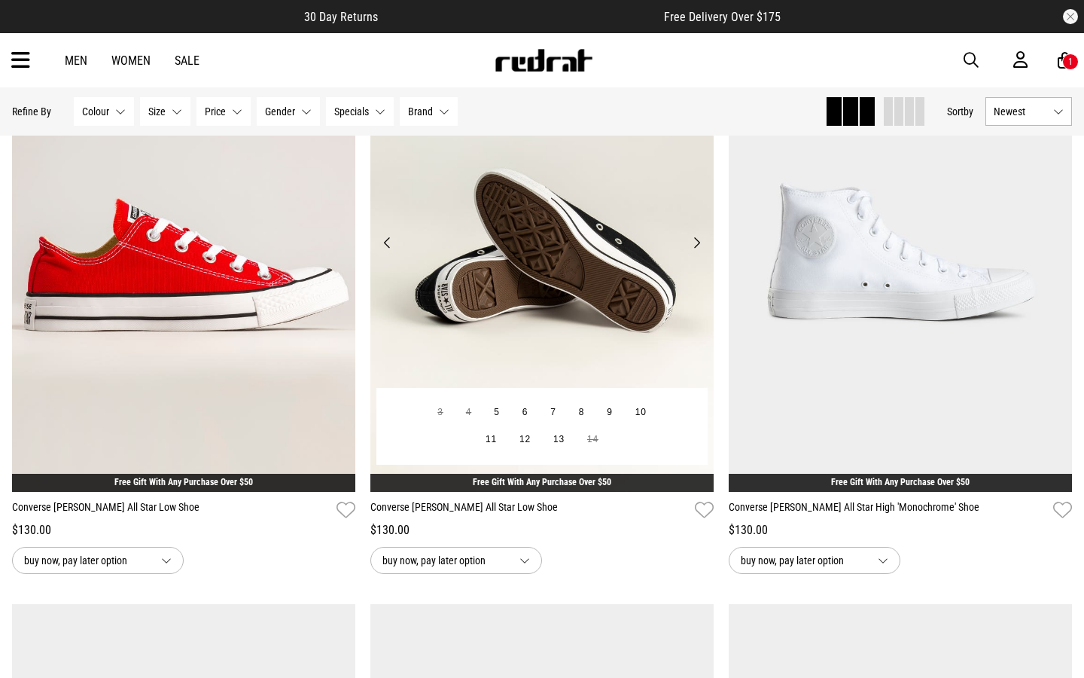
click at [696, 242] on button "Next" at bounding box center [696, 242] width 19 height 18
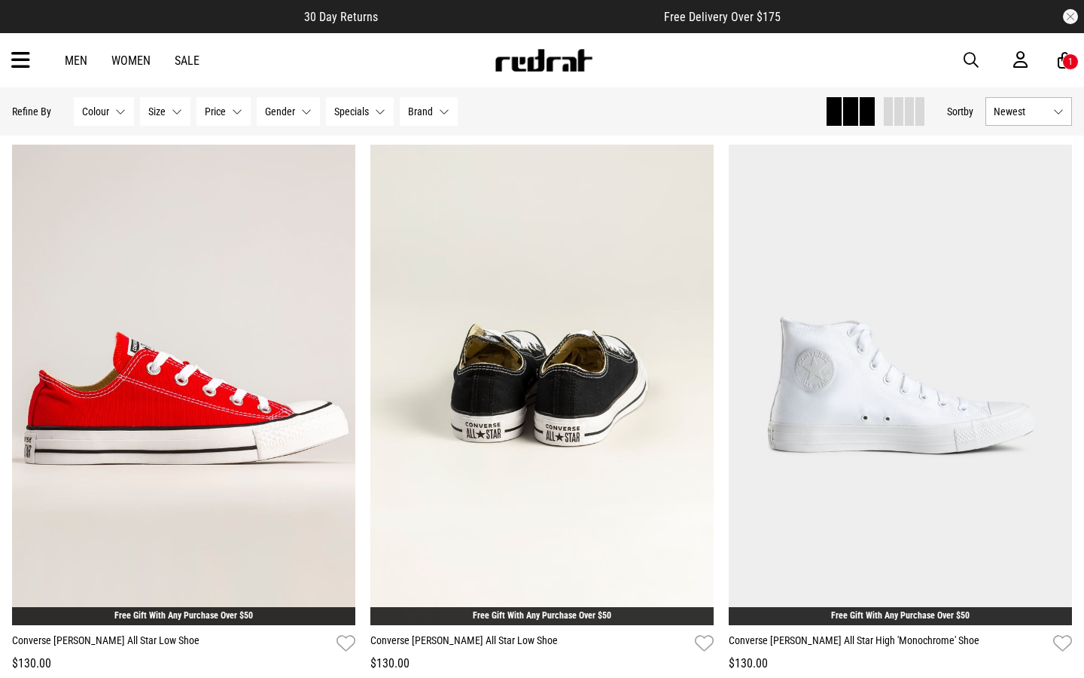
scroll to position [25609, 0]
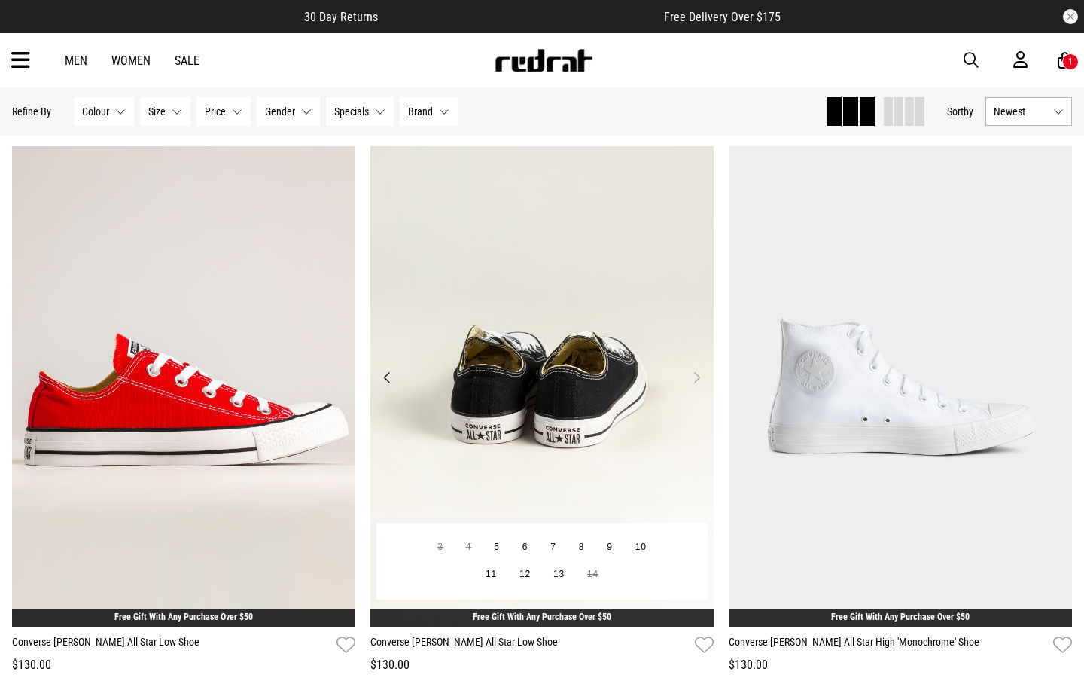
click at [696, 377] on button "Next" at bounding box center [696, 377] width 19 height 18
click at [388, 378] on button "Previous" at bounding box center [387, 377] width 19 height 18
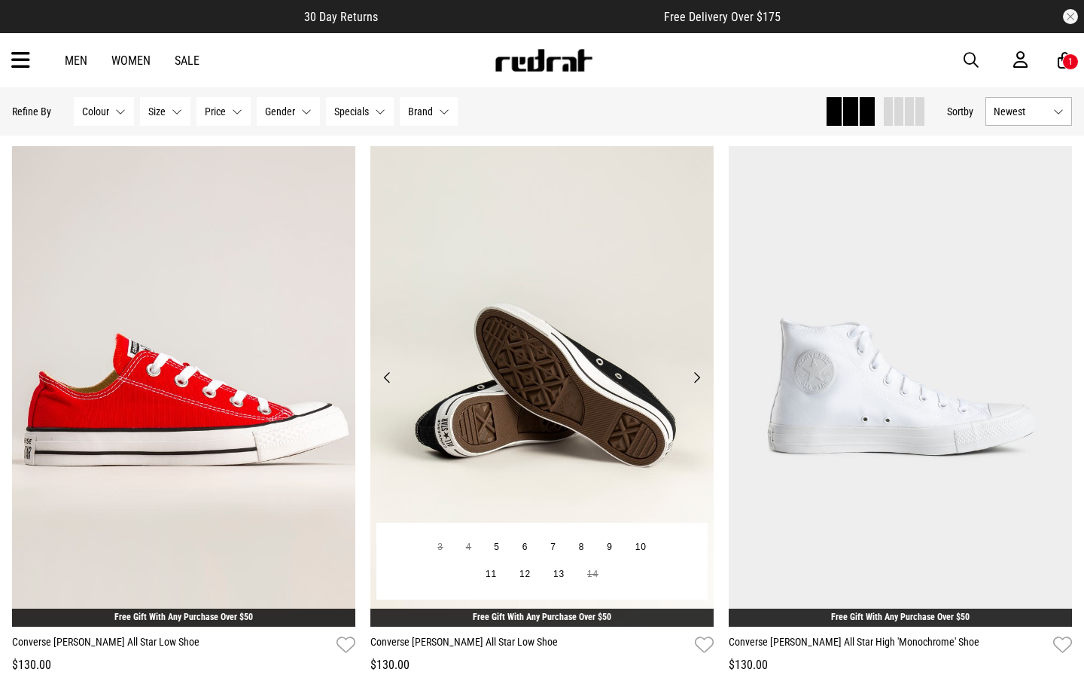
click at [388, 378] on button "Previous" at bounding box center [387, 377] width 19 height 18
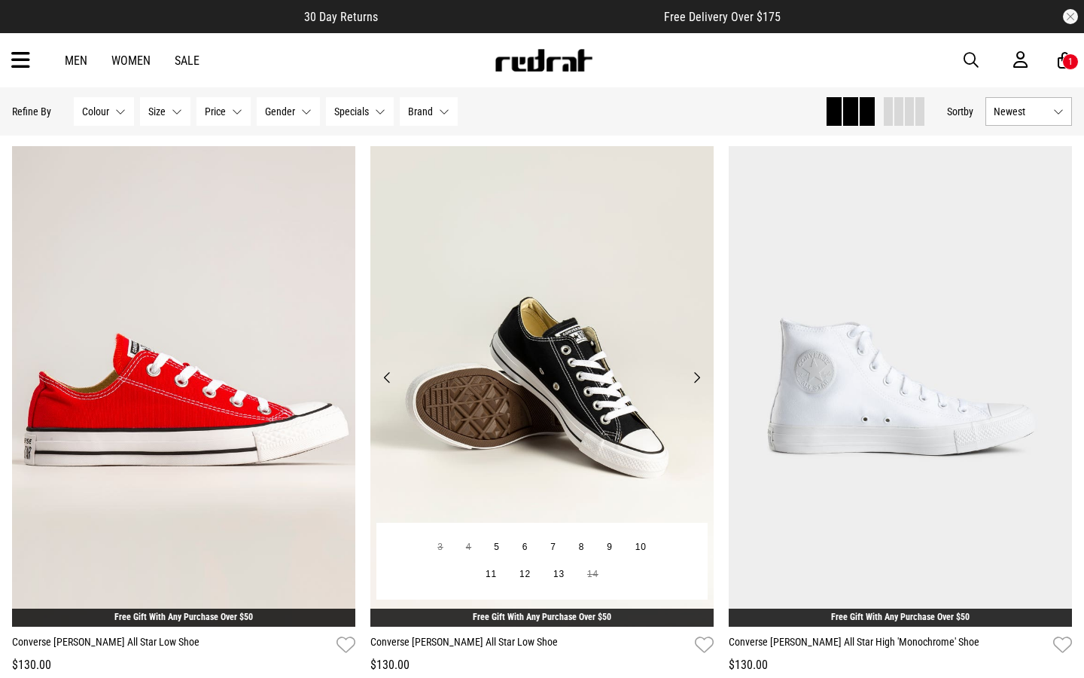
click at [388, 377] on button "Previous" at bounding box center [387, 377] width 19 height 18
